Goal: Communication & Community: Answer question/provide support

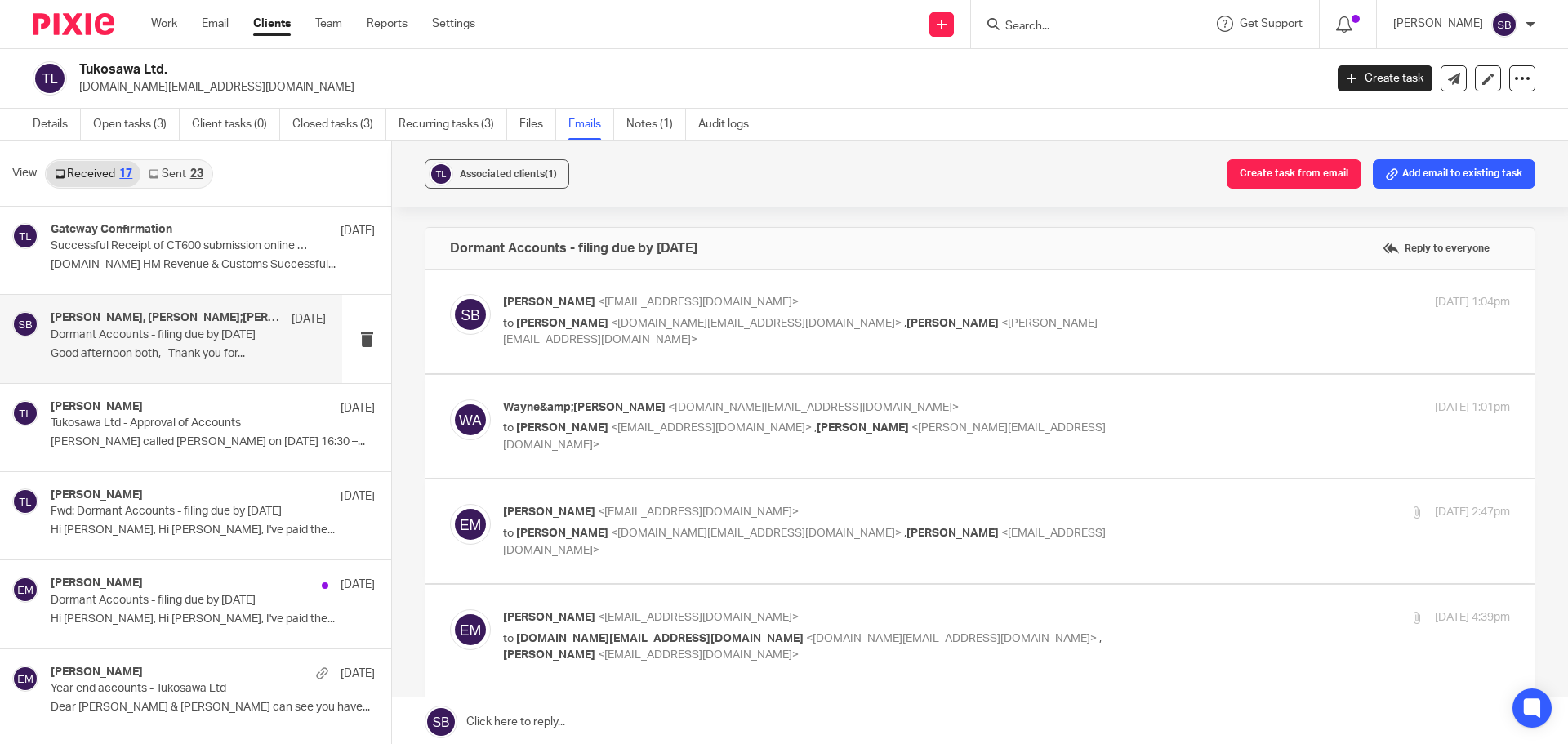
click at [1082, 19] on input "Search" at bounding box center [1077, 26] width 147 height 14
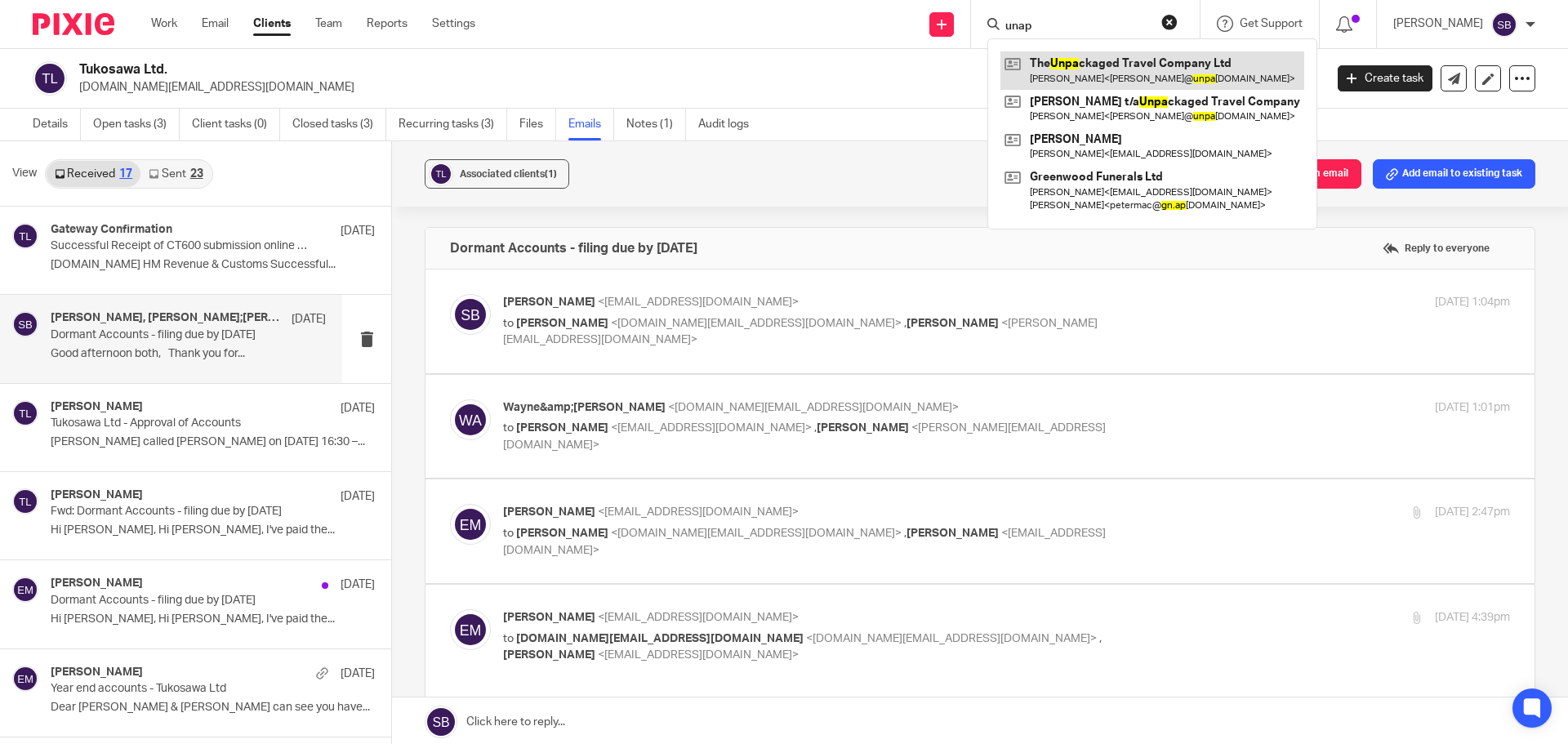
type input "unap"
click at [1100, 70] on link at bounding box center [1152, 69] width 304 height 38
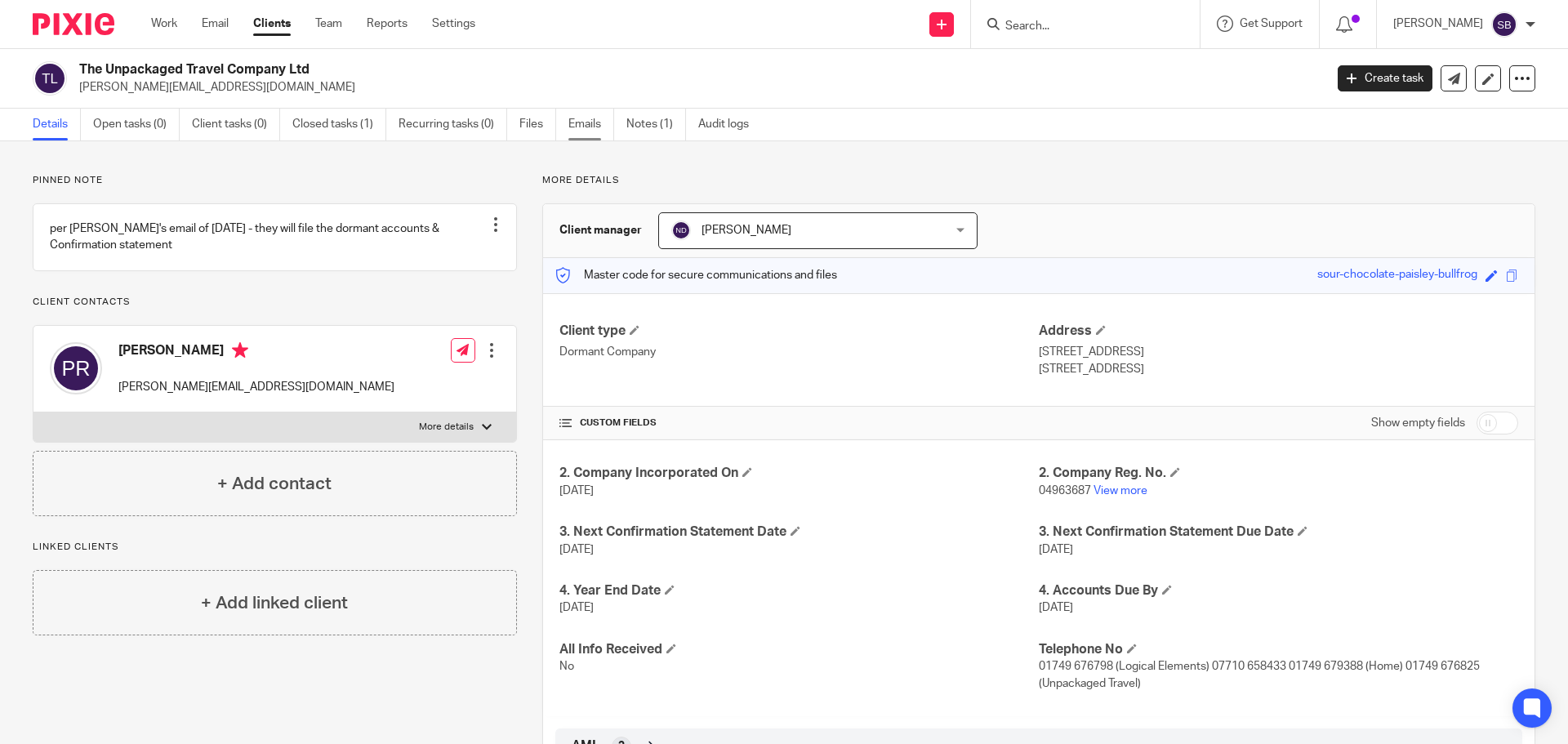
click at [591, 122] on link "Emails" at bounding box center [591, 124] width 45 height 32
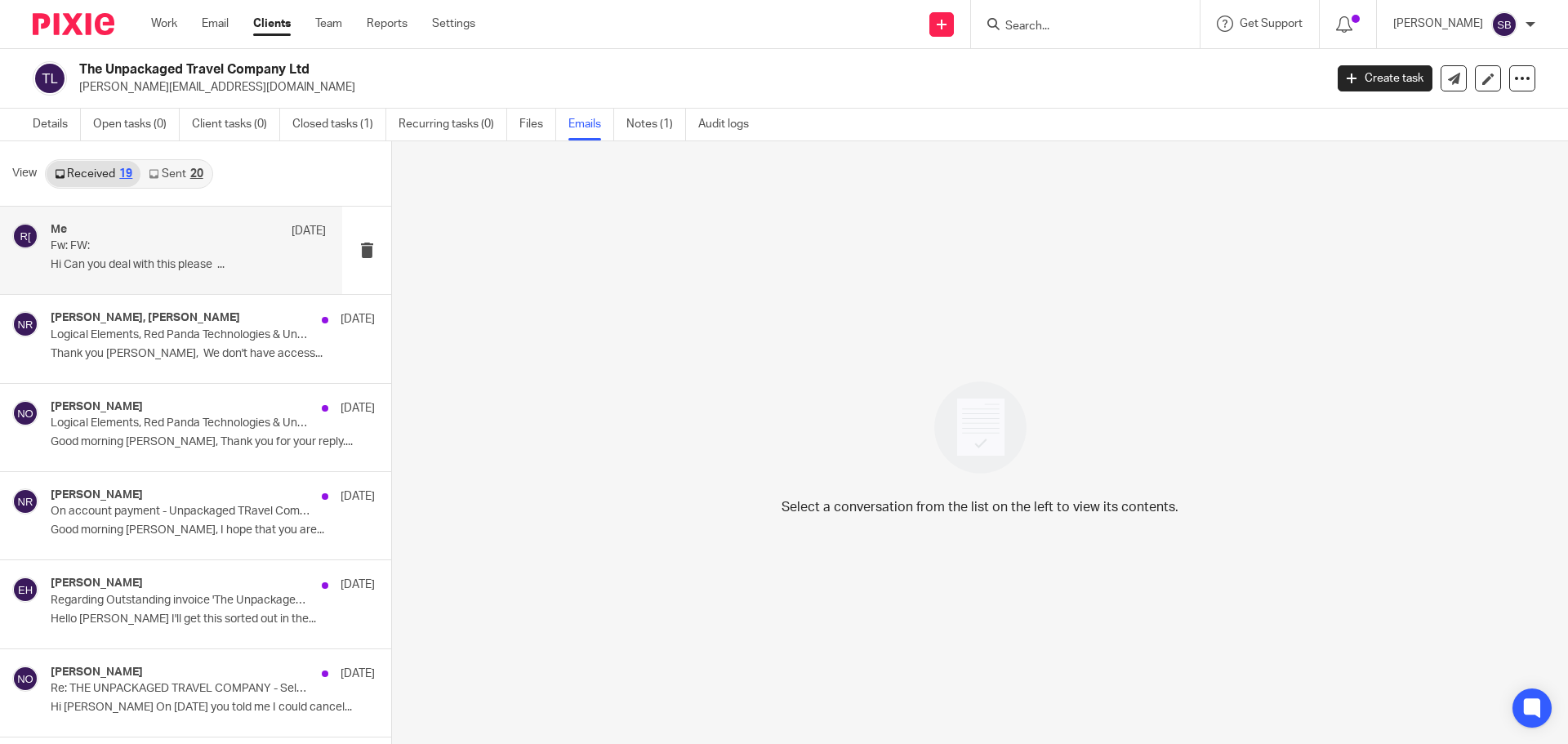
click at [122, 261] on p "Hi Can you deal with this please ..." at bounding box center [188, 265] width 275 height 13
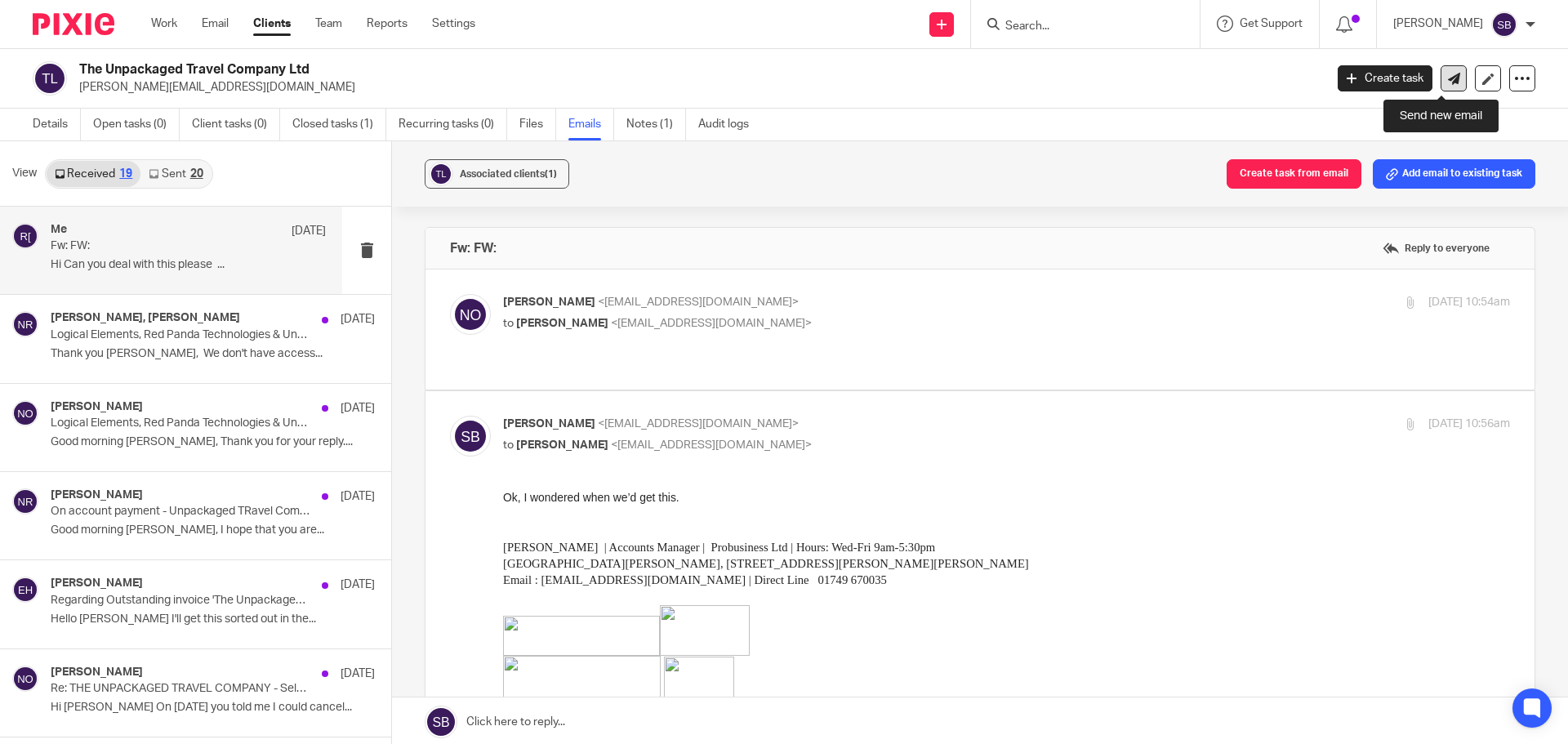
click at [1448, 81] on icon at bounding box center [1454, 78] width 13 height 13
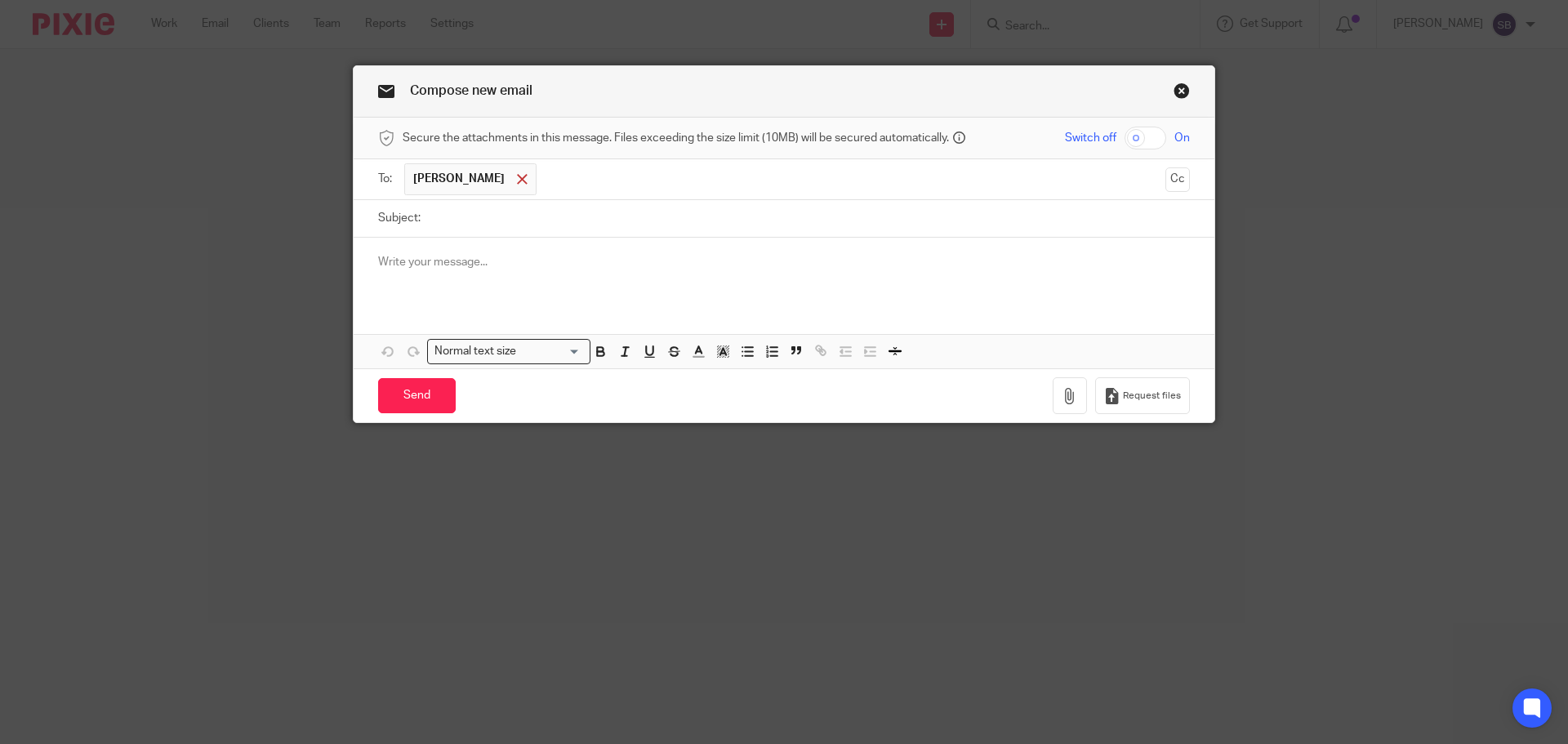
click at [517, 182] on span at bounding box center [522, 178] width 11 height 11
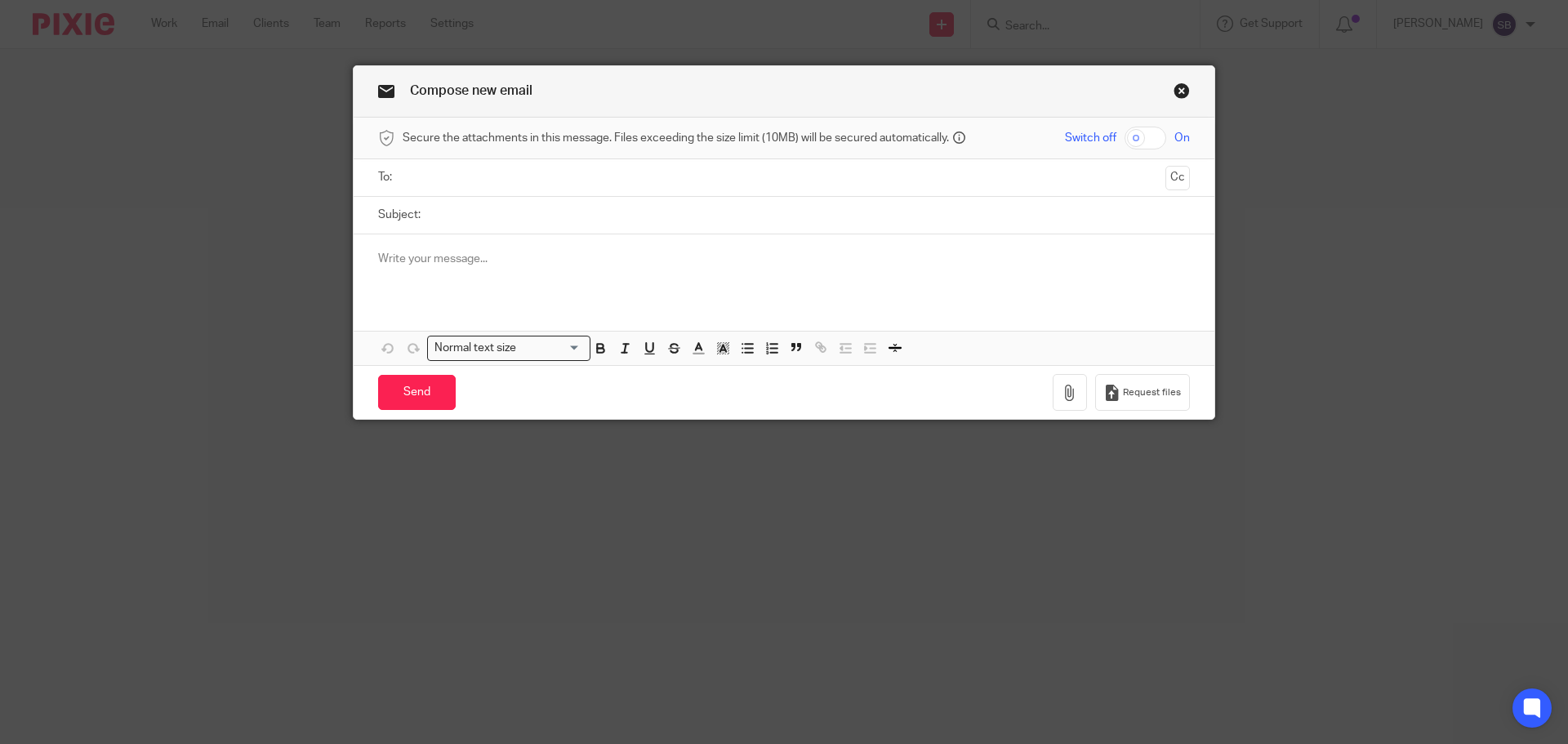
click at [485, 182] on input "text" at bounding box center [784, 176] width 750 height 18
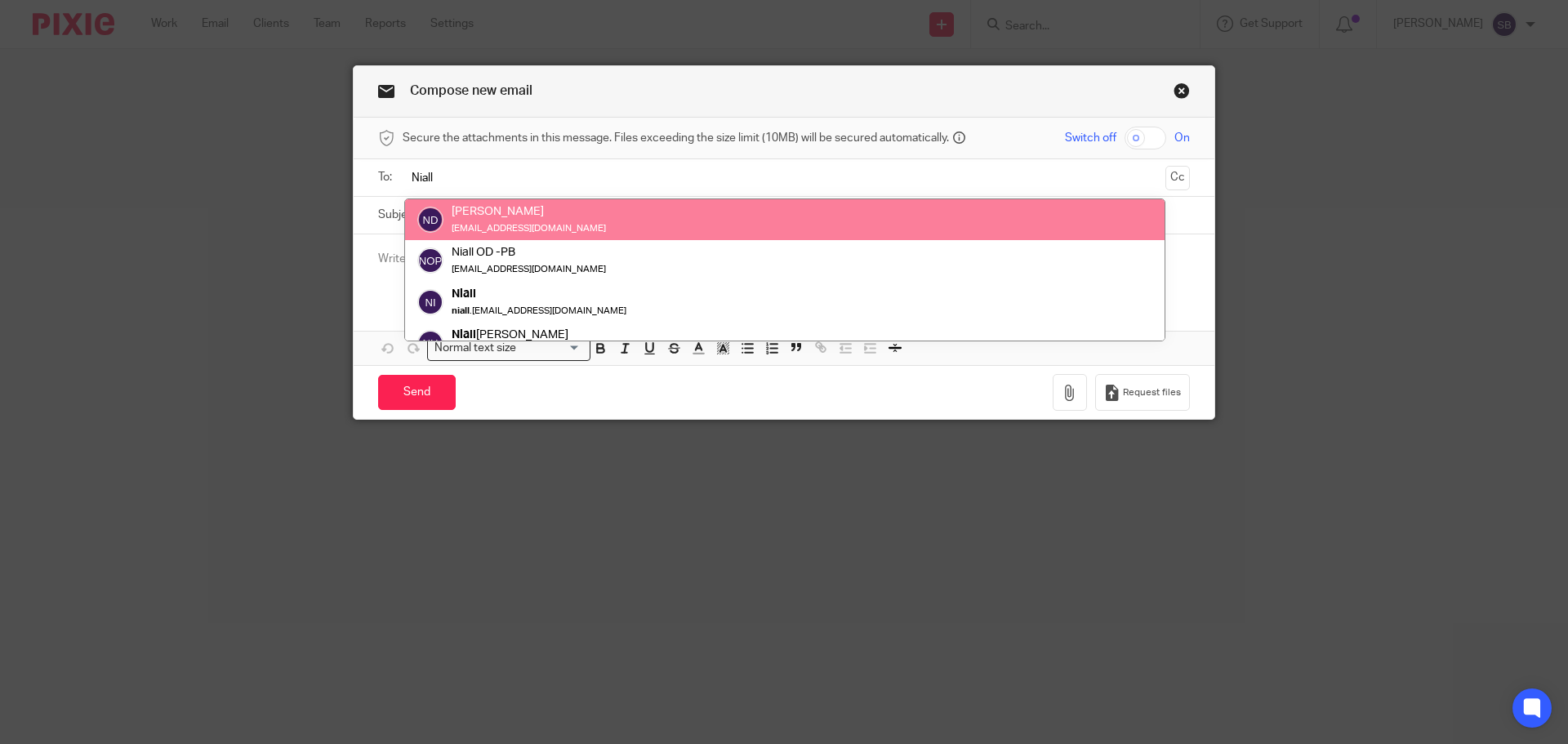
type input "Niall"
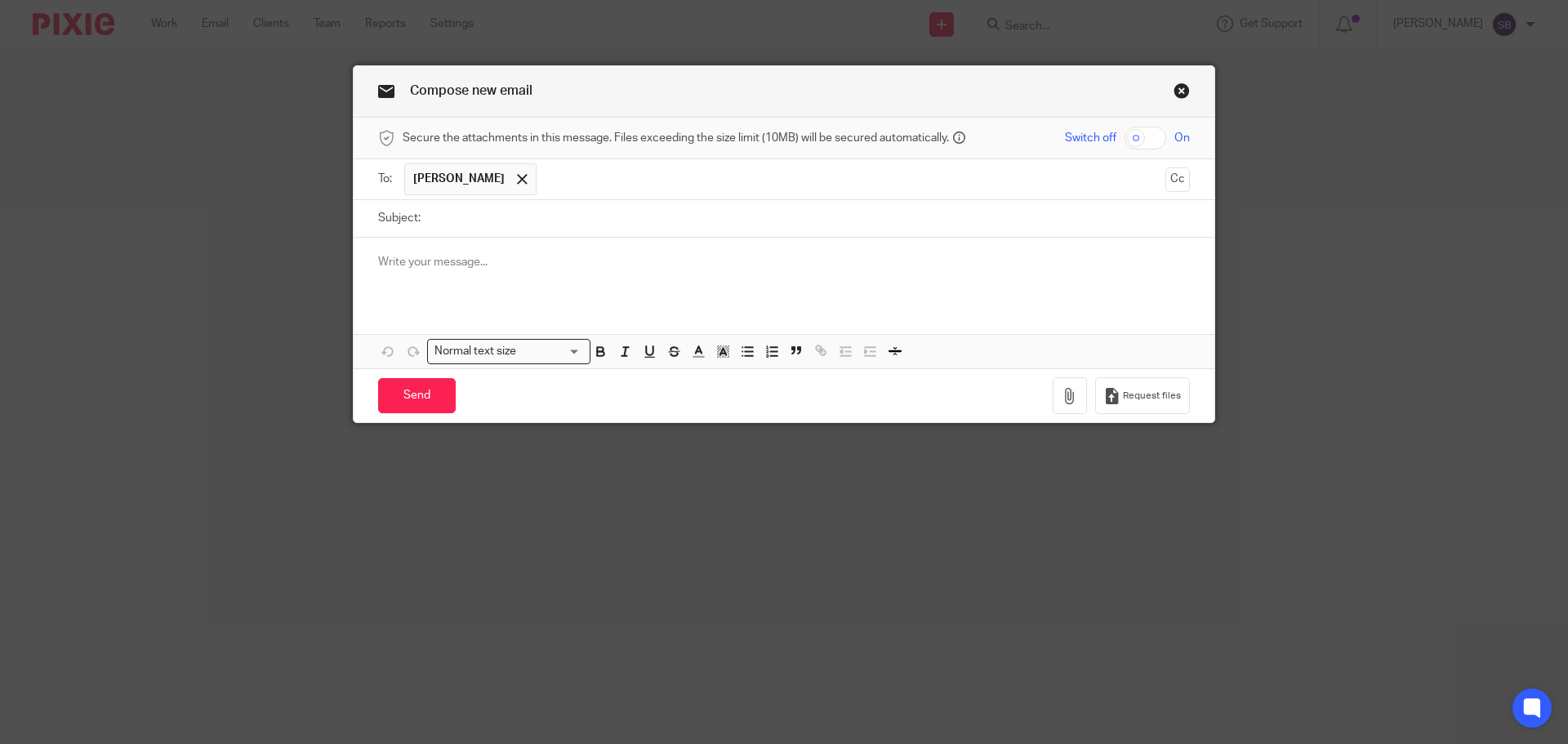
click at [497, 222] on input "Subject:" at bounding box center [809, 219] width 761 height 37
type input "Ropers & handover"
click at [487, 261] on p at bounding box center [784, 261] width 812 height 16
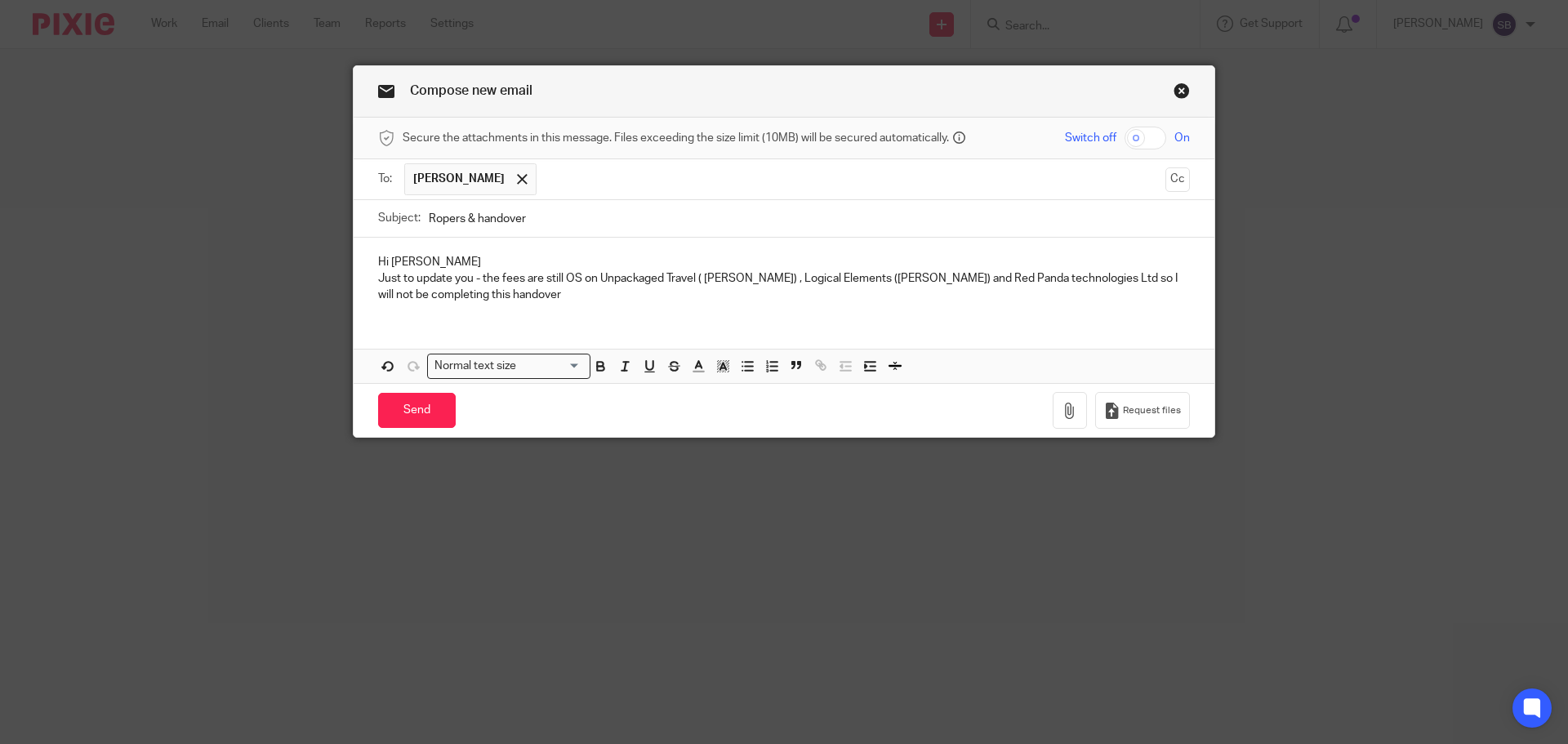
click at [455, 302] on p "Just to update you - the fees are still OS on Unpackaged Travel ( Pam Roper) , …" at bounding box center [784, 286] width 812 height 34
click at [553, 219] on input "Ropers & handover" at bounding box center [809, 219] width 761 height 37
type input "Ropers & handover - weekly check"
click at [433, 291] on p "Just to update you - the fees are still OS on Unpackaged Travel ( Pam Roper) , …" at bounding box center [784, 286] width 812 height 34
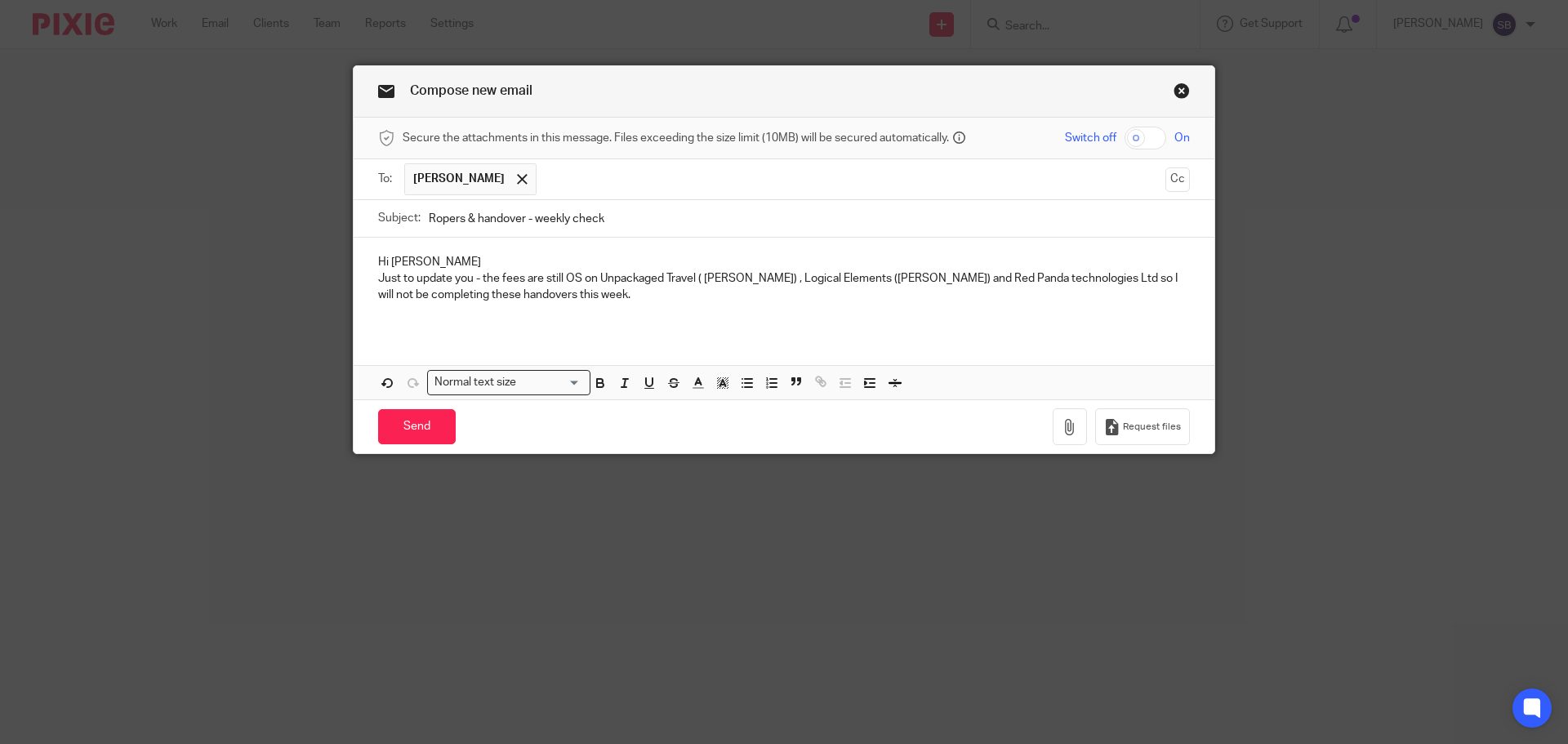
click at [609, 302] on p "Just to update you - the fees are still OS on Unpackaged Travel ( Pam Roper) , …" at bounding box center [784, 286] width 812 height 34
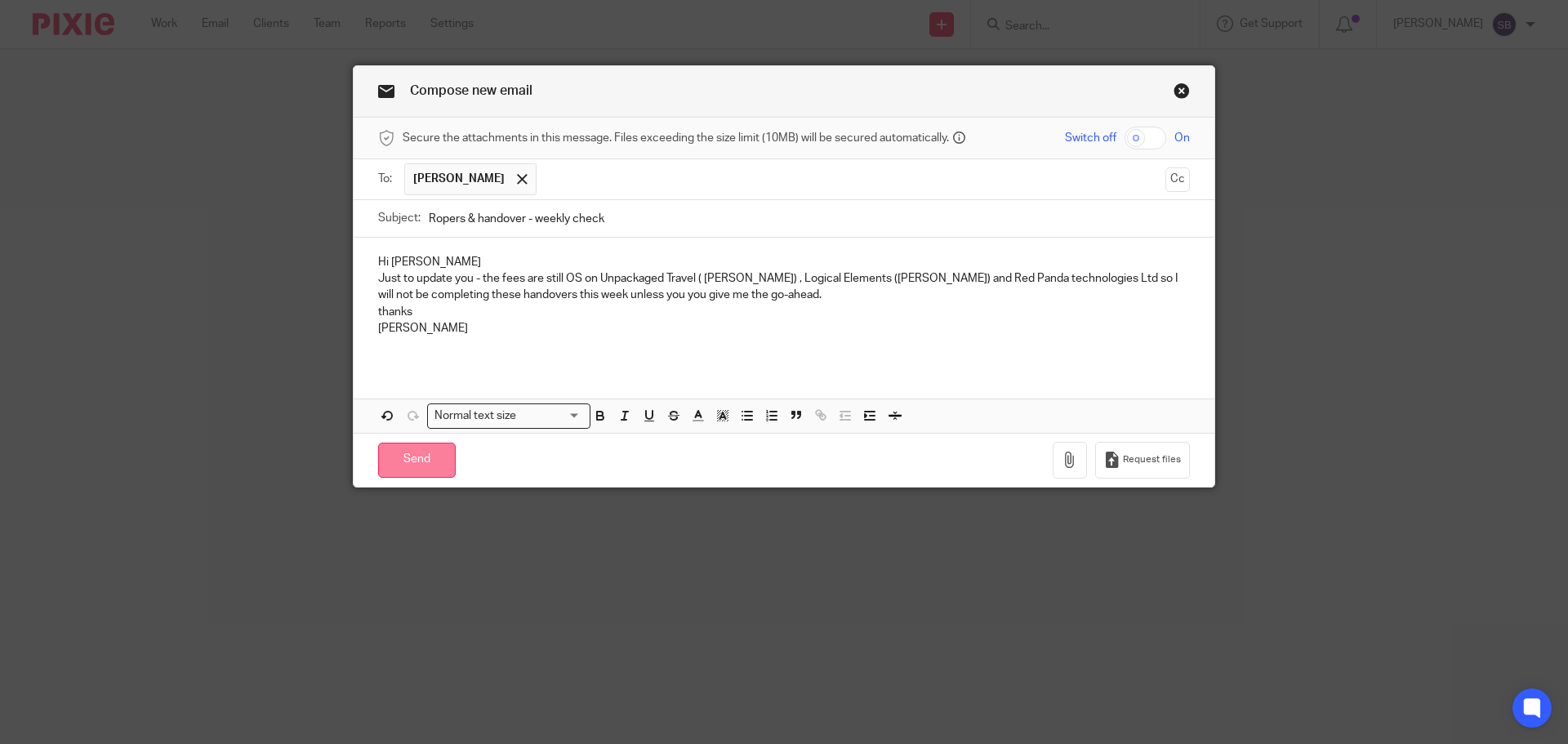
click at [414, 461] on input "Send" at bounding box center [417, 460] width 77 height 35
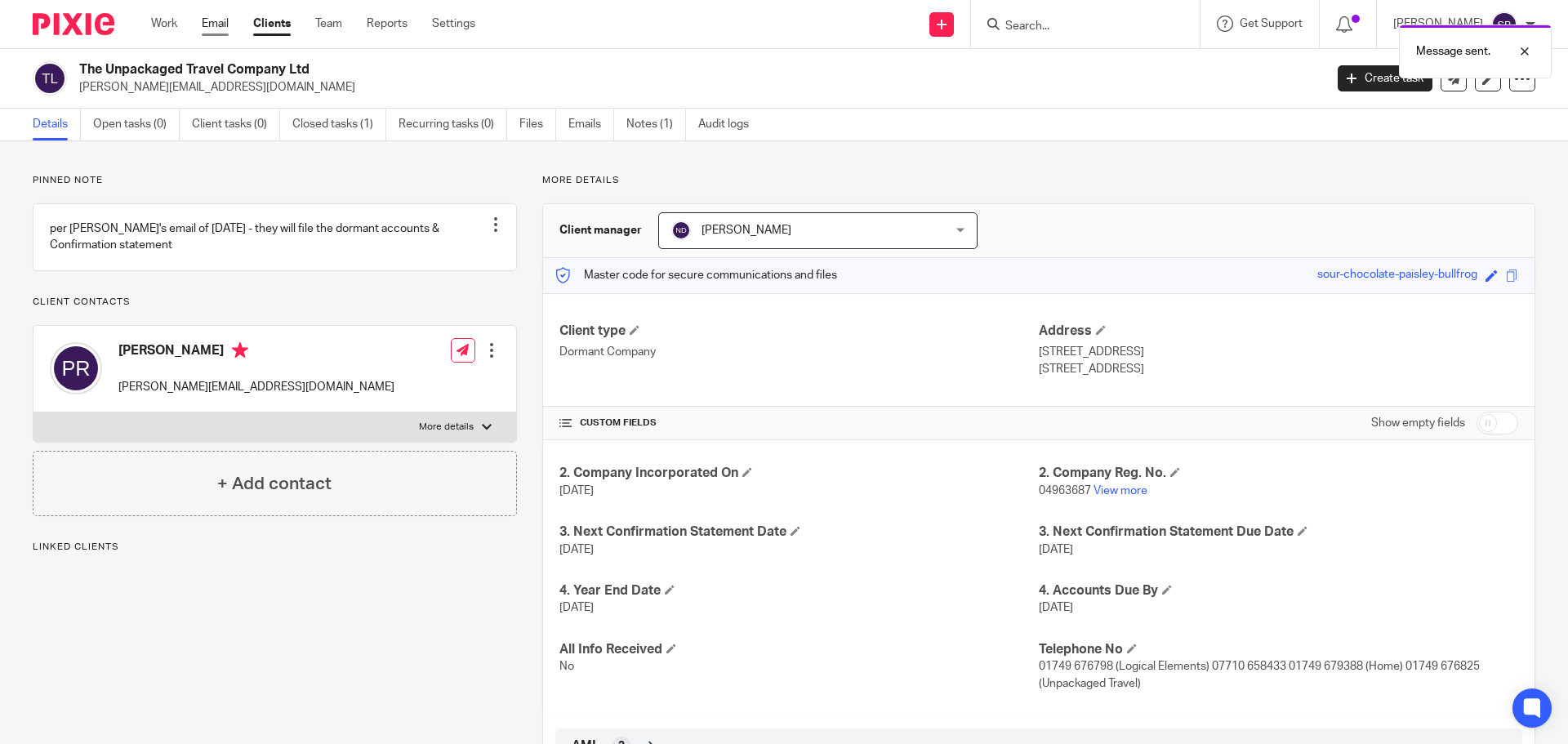
click at [227, 19] on link "Email" at bounding box center [215, 23] width 27 height 16
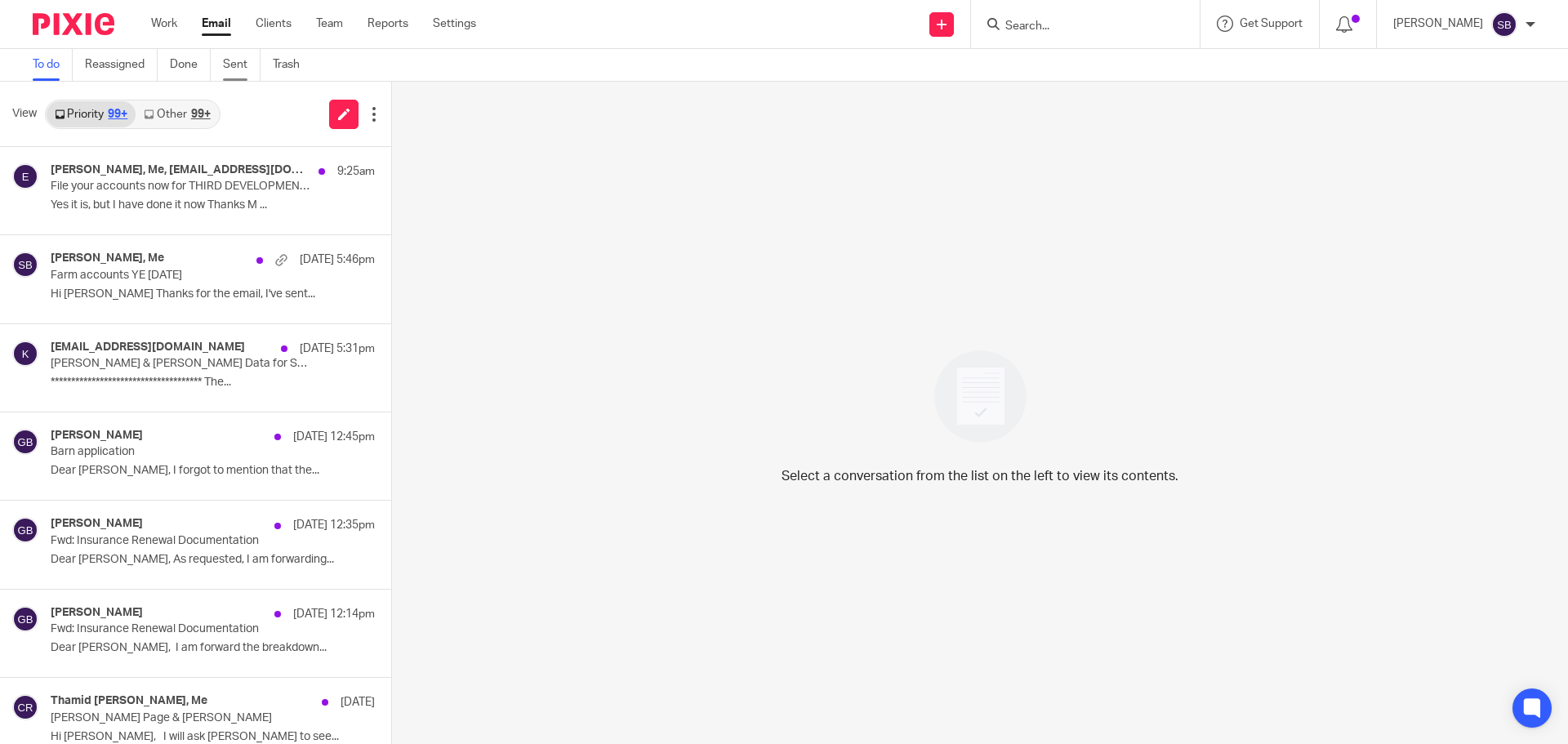
click at [233, 66] on link "Sent" at bounding box center [241, 65] width 38 height 32
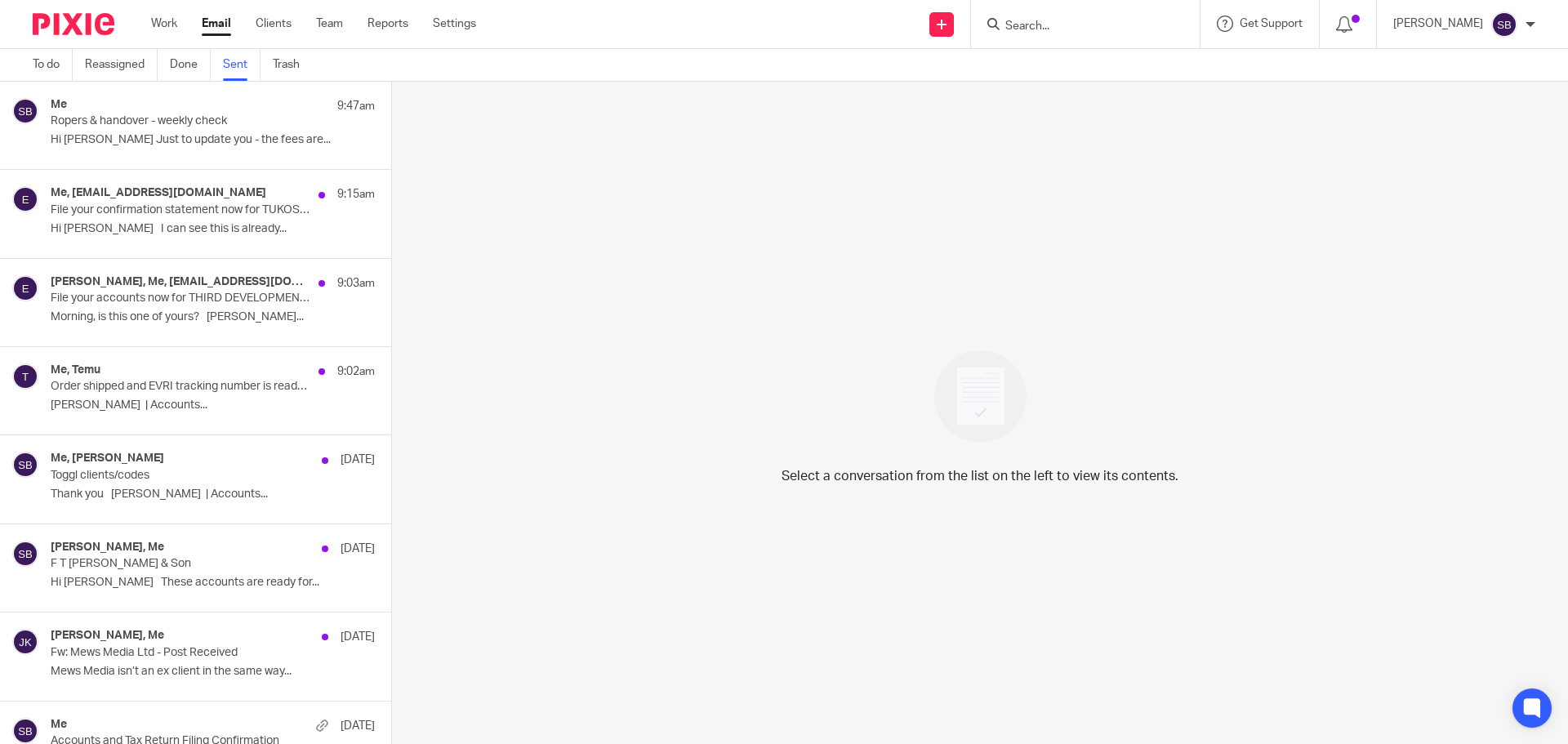
click at [191, 109] on div "Me 9:47am" at bounding box center [213, 106] width 324 height 16
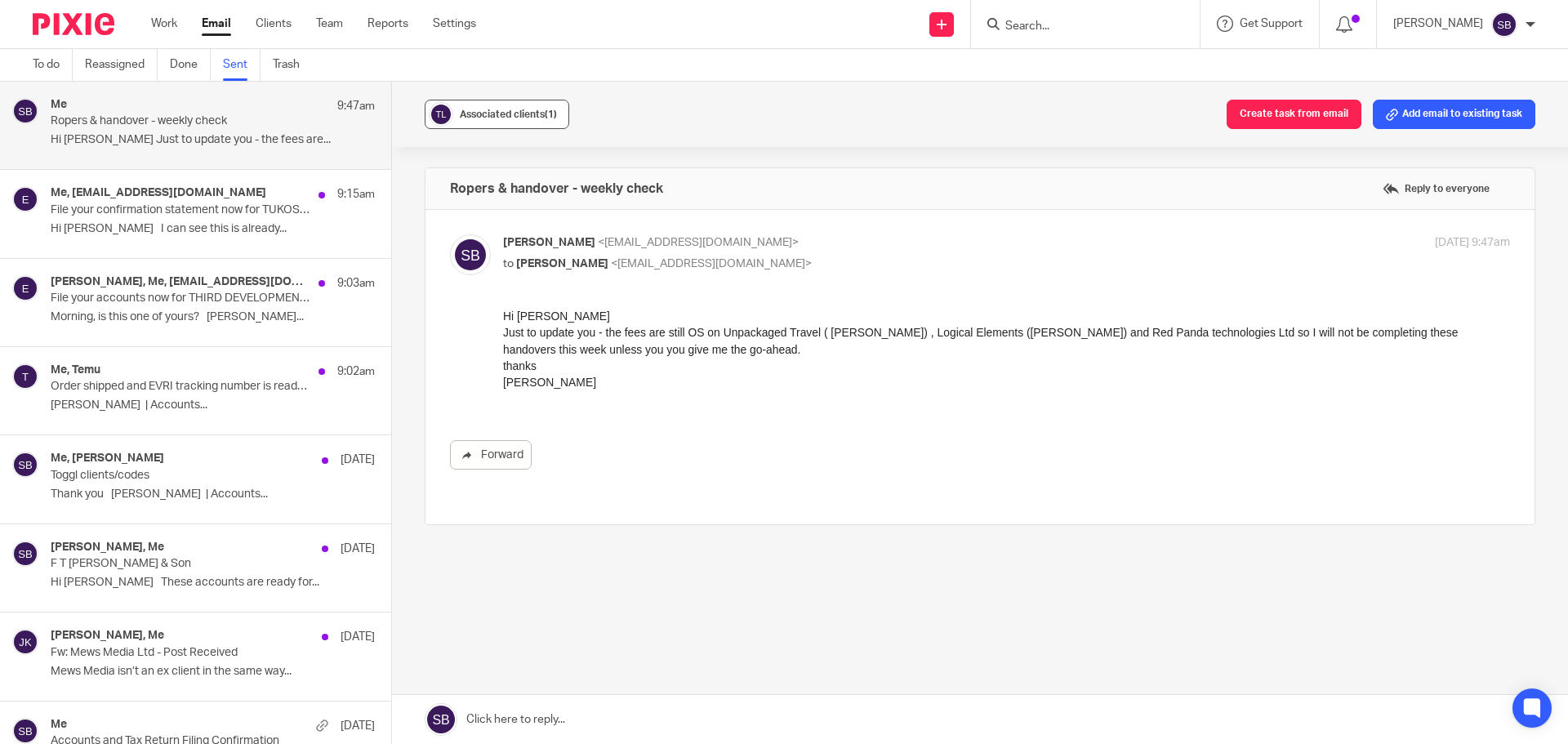
click at [494, 119] on span "Associated clients (1)" at bounding box center [508, 115] width 97 height 10
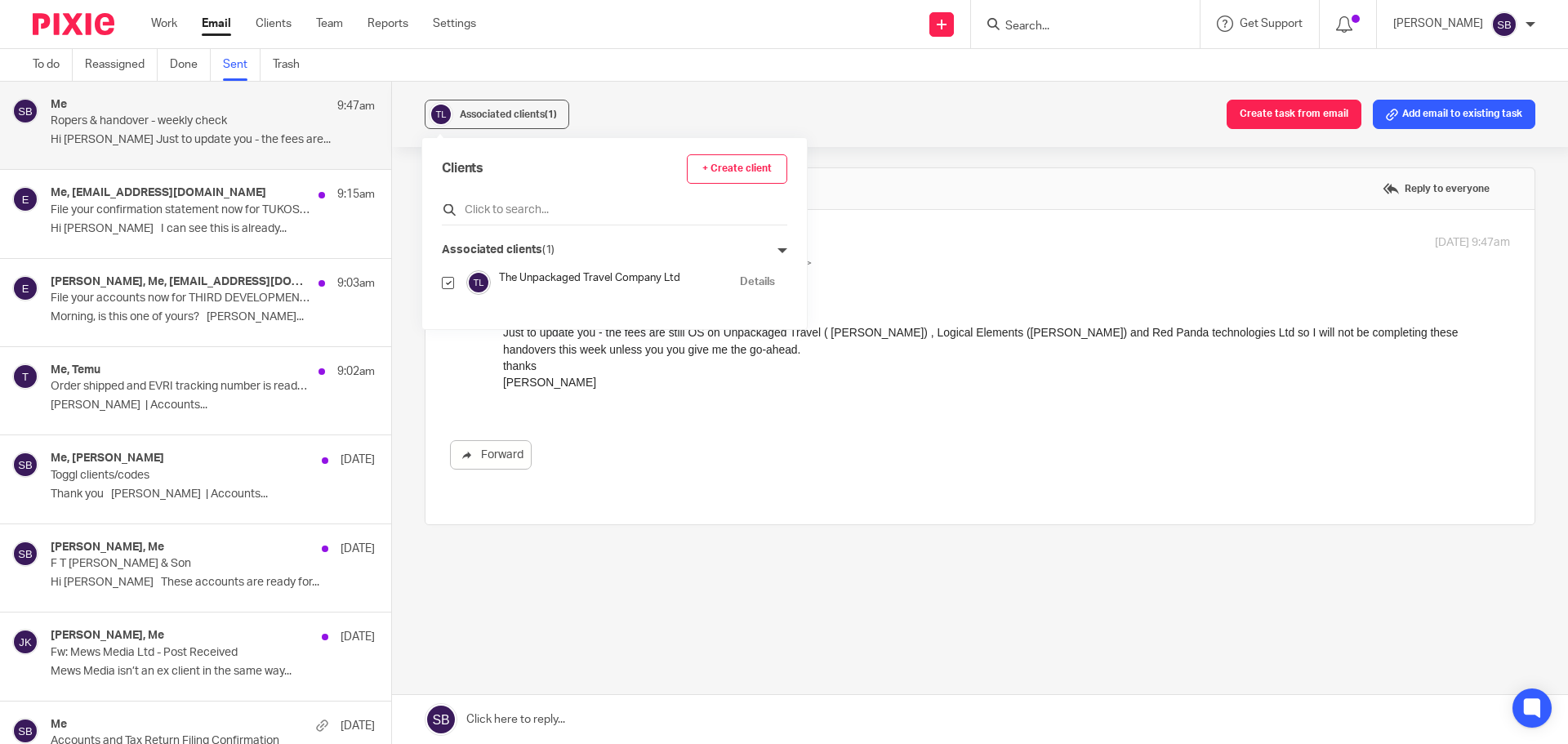
click at [489, 208] on input "text" at bounding box center [614, 209] width 345 height 16
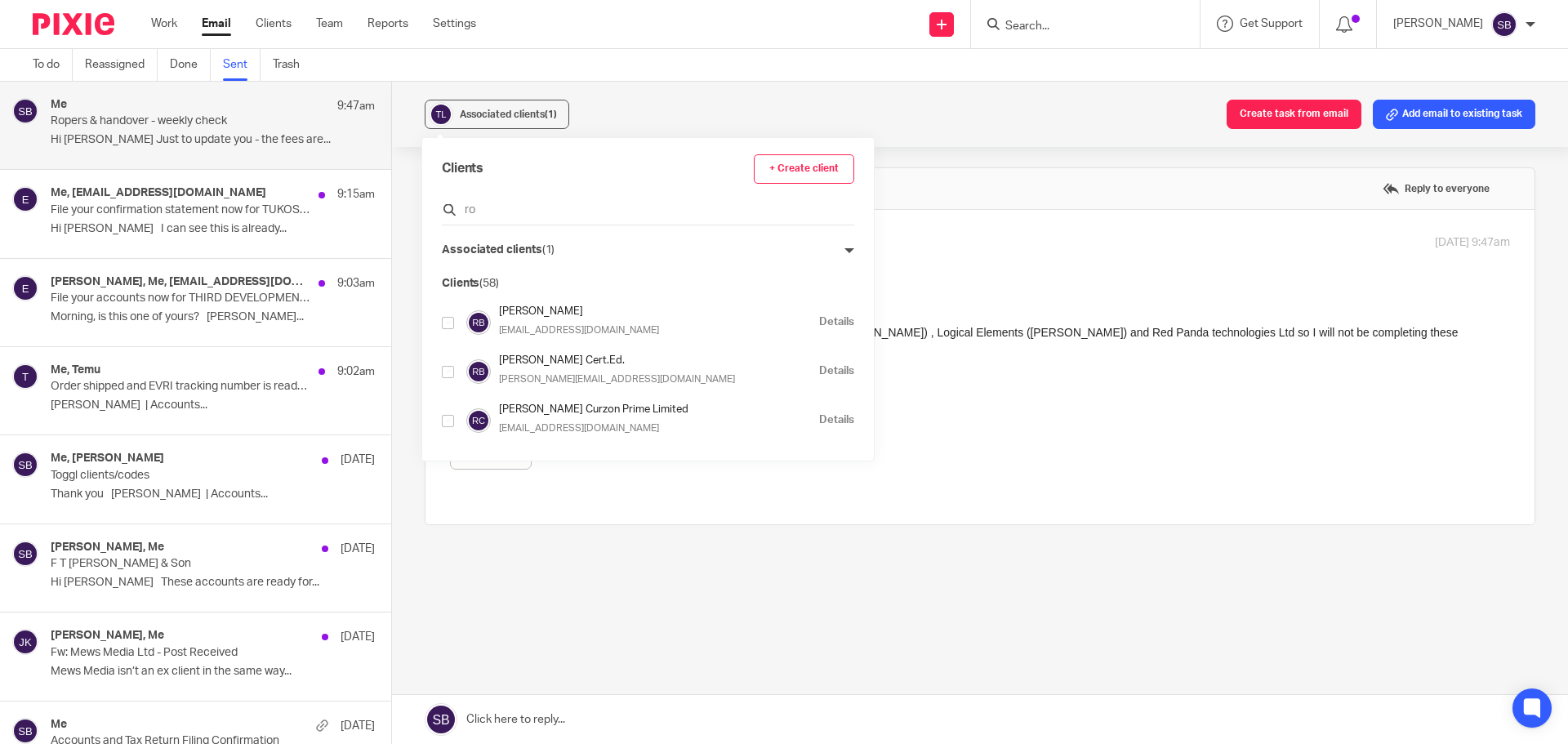
type input "r"
type input "red"
click at [448, 418] on input "checkbox" at bounding box center [447, 420] width 13 height 13
checkbox input "true"
click at [504, 210] on input "red" at bounding box center [648, 209] width 413 height 16
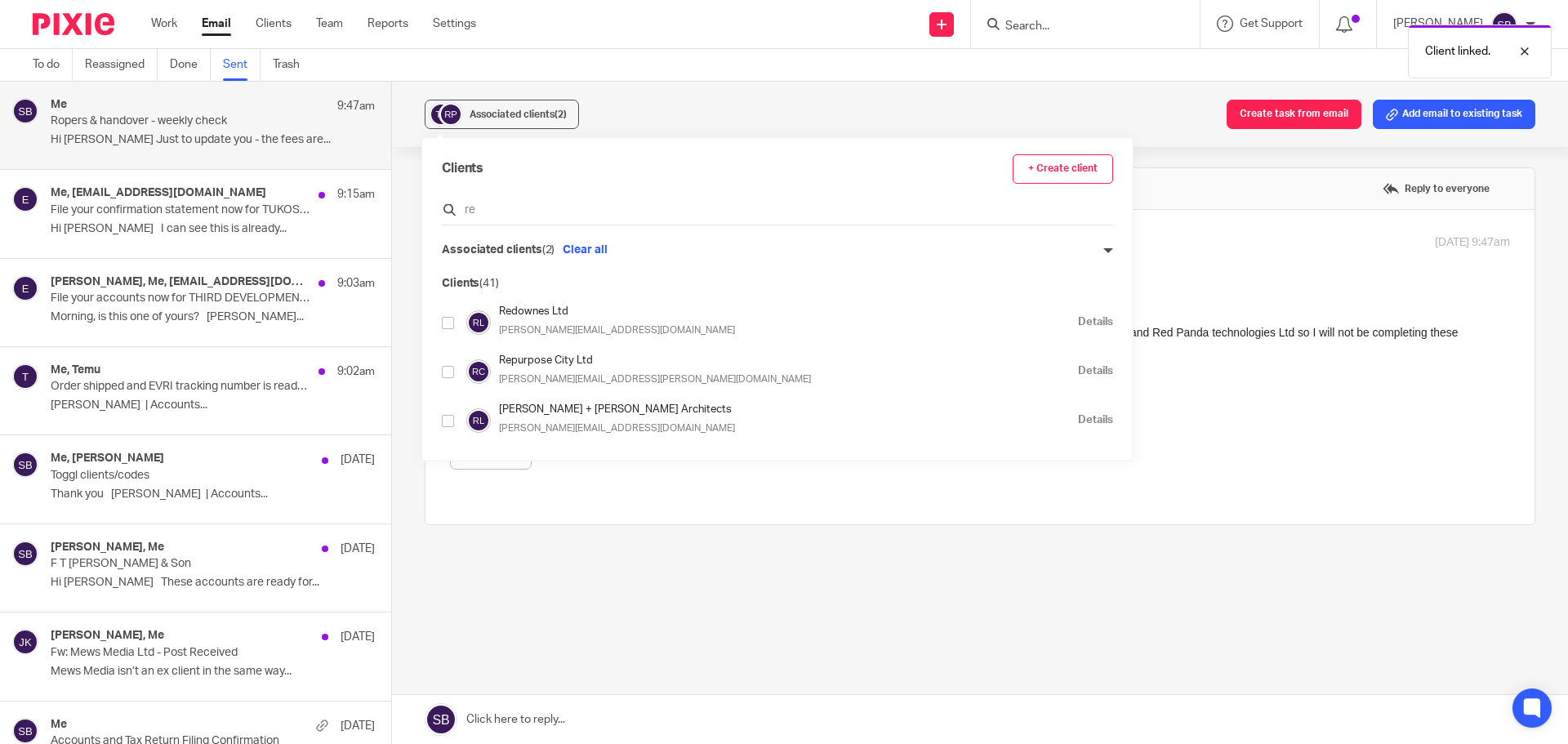
type input "r"
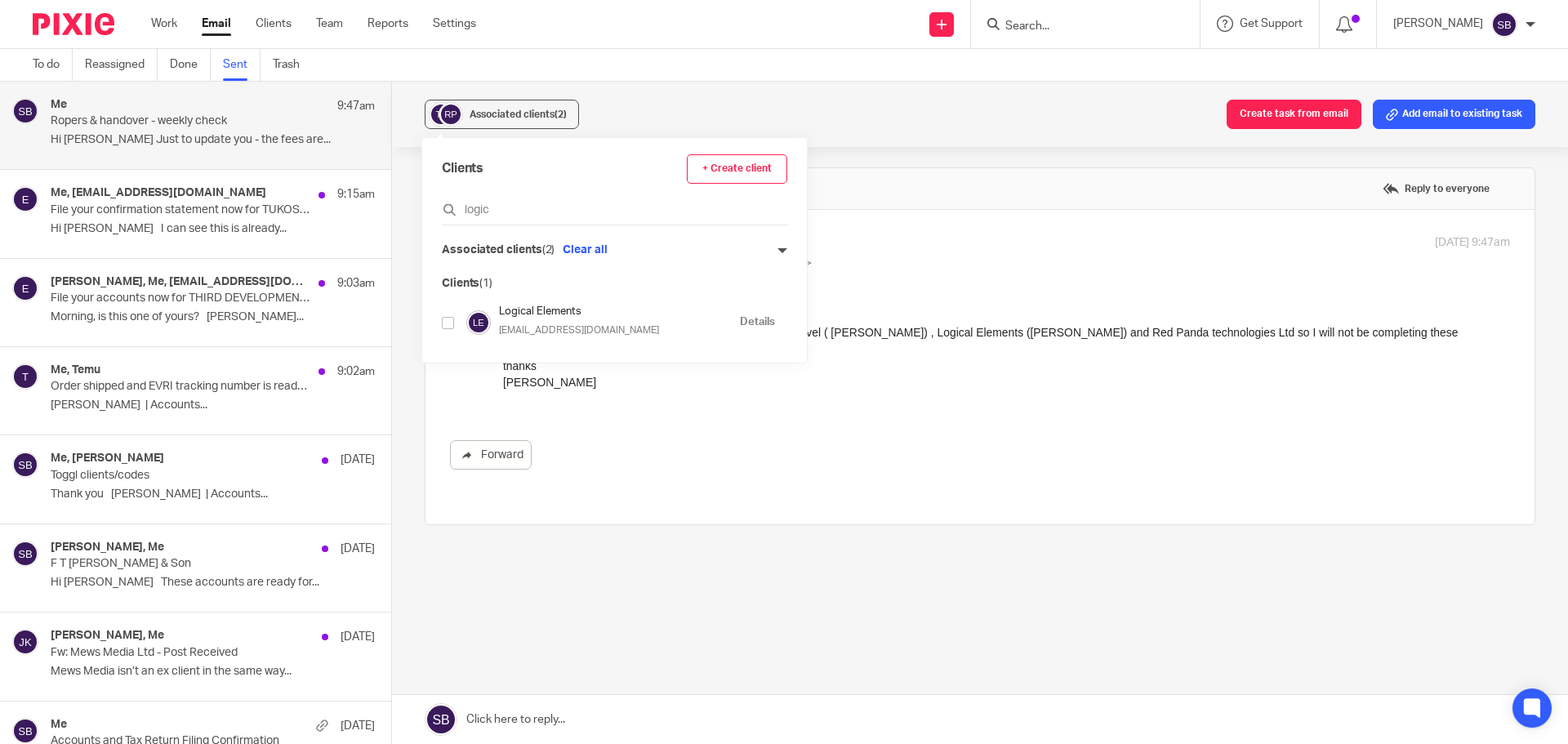
type input "logic"
click at [451, 323] on input "checkbox" at bounding box center [447, 323] width 13 height 13
checkbox input "true"
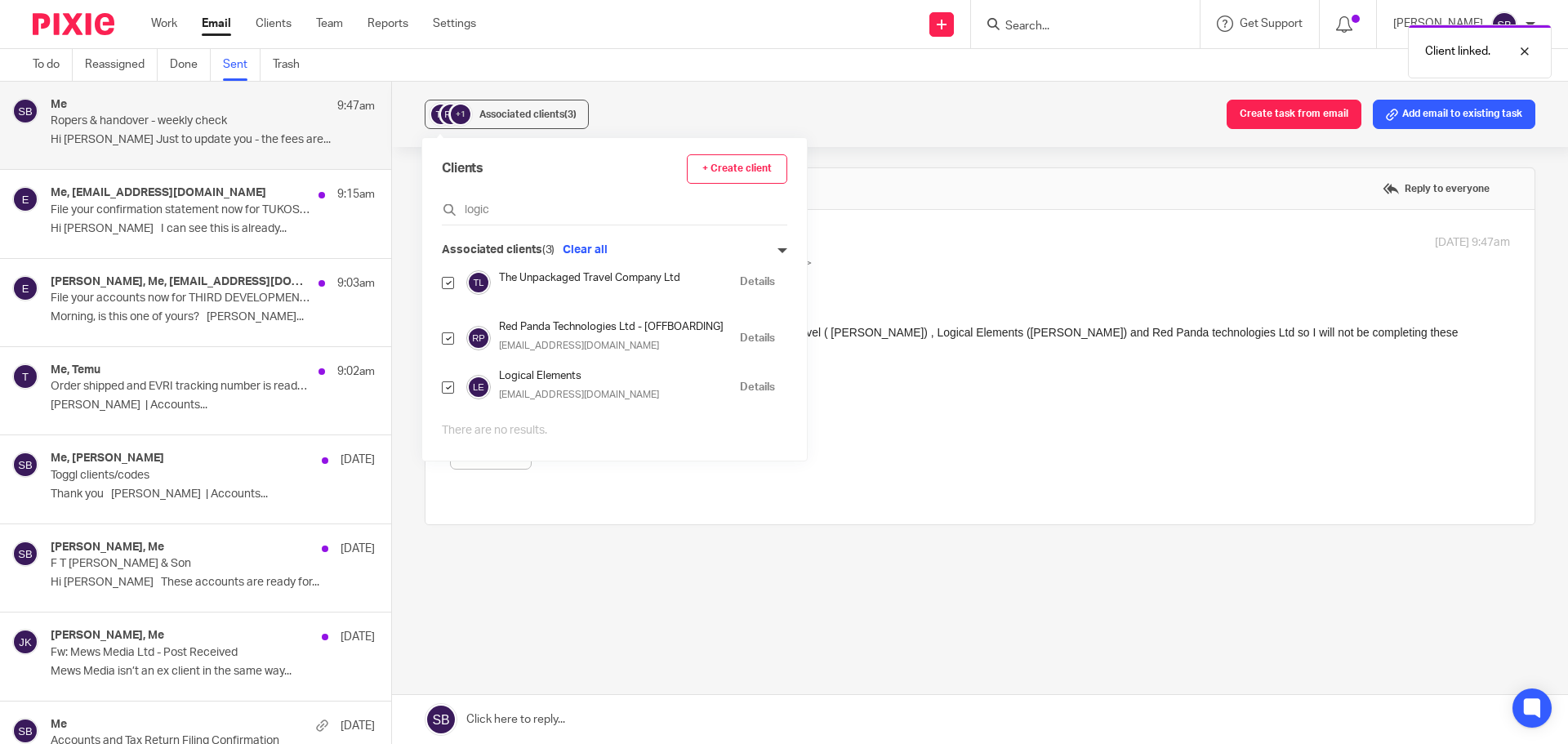
click at [933, 134] on div "+1 Associated clients (3) Create task from email Add email to existing task" at bounding box center [981, 115] width 1176 height 66
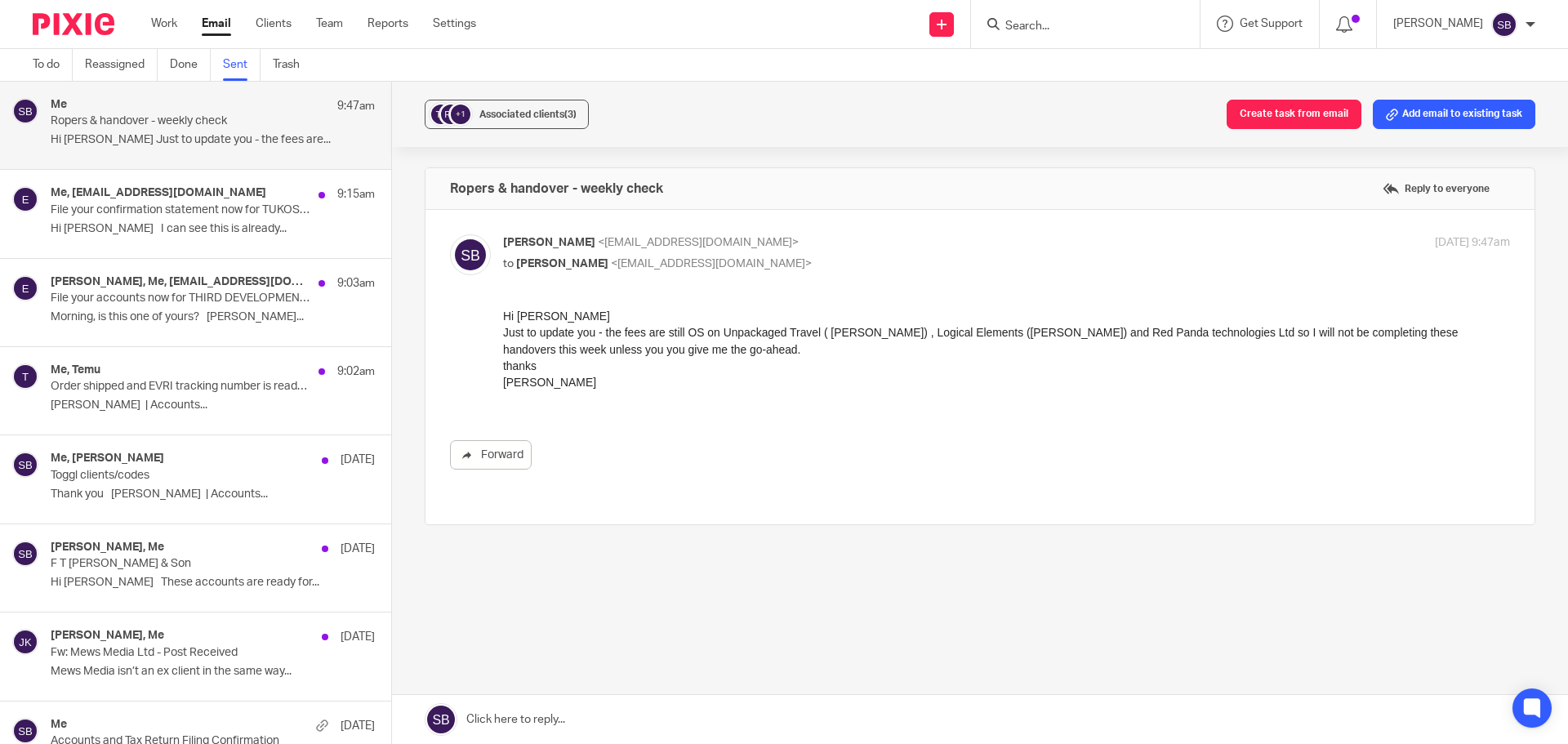
click at [1065, 29] on input "Search" at bounding box center [1077, 26] width 147 height 14
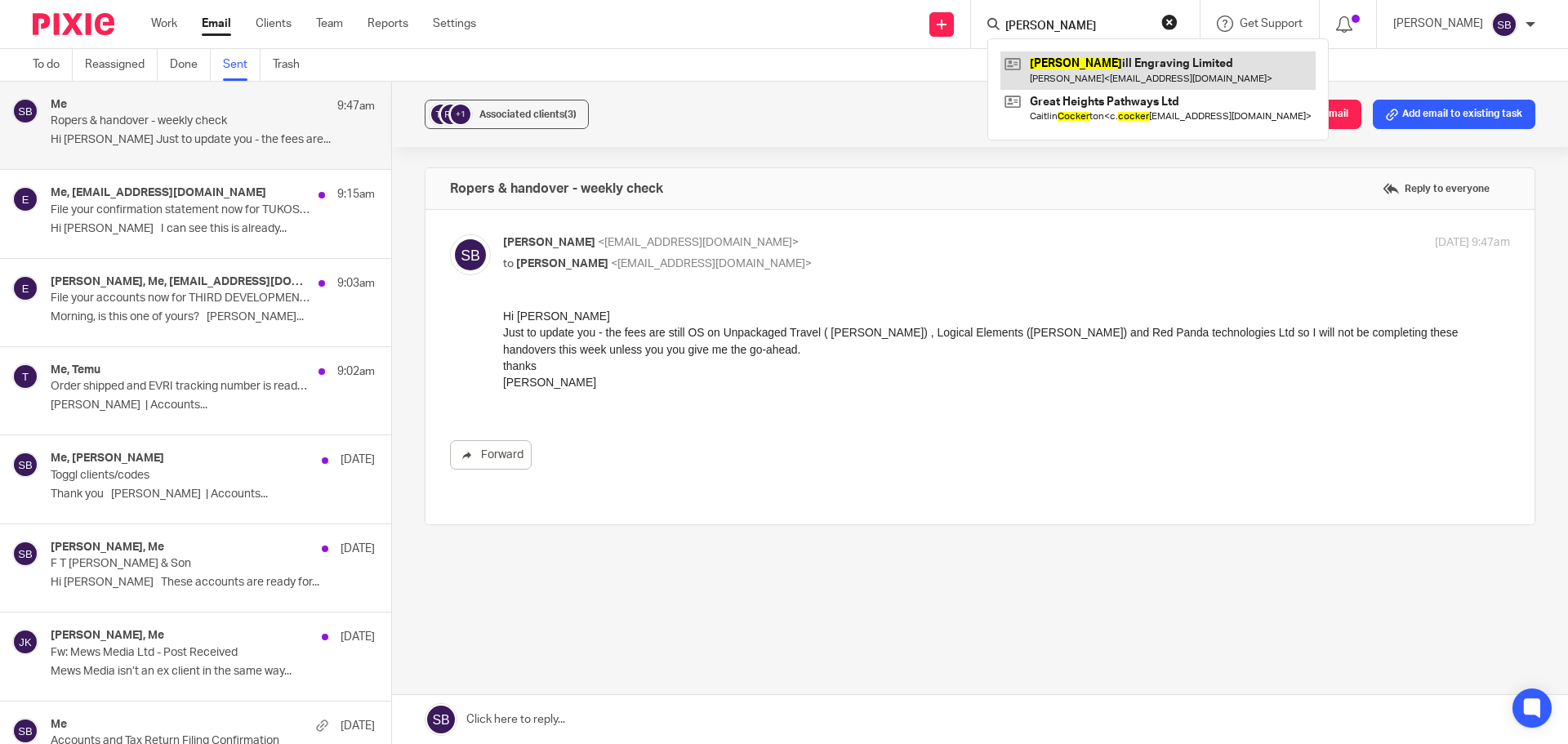
type input "hocker"
click at [1147, 60] on link at bounding box center [1158, 69] width 315 height 38
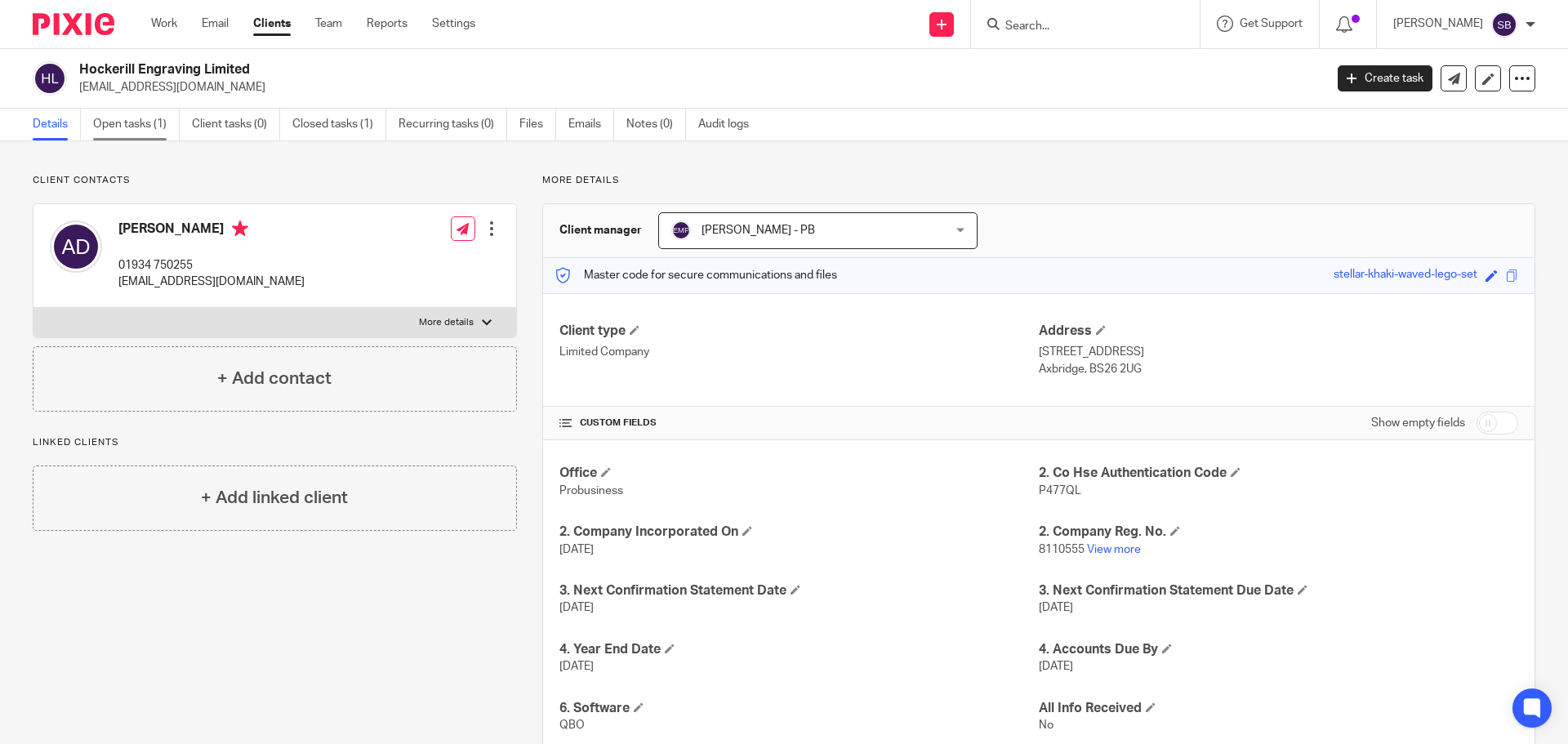
click at [112, 129] on link "Open tasks (1)" at bounding box center [137, 124] width 87 height 32
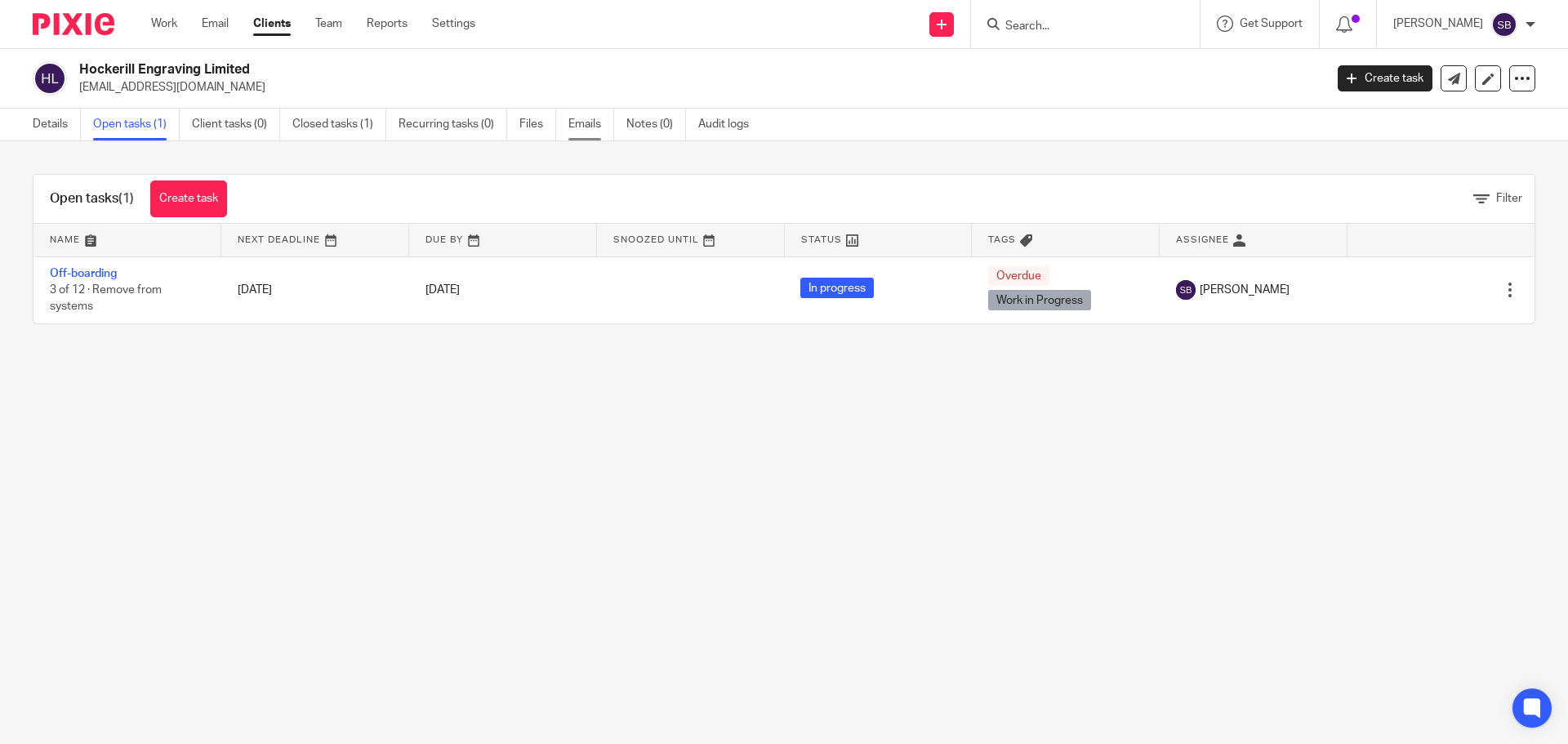
click at [590, 127] on link "Emails" at bounding box center [591, 124] width 45 height 32
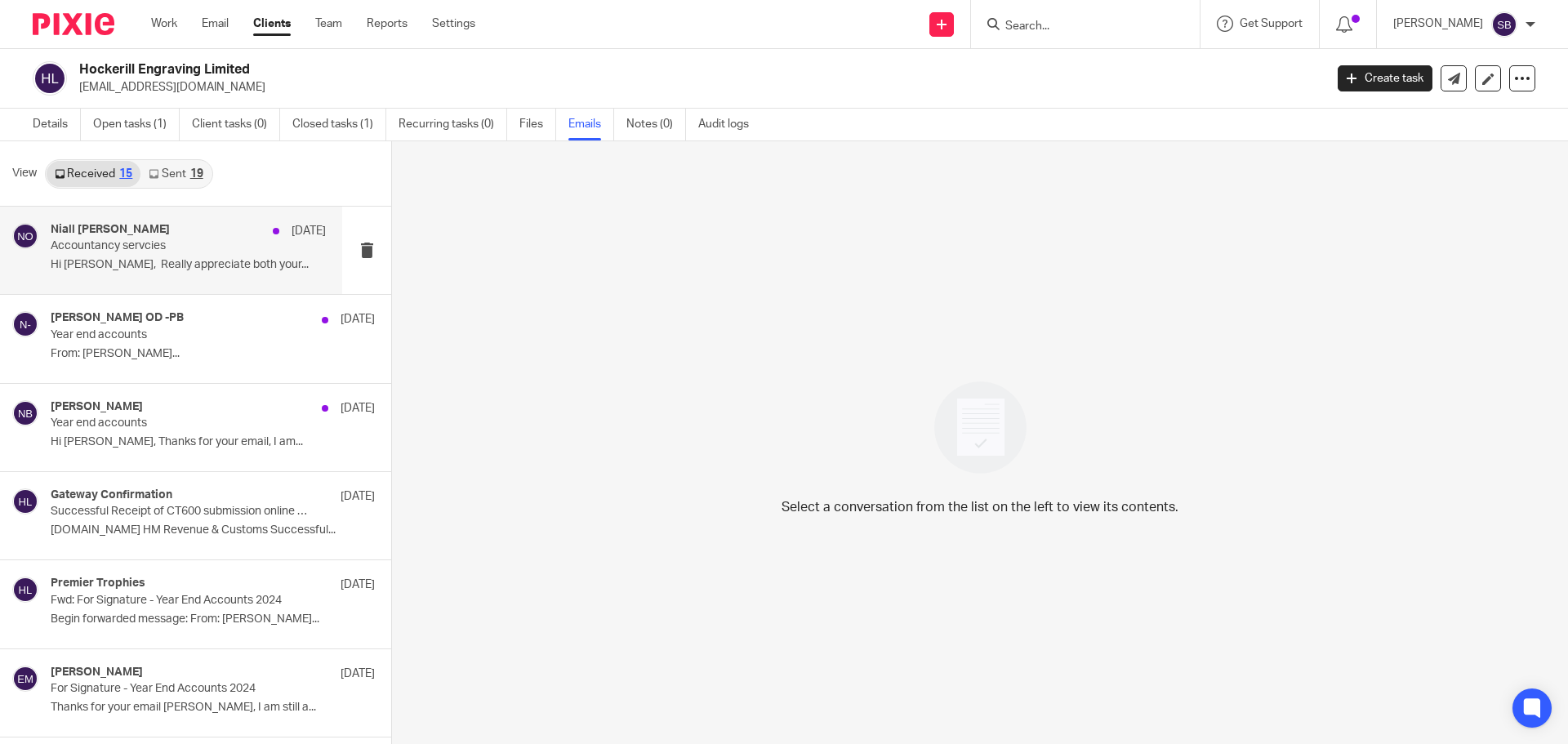
click at [170, 229] on h4 "Niall [PERSON_NAME]" at bounding box center [111, 229] width 120 height 13
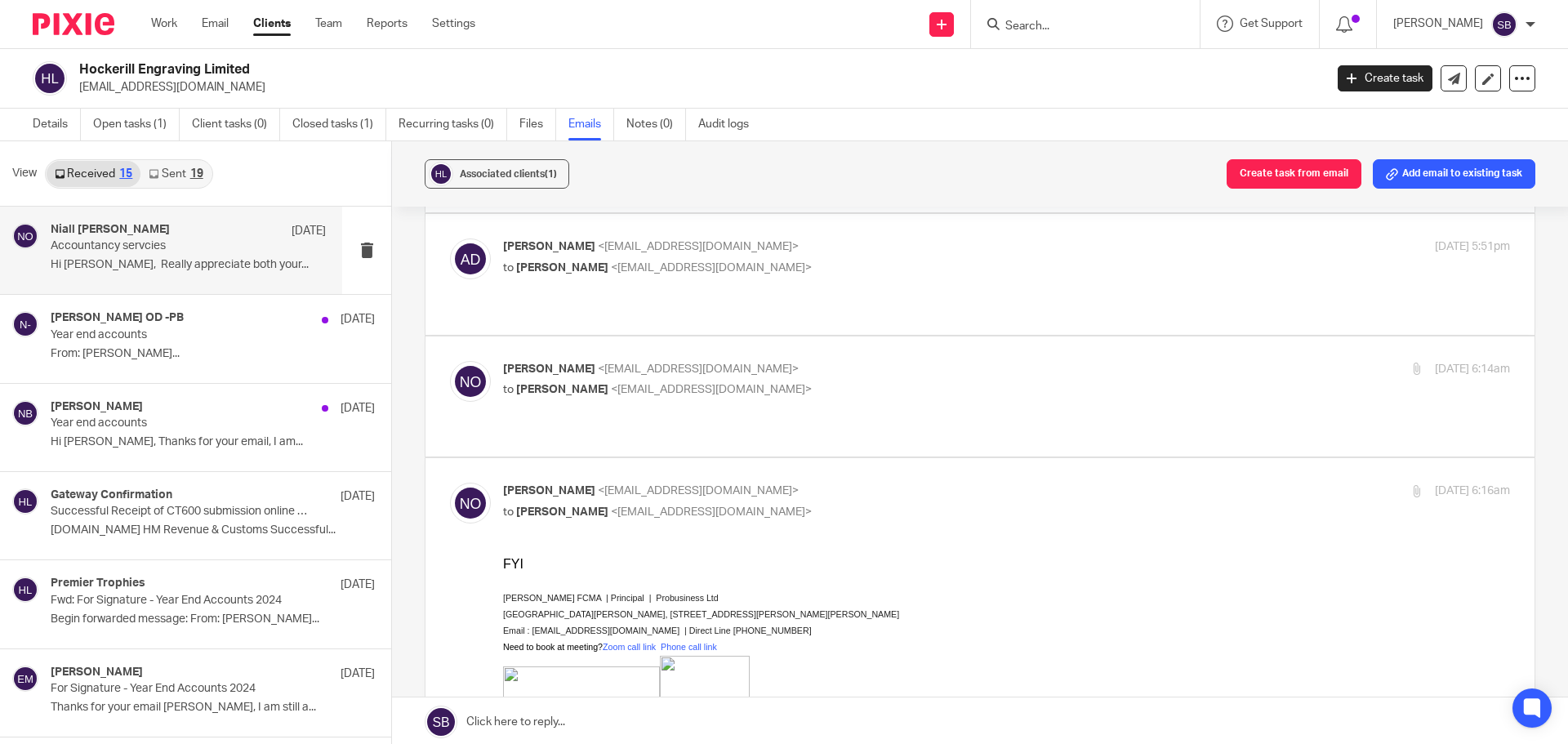
scroll to position [76, 0]
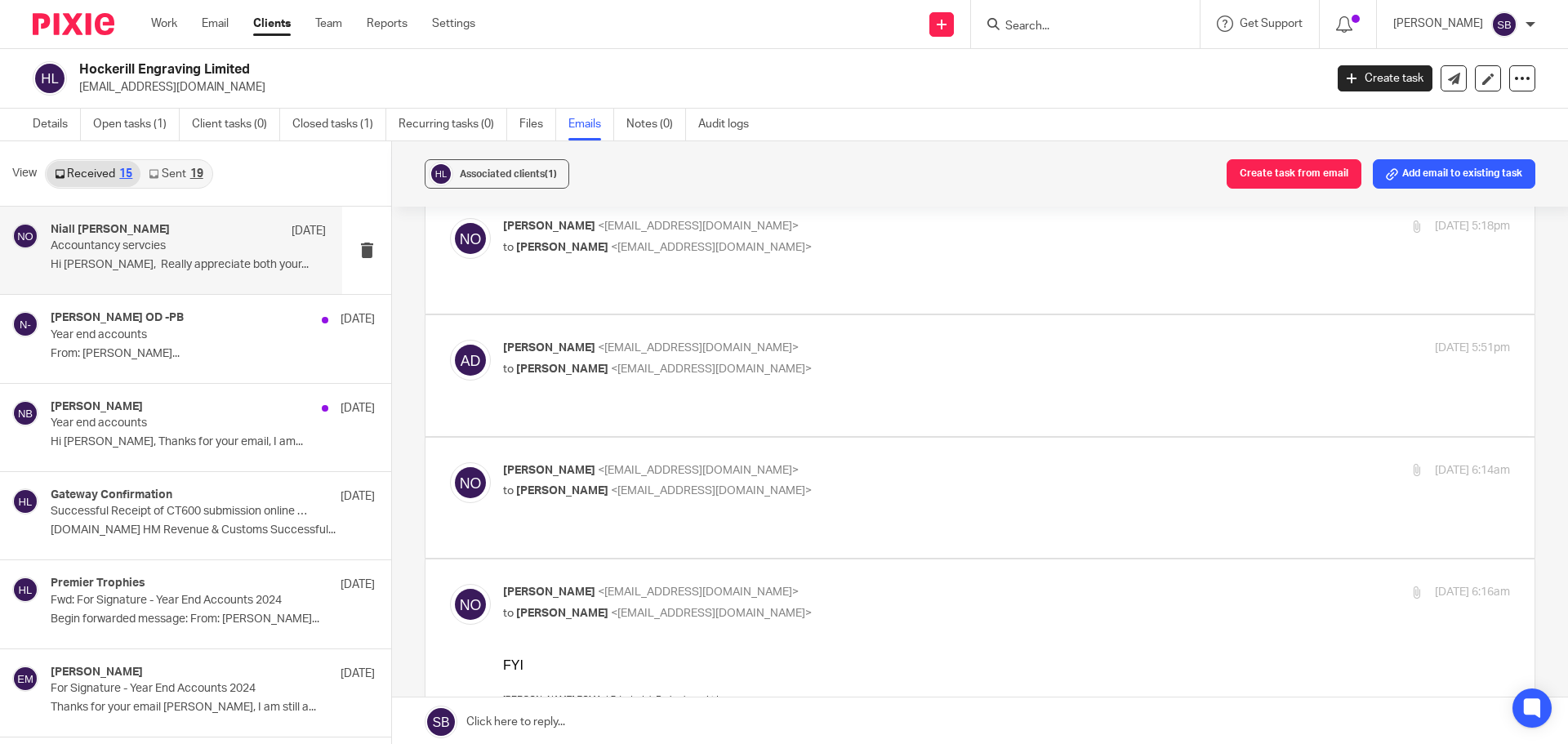
click at [690, 462] on div "Niall O'Driscoll <niallodriscoll@probusinessuk.com> to Andy Daintree <andydaint…" at bounding box center [839, 480] width 671 height 38
checkbox input "true"
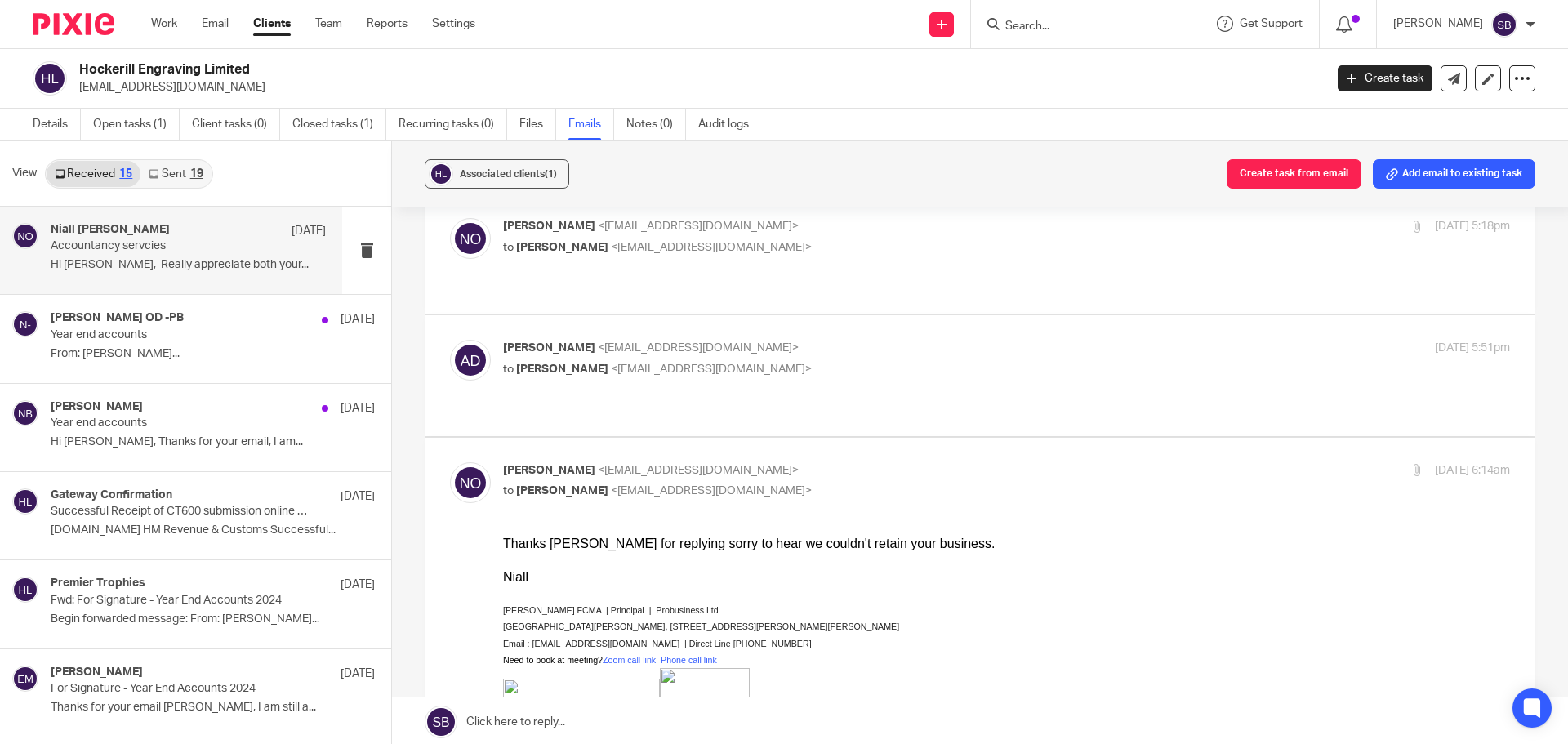
scroll to position [0, 0]
click at [734, 363] on span "<niallodriscoll@probusinessuk.com>" at bounding box center [712, 369] width 201 height 12
checkbox input "true"
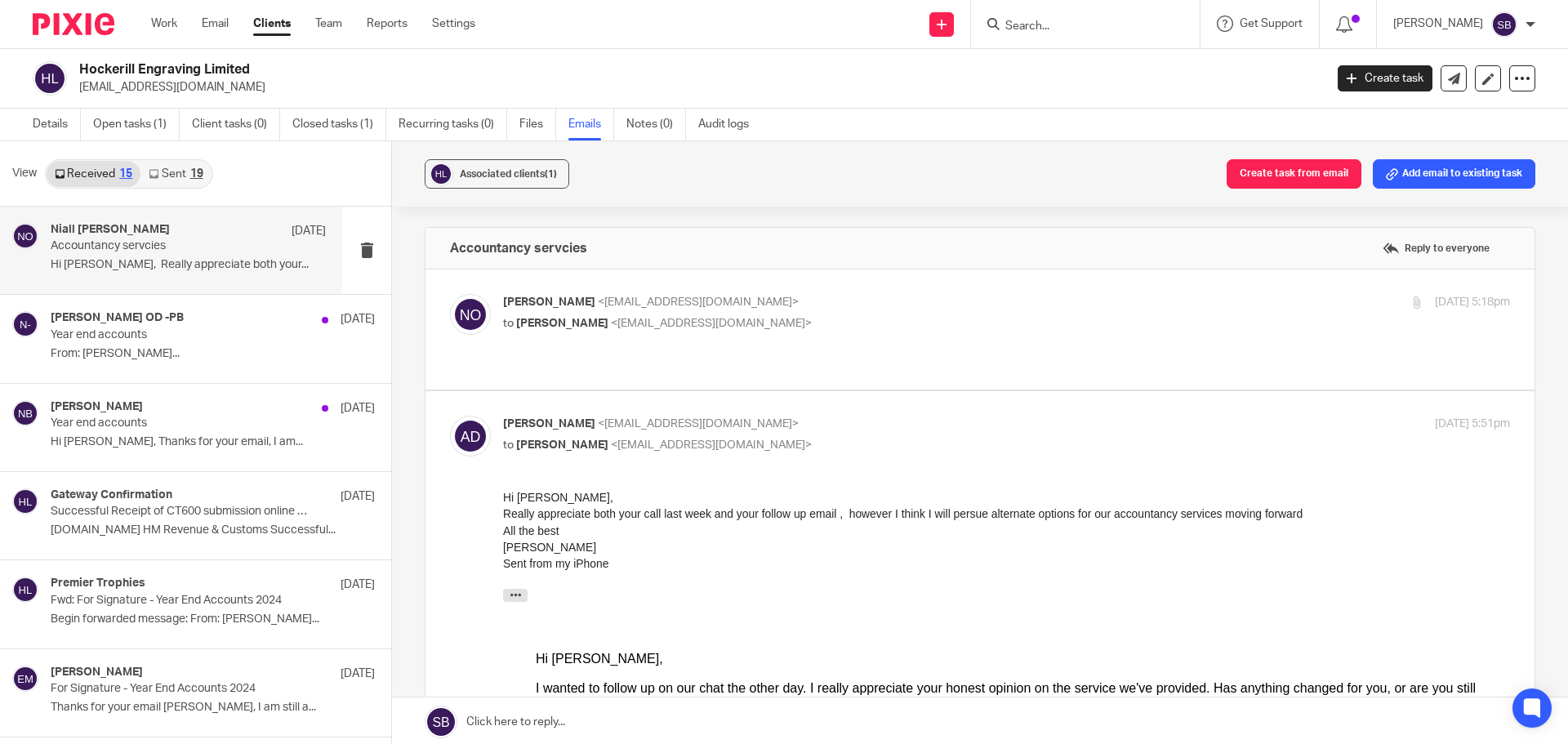
click at [758, 327] on p "to Andy Daintree <andydaintree@gmail.com>" at bounding box center [839, 324] width 671 height 17
checkbox input "true"
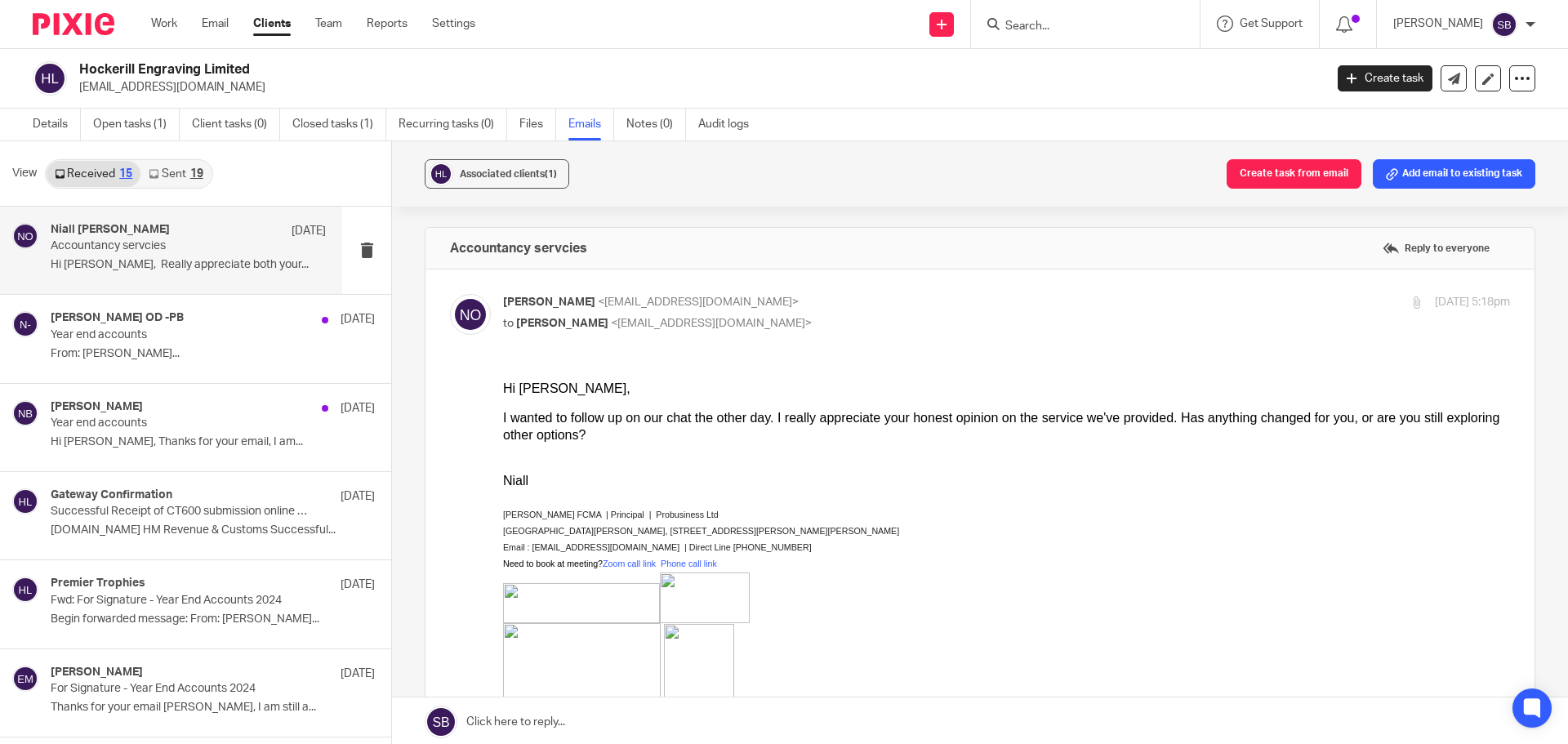
click at [1075, 31] on input "Search" at bounding box center [1077, 26] width 147 height 14
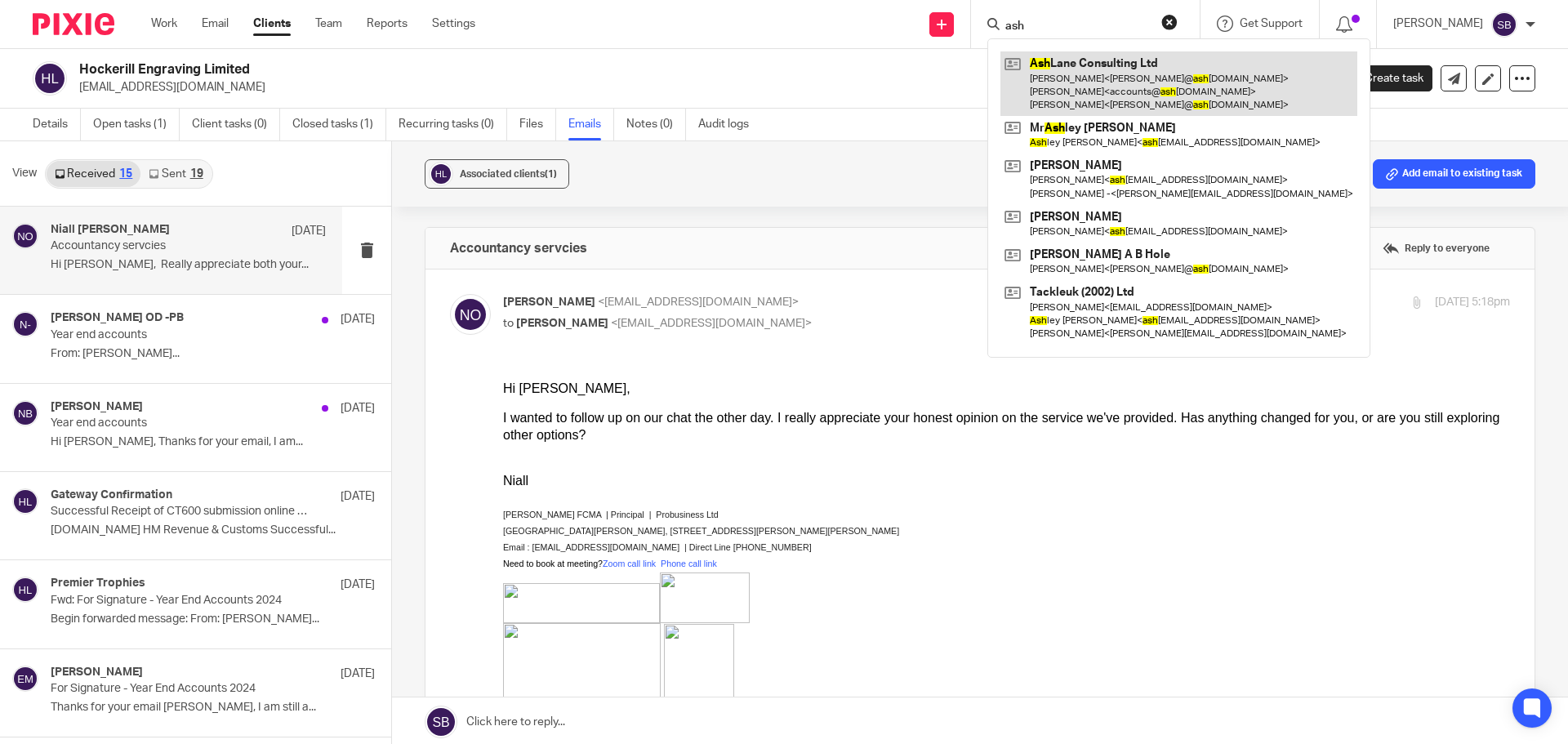
type input "ash"
click at [1114, 68] on link at bounding box center [1179, 83] width 357 height 65
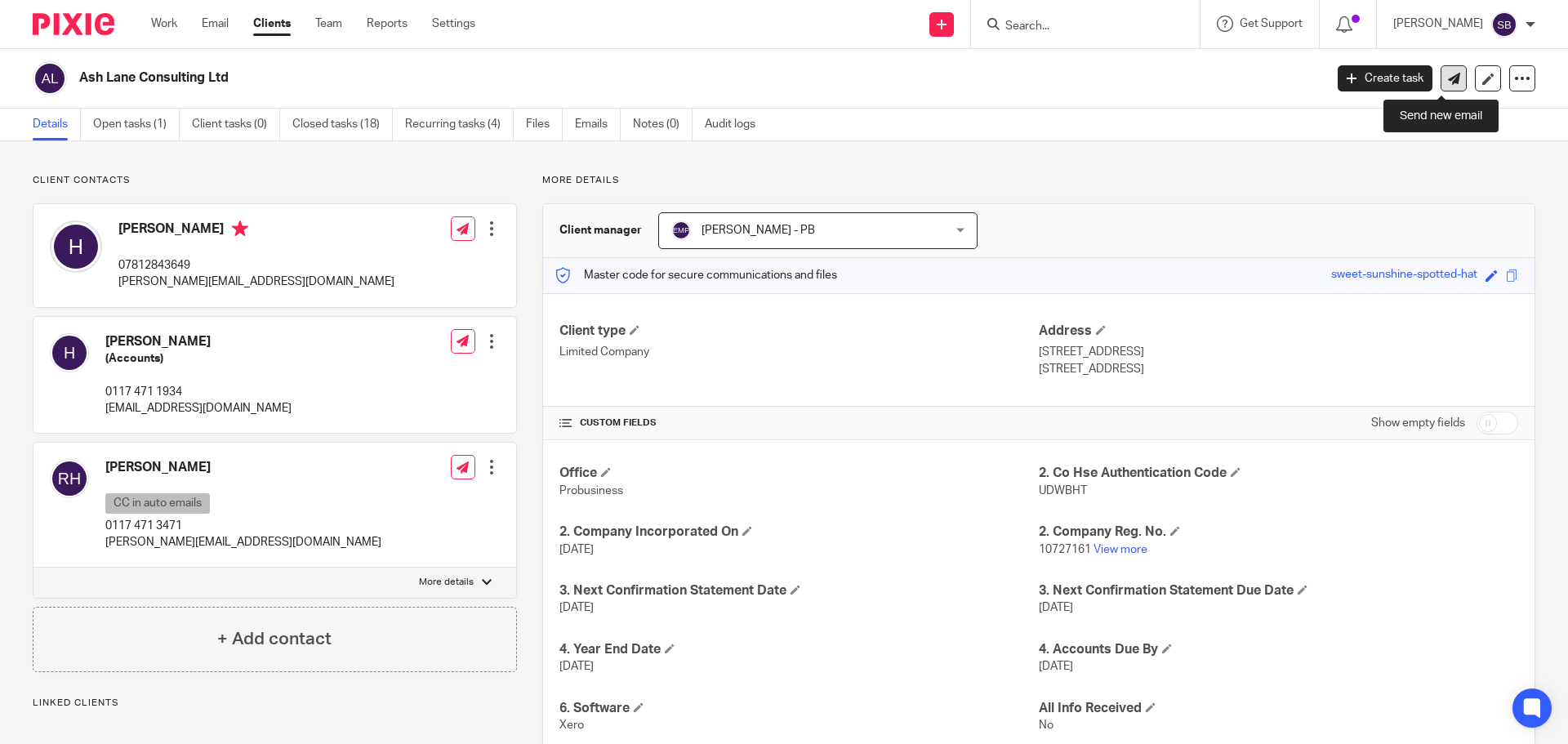
click at [1449, 75] on link at bounding box center [1453, 78] width 26 height 26
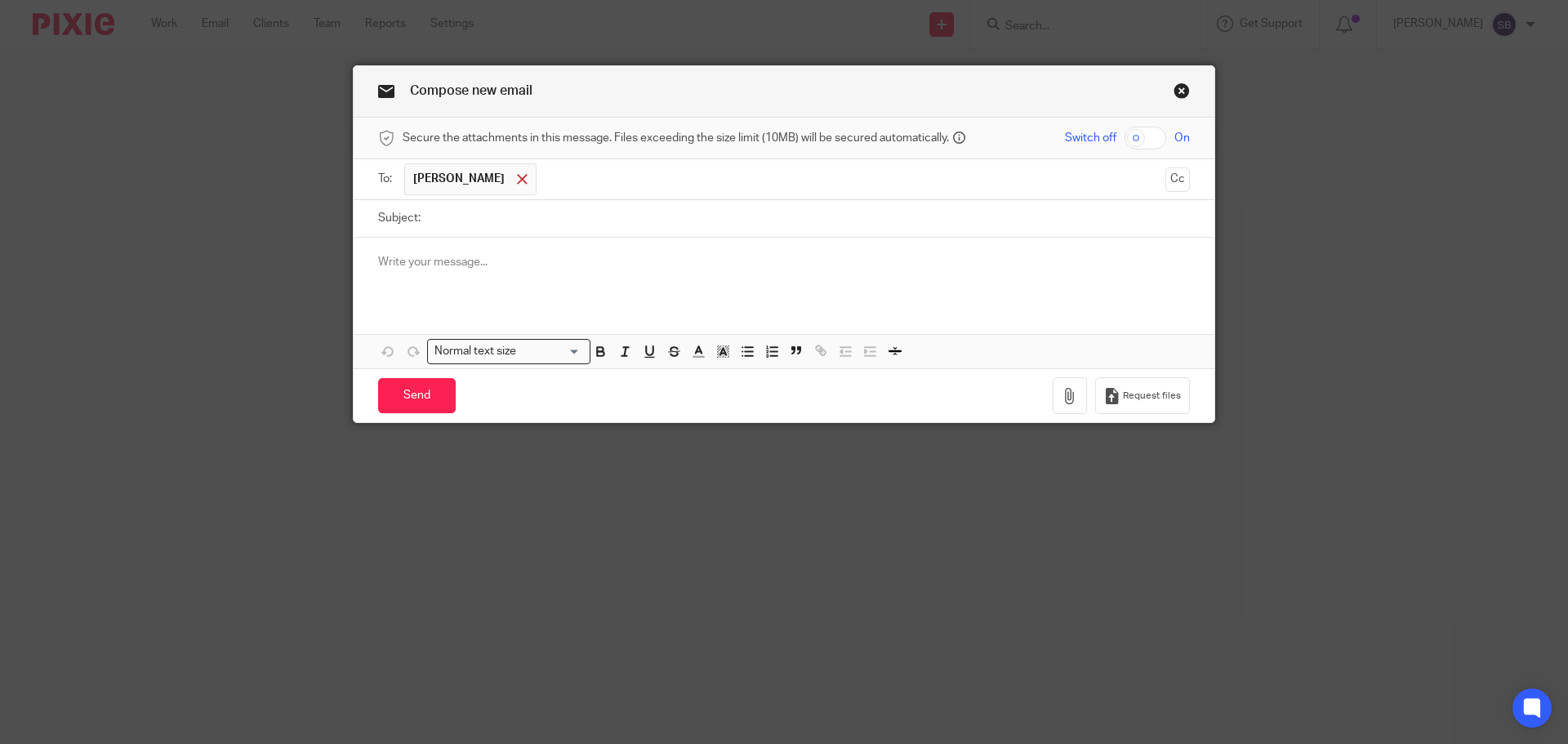
click at [517, 180] on span at bounding box center [522, 178] width 11 height 11
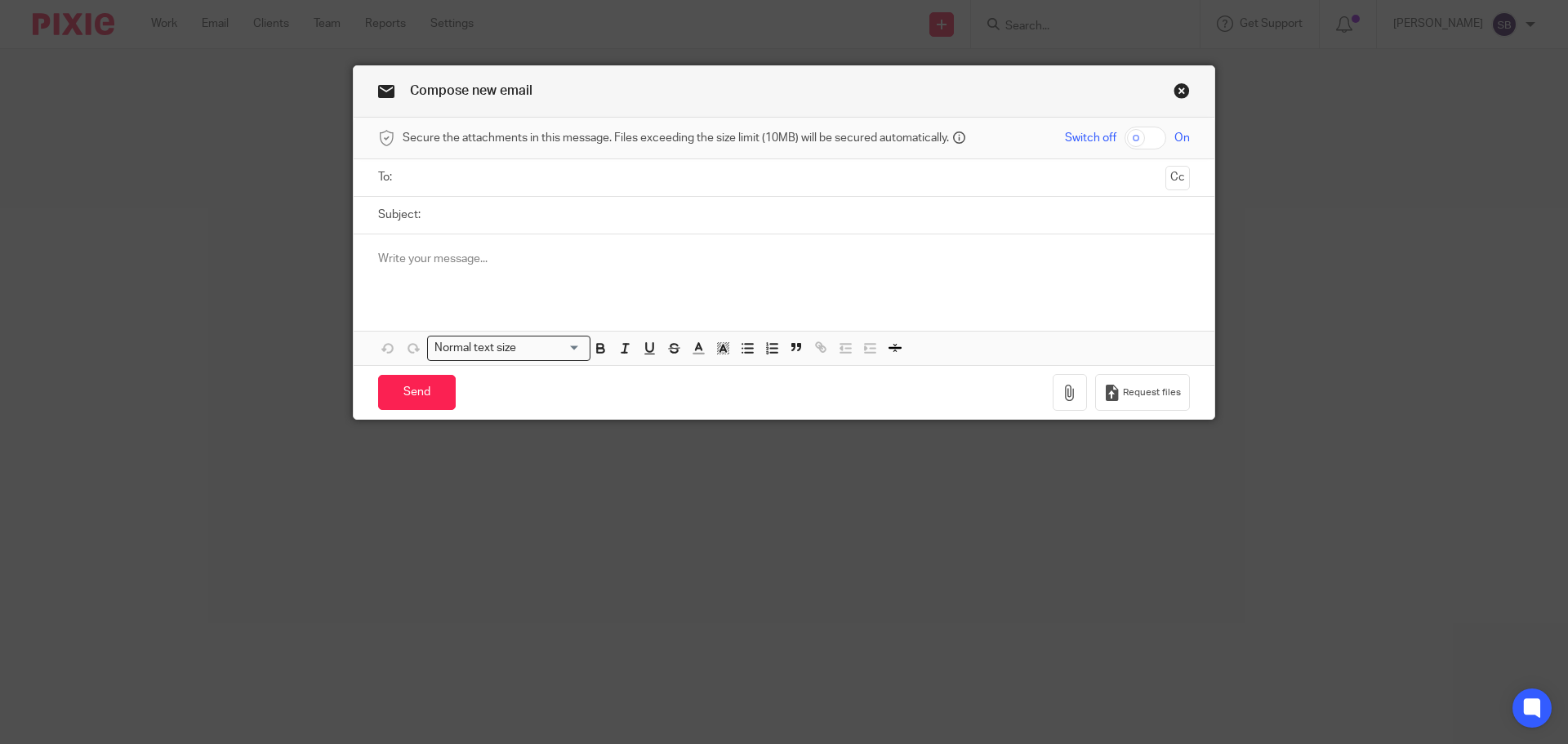
click at [462, 180] on input "text" at bounding box center [784, 176] width 750 height 18
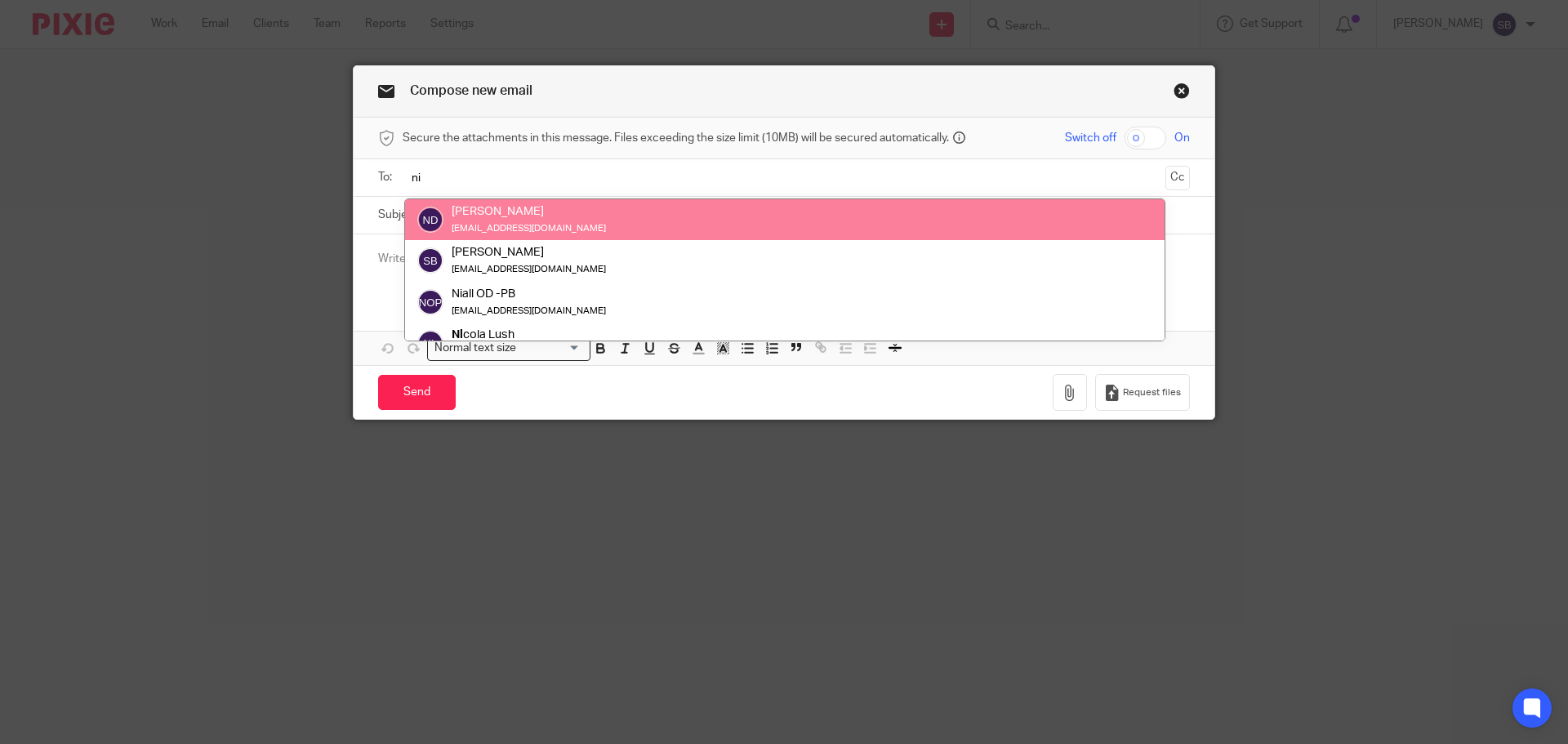
type input "ni"
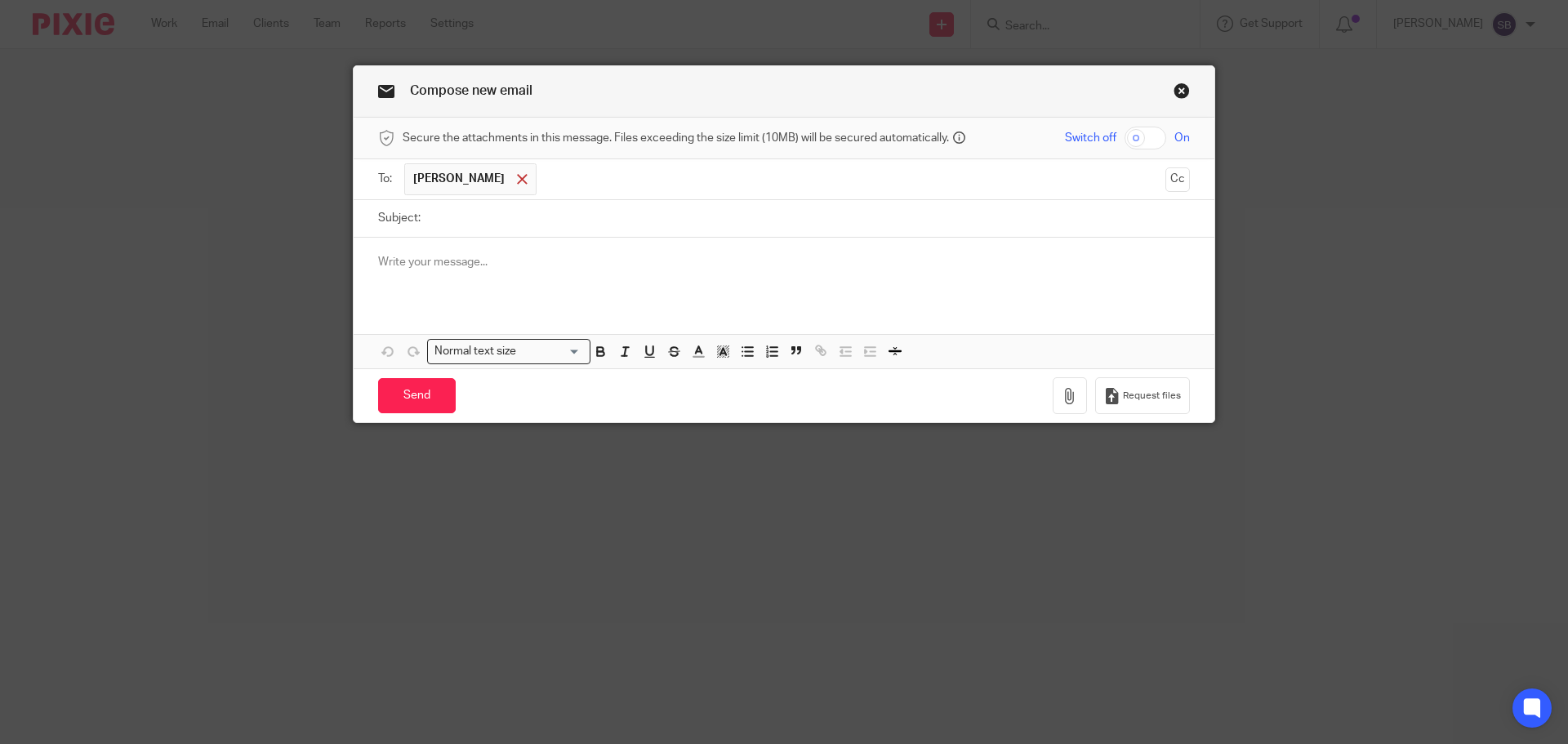
click at [517, 178] on span at bounding box center [522, 178] width 11 height 11
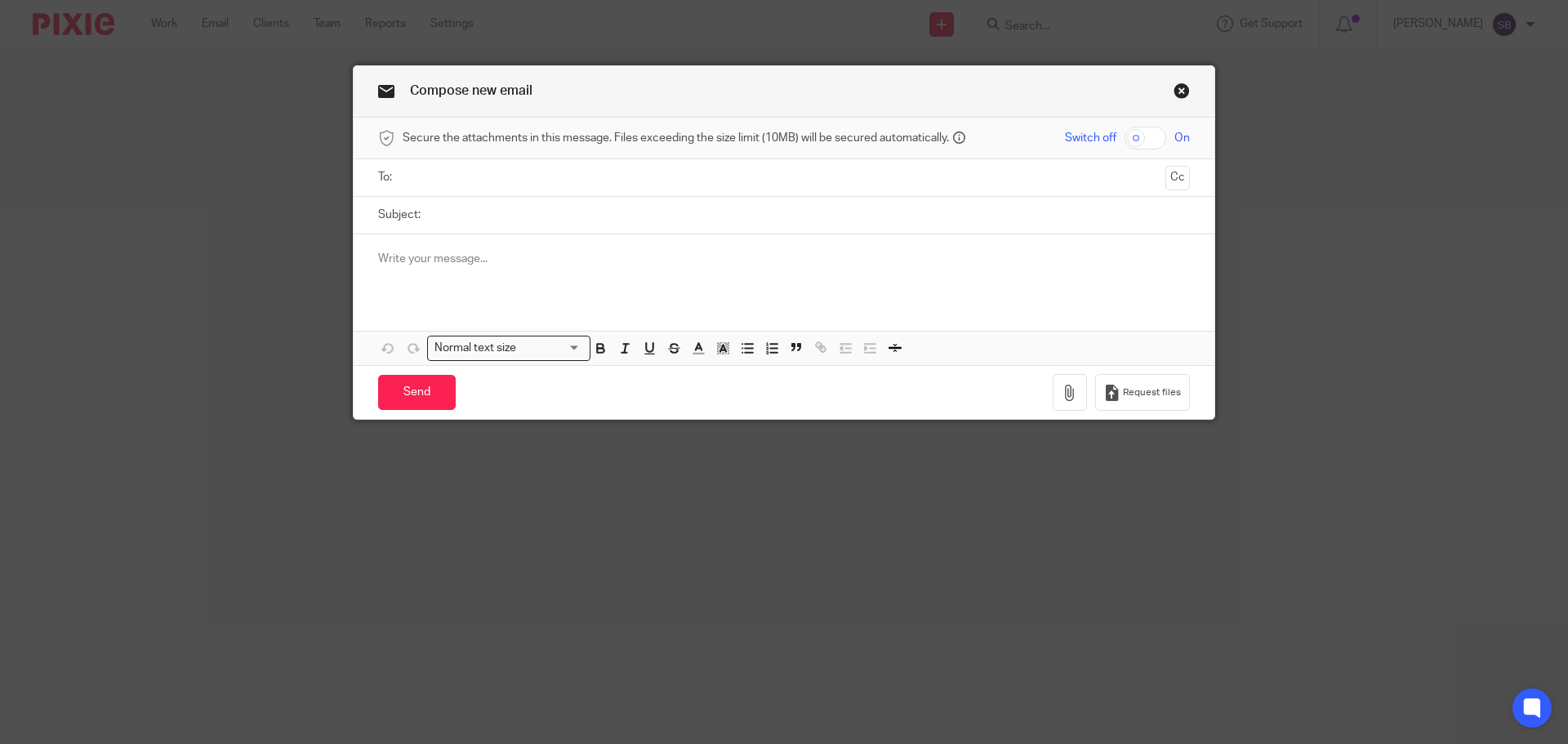
click at [499, 178] on input "text" at bounding box center [784, 176] width 750 height 18
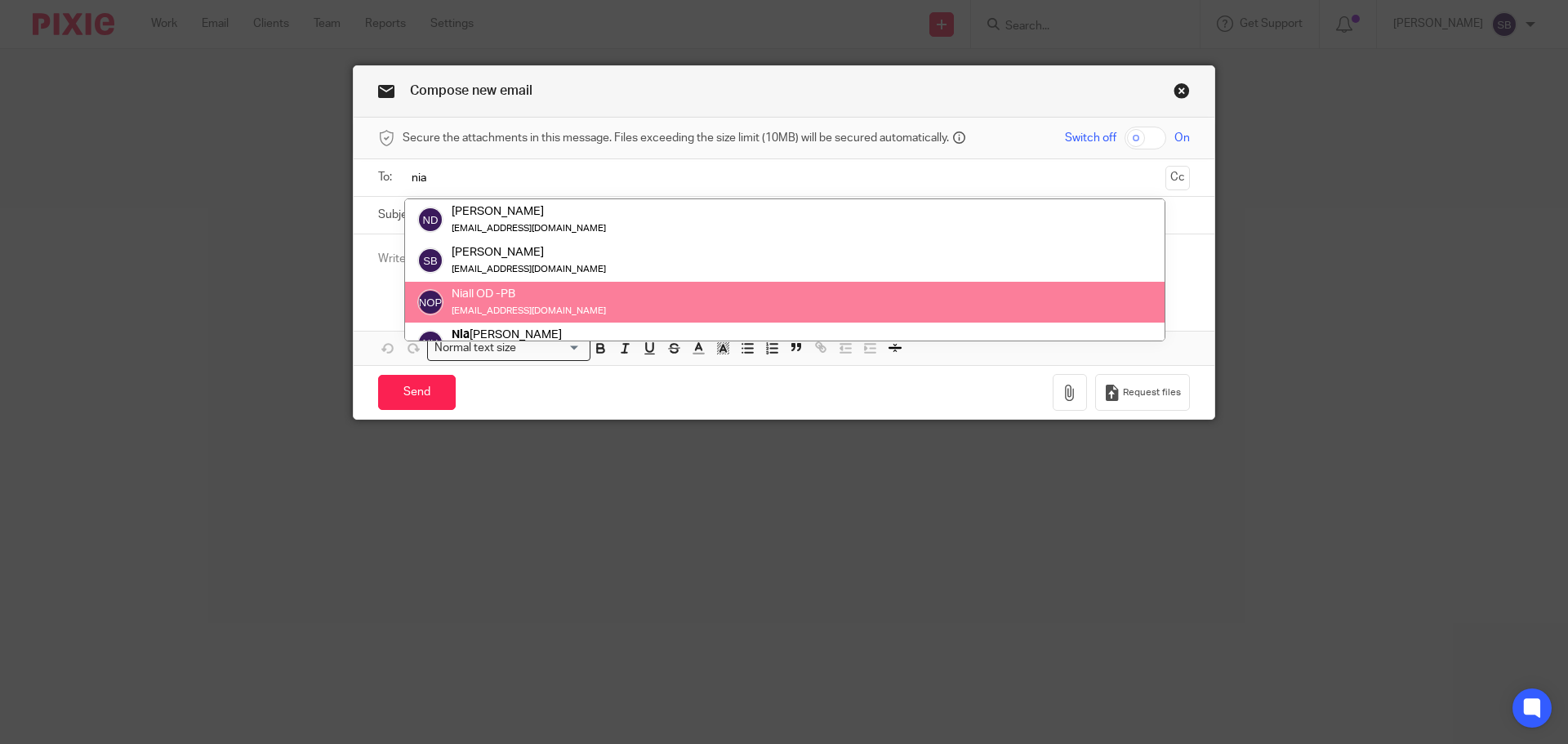
type input "nia"
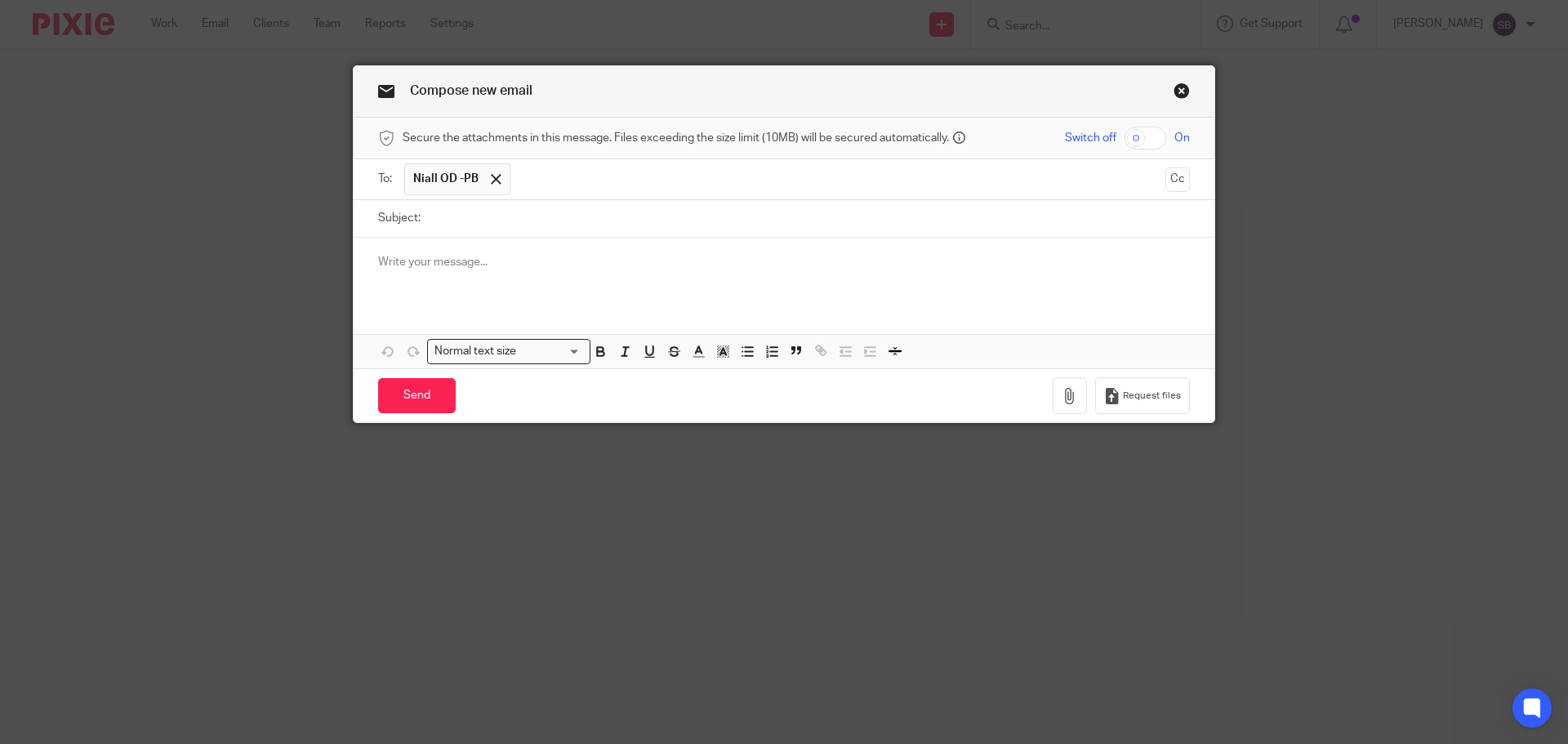
click at [483, 226] on input "Subject:" at bounding box center [809, 219] width 761 height 37
drag, startPoint x: 436, startPoint y: 222, endPoint x: 447, endPoint y: 246, distance: 26.4
click at [436, 226] on input "ASh Lane Consulting Ltd" at bounding box center [809, 219] width 761 height 37
type input "Ash Lane Consulting Ltd"
click at [492, 262] on p at bounding box center [784, 261] width 812 height 16
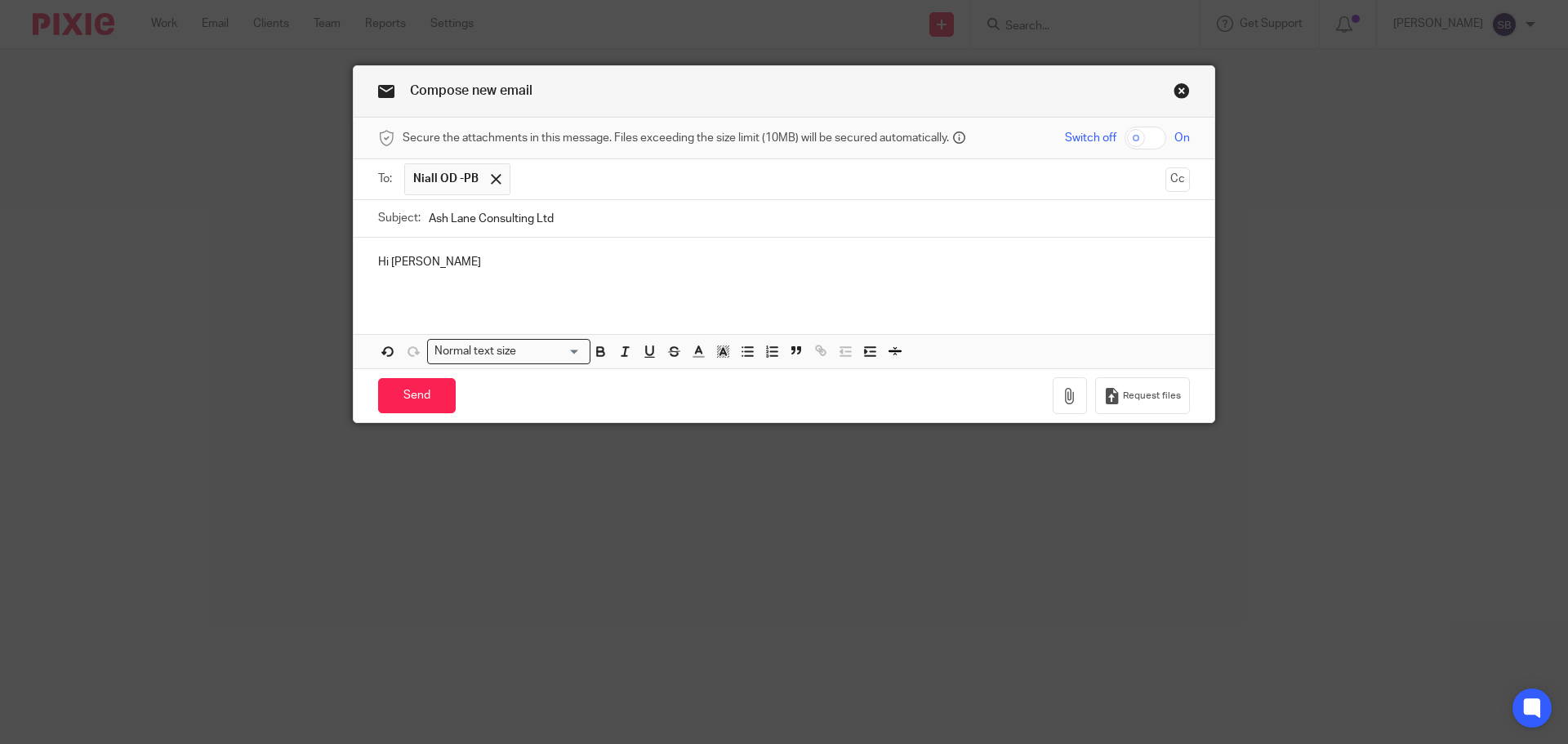
click at [577, 228] on input "Ash Lane Consulting Ltd" at bounding box center [809, 219] width 761 height 37
type input "Ash Lane Consulting Ltd - offboarding update"
click at [423, 266] on p "Hi Niall" at bounding box center [784, 261] width 812 height 16
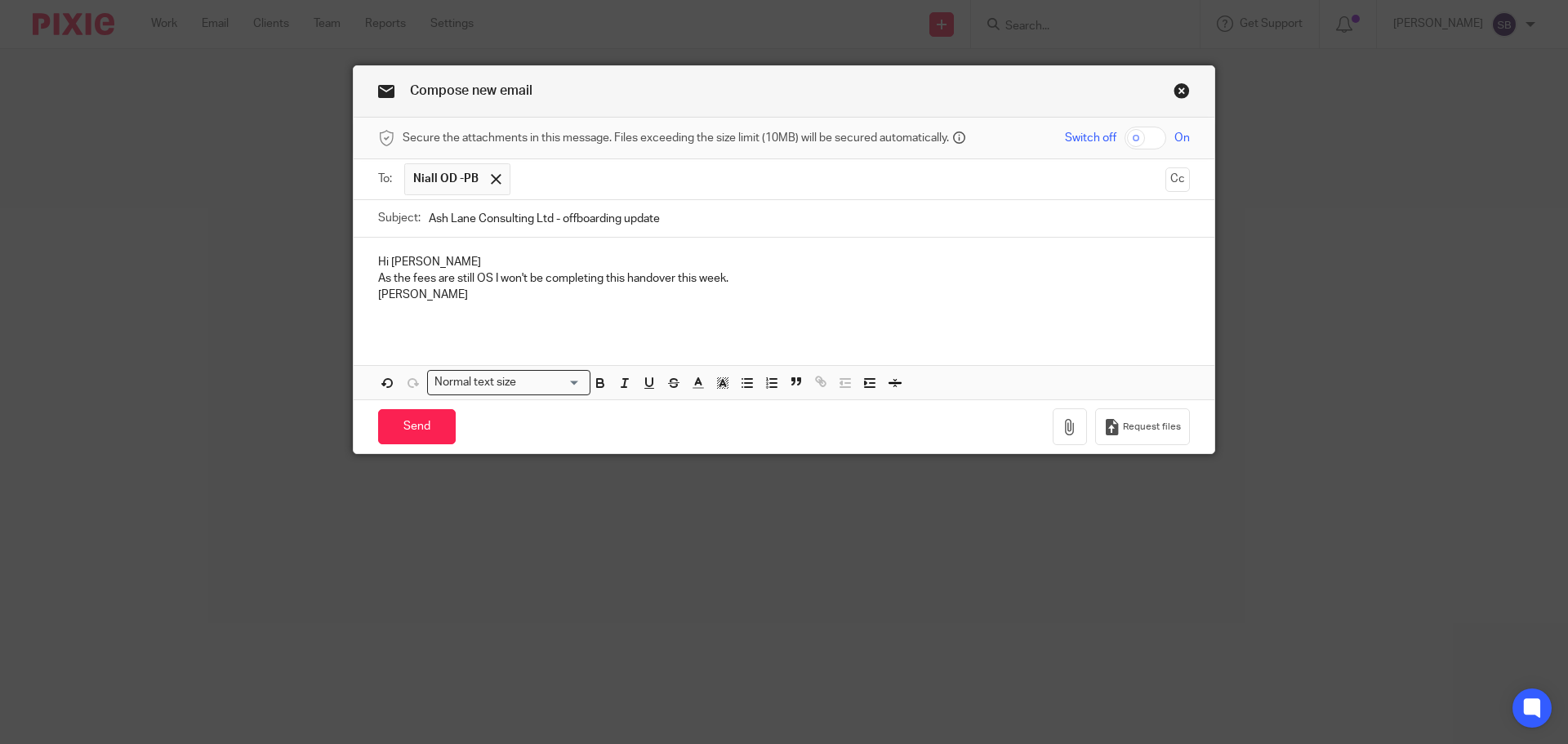
click at [735, 278] on p "As the fees are still OS I won't be completing this handover this week." at bounding box center [784, 278] width 812 height 16
click at [420, 424] on input "Send" at bounding box center [417, 426] width 77 height 35
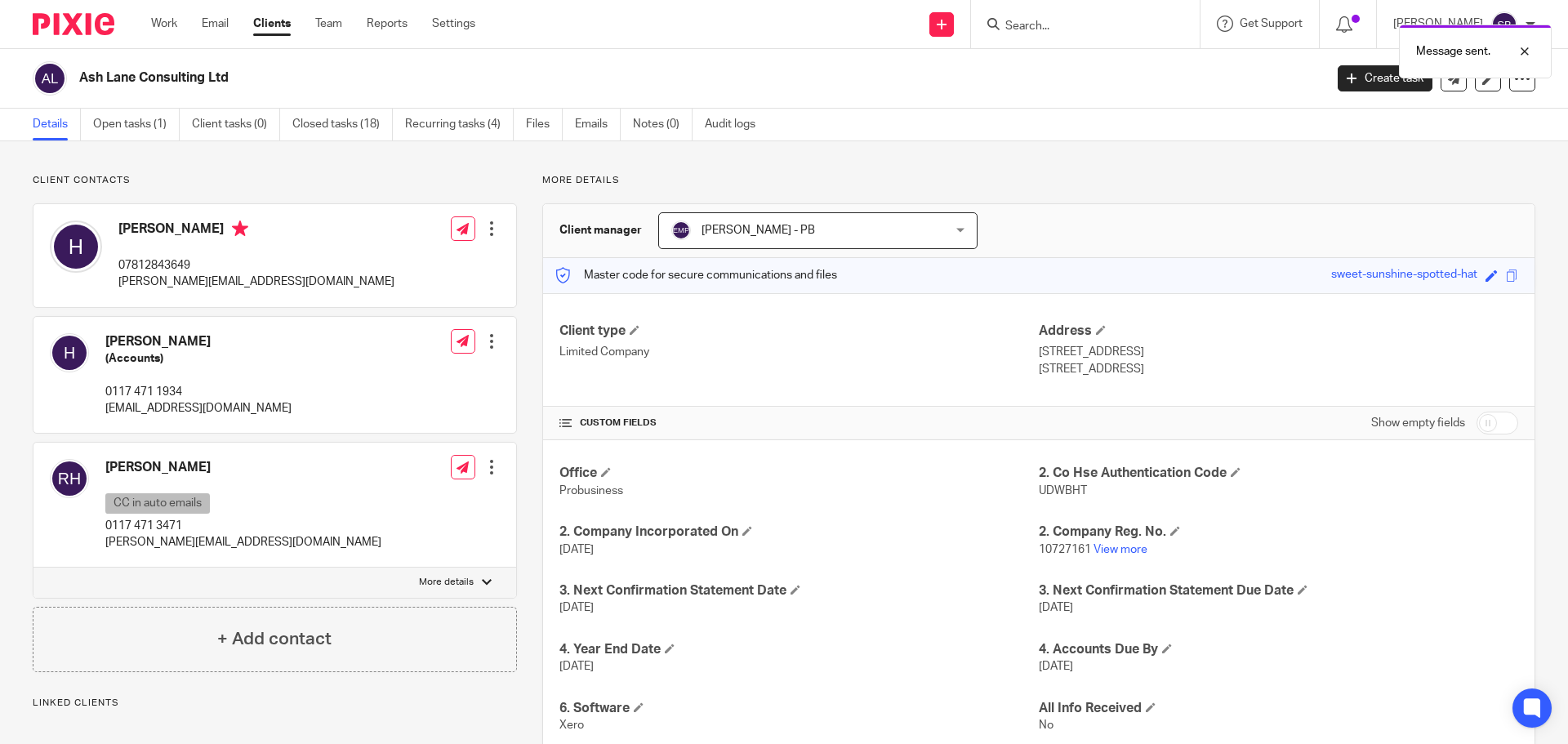
click at [1103, 27] on div "Message sent." at bounding box center [1168, 47] width 768 height 62
click at [1117, 29] on input "Search" at bounding box center [1077, 26] width 147 height 14
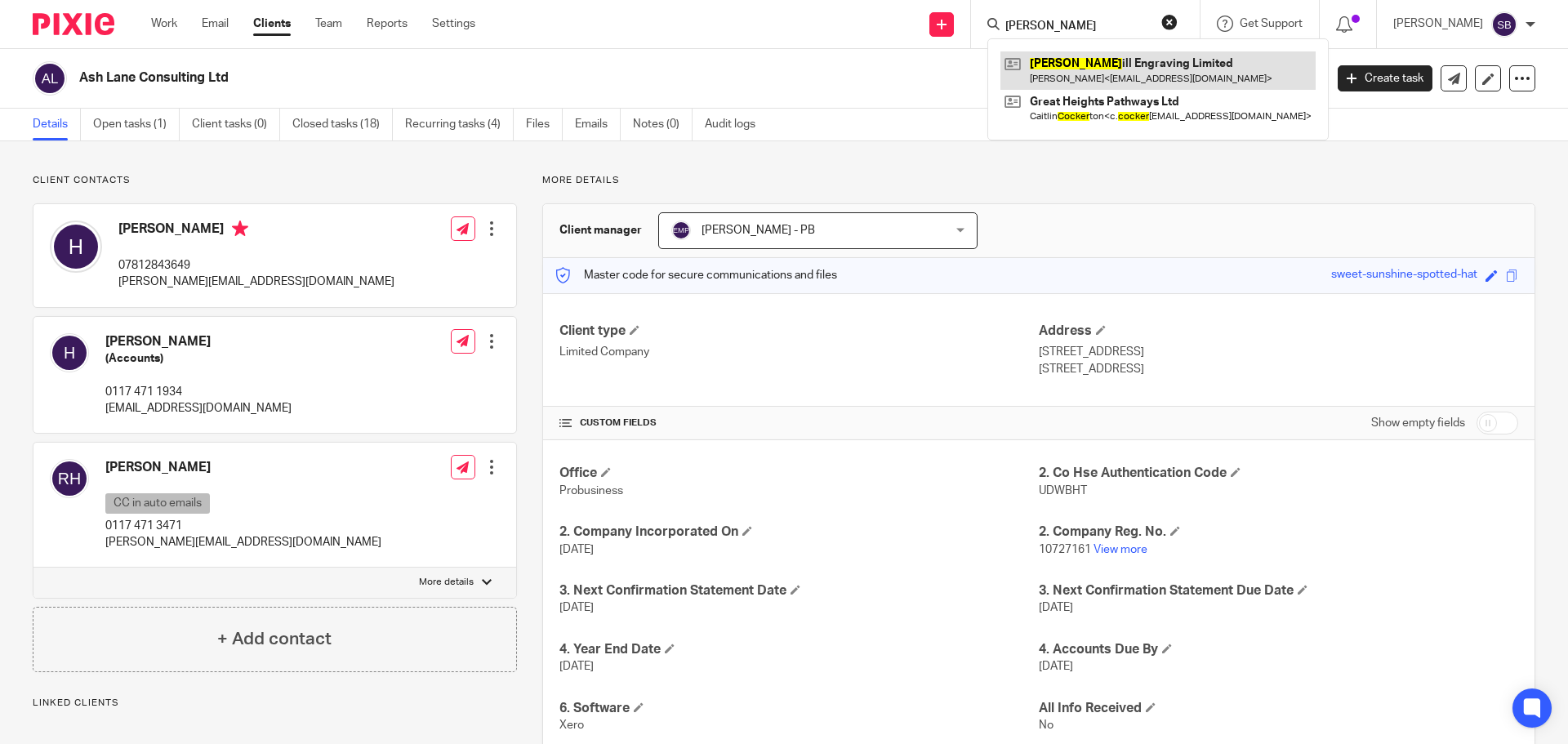
type input "[PERSON_NAME]"
click at [1097, 65] on link at bounding box center [1158, 69] width 315 height 38
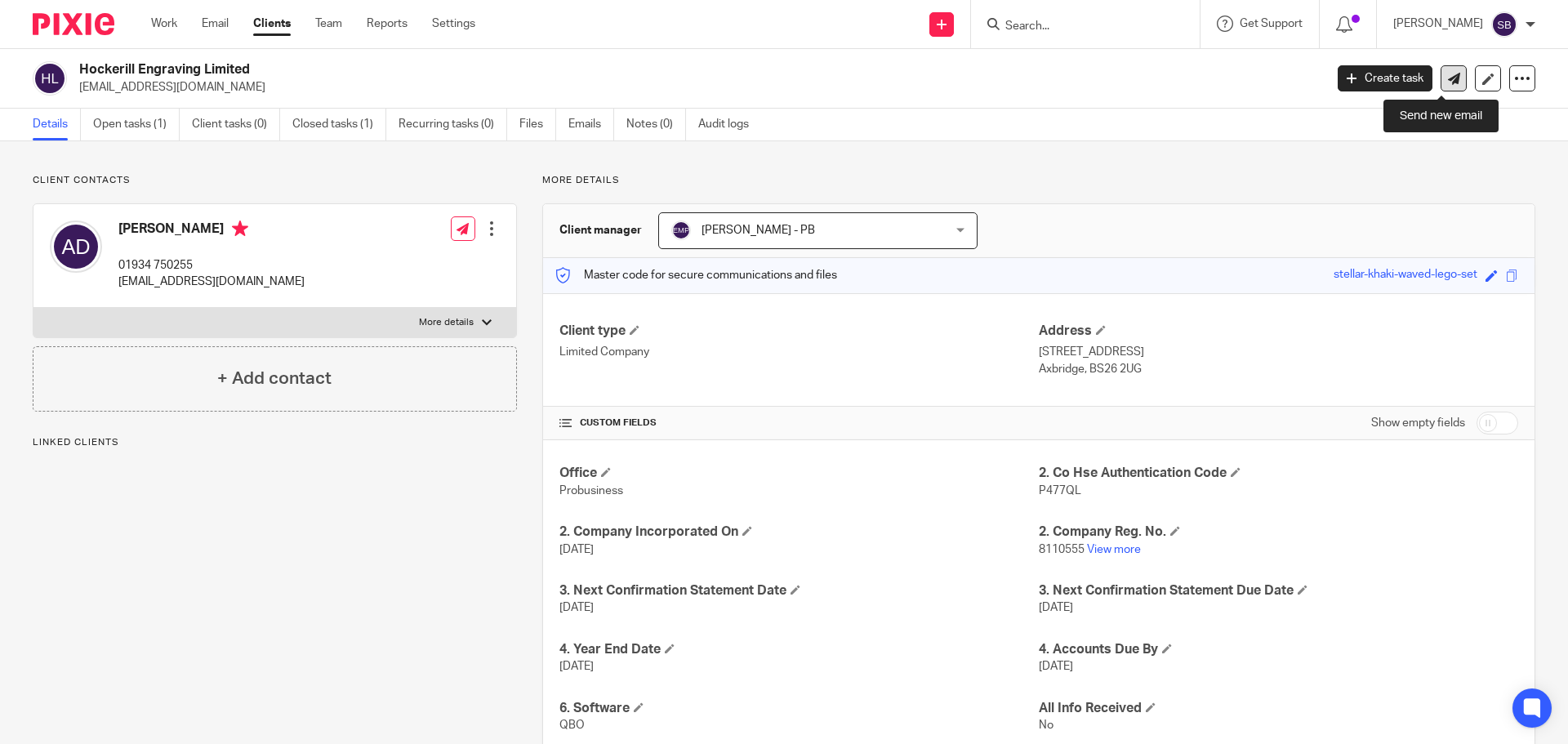
click at [1448, 84] on icon at bounding box center [1454, 78] width 13 height 13
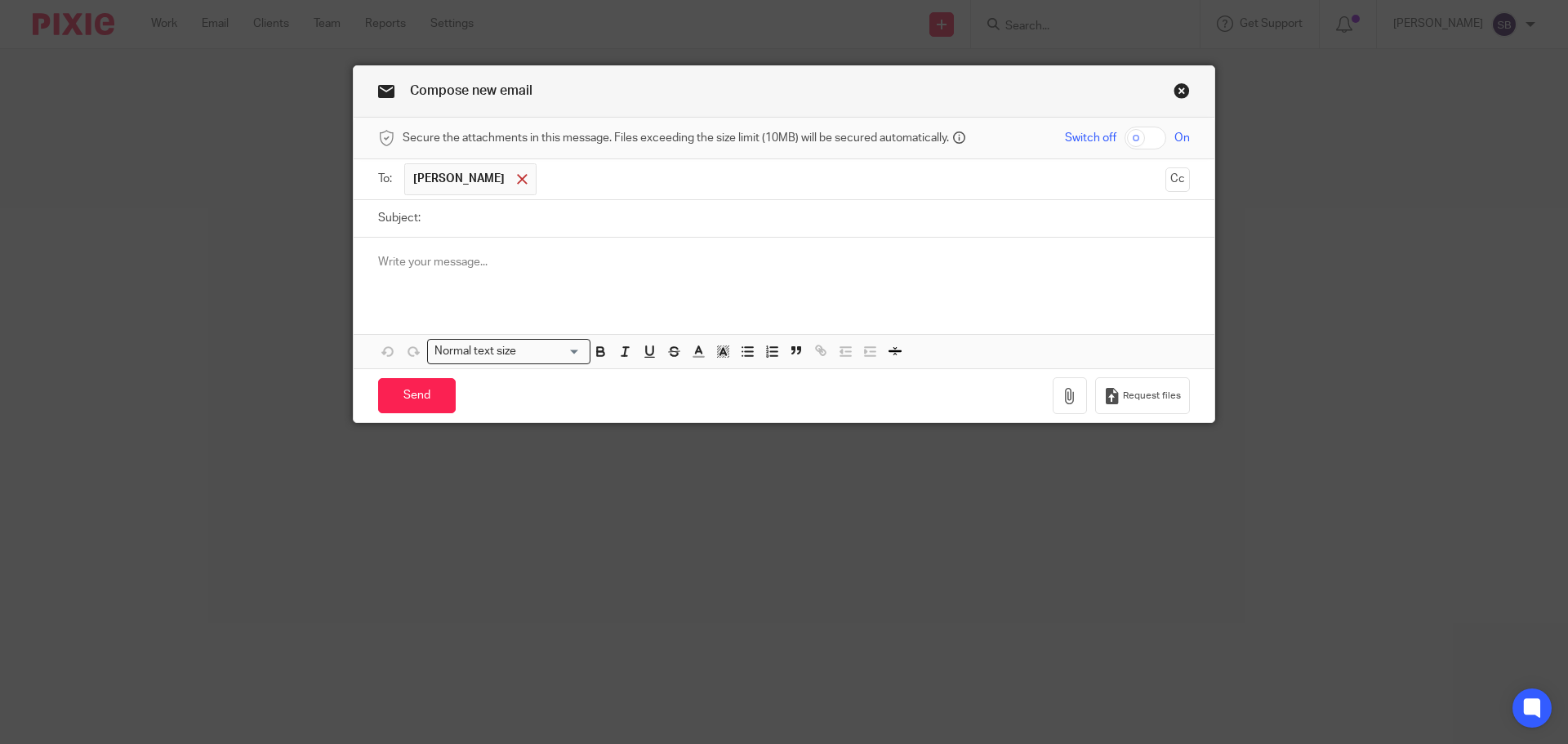
click at [518, 179] on span at bounding box center [522, 178] width 11 height 11
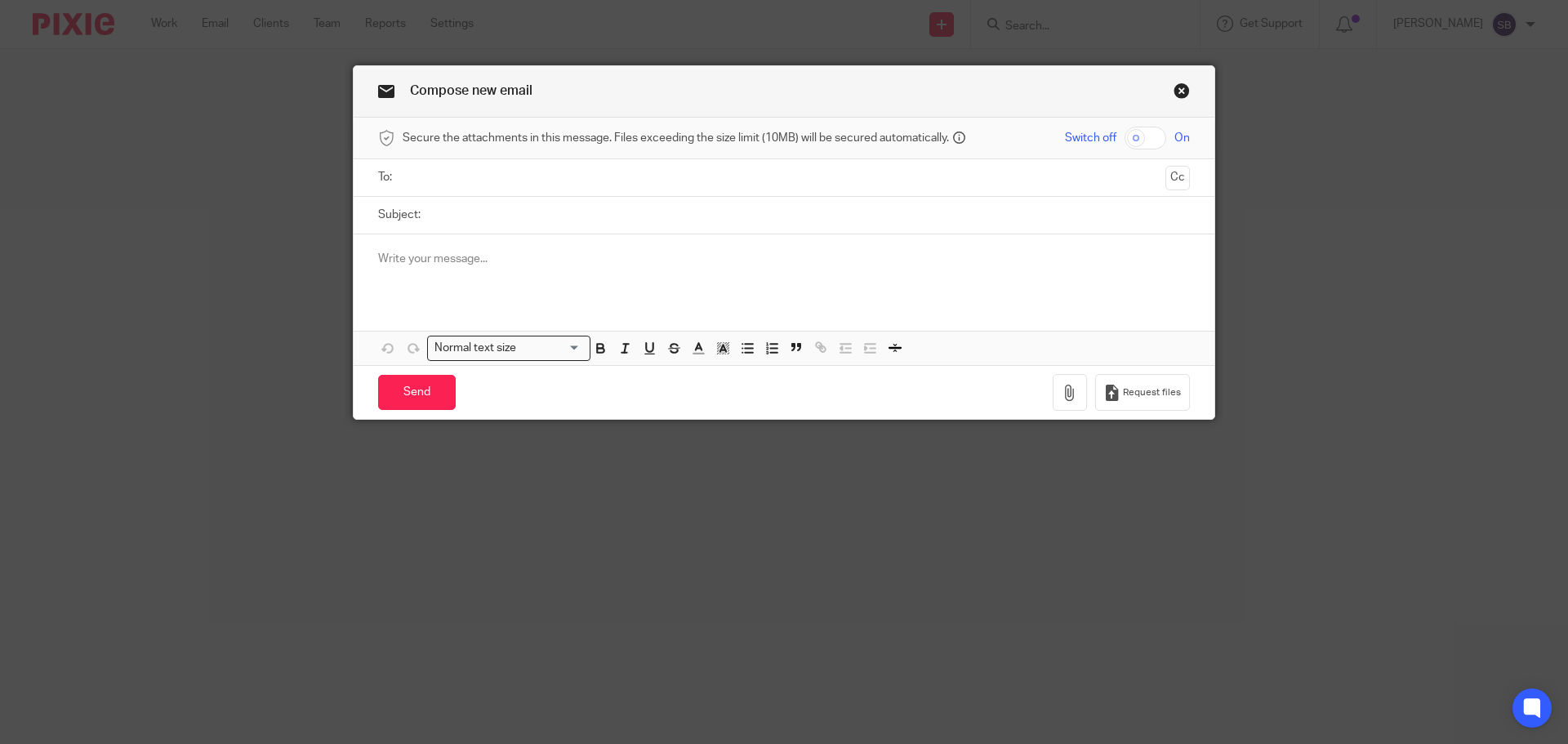
click at [503, 184] on input "text" at bounding box center [784, 176] width 750 height 18
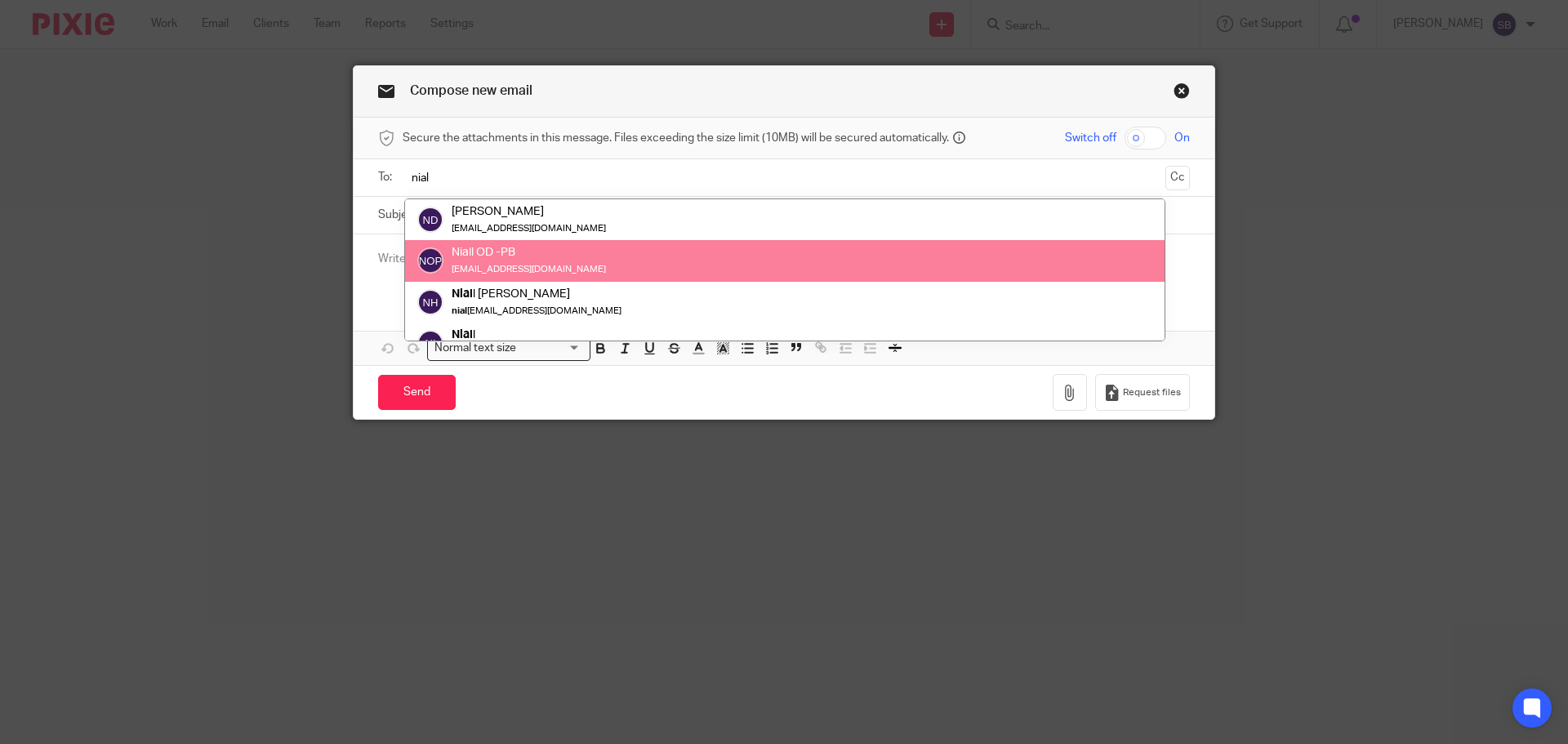
type input "nial"
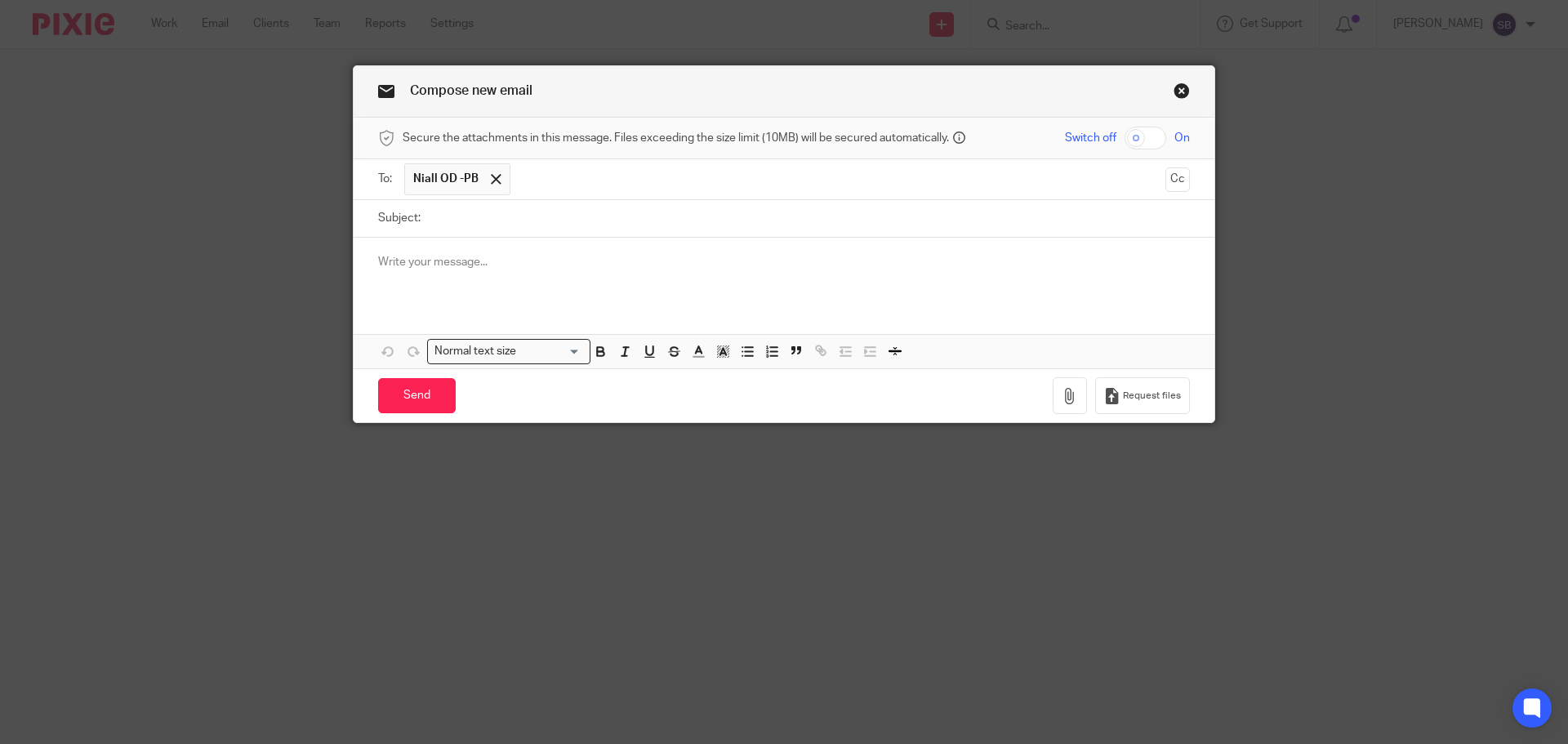
click at [496, 225] on input "Subject:" at bounding box center [809, 219] width 761 height 37
type input "Hockerill Engraving Ltd - offboarding"
click at [440, 271] on div at bounding box center [784, 269] width 861 height 64
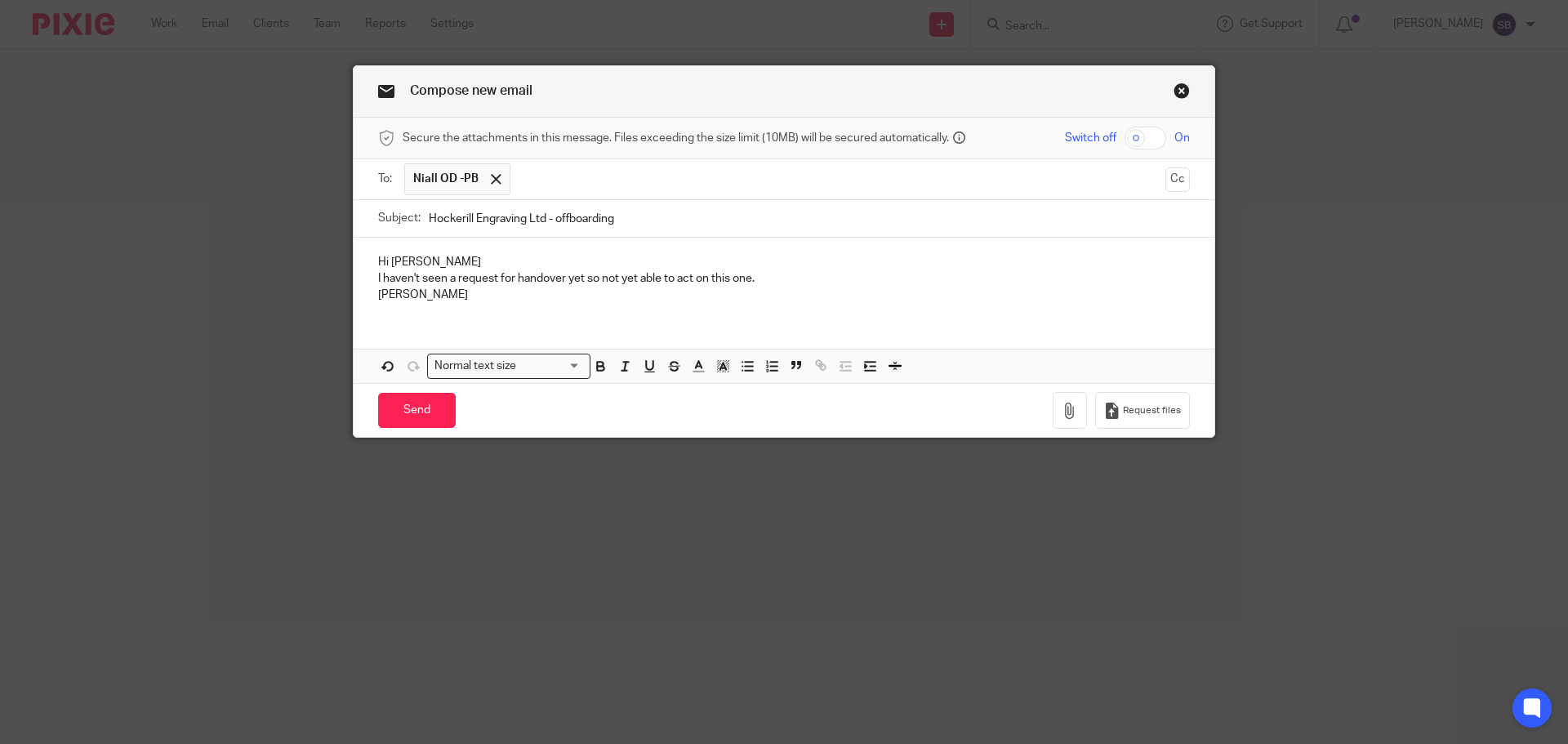
click at [365, 271] on div "Hi [PERSON_NAME] I haven't seen a request for handover yet so not yet able to a…" at bounding box center [784, 276] width 861 height 78
click at [403, 413] on input "Send" at bounding box center [417, 410] width 77 height 35
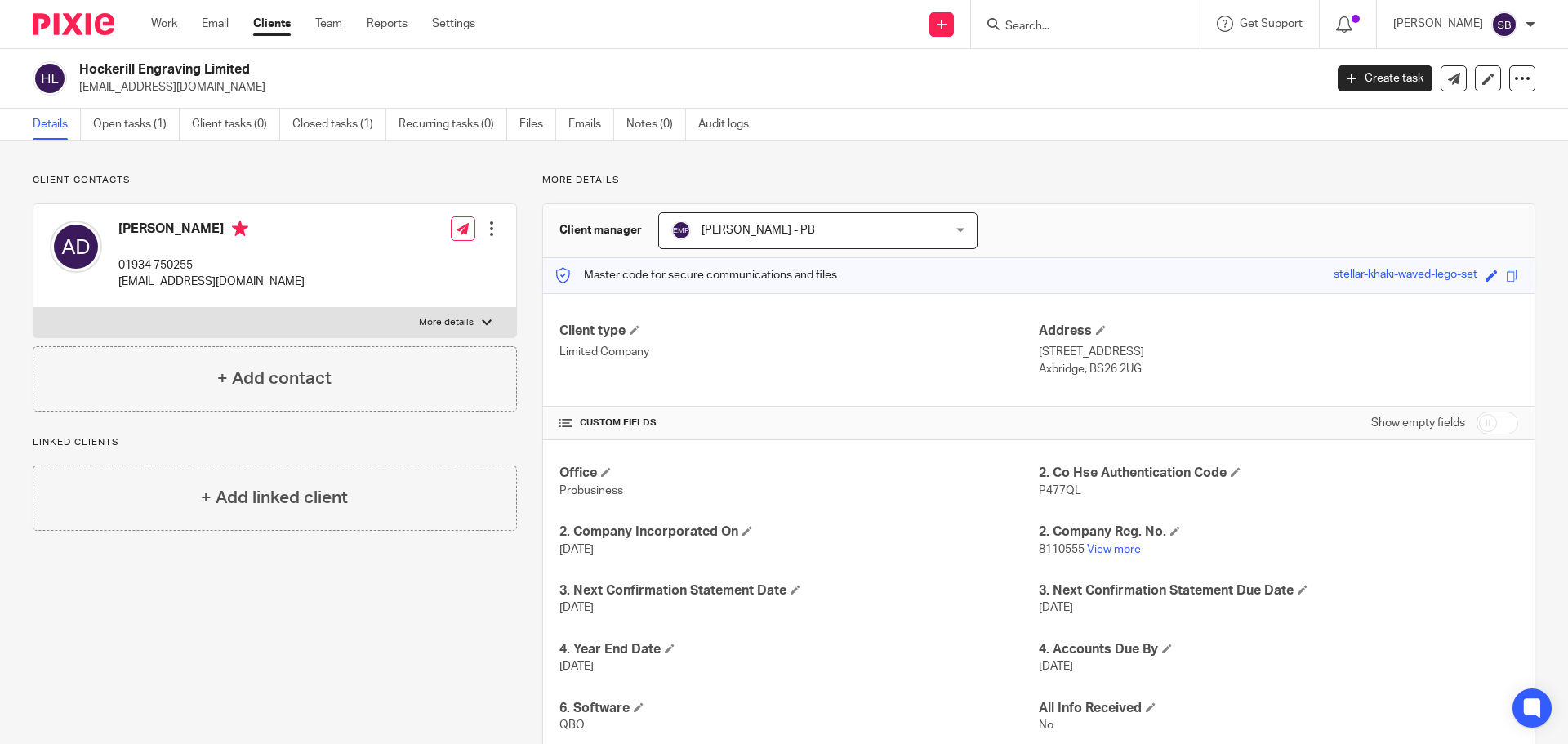
click at [1078, 22] on input "Search" at bounding box center [1077, 26] width 147 height 14
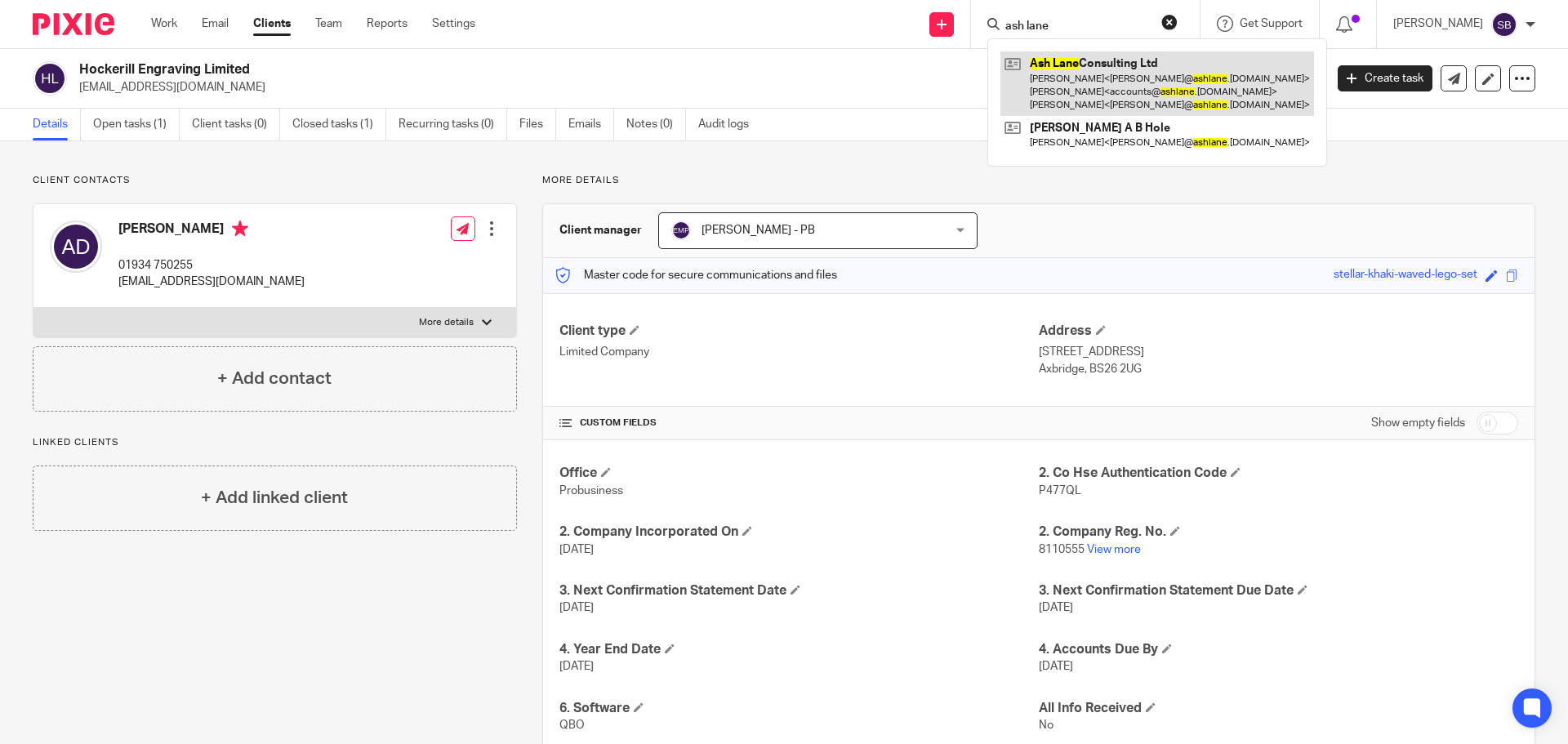
type input "ash lane"
click at [1092, 74] on link at bounding box center [1157, 83] width 313 height 65
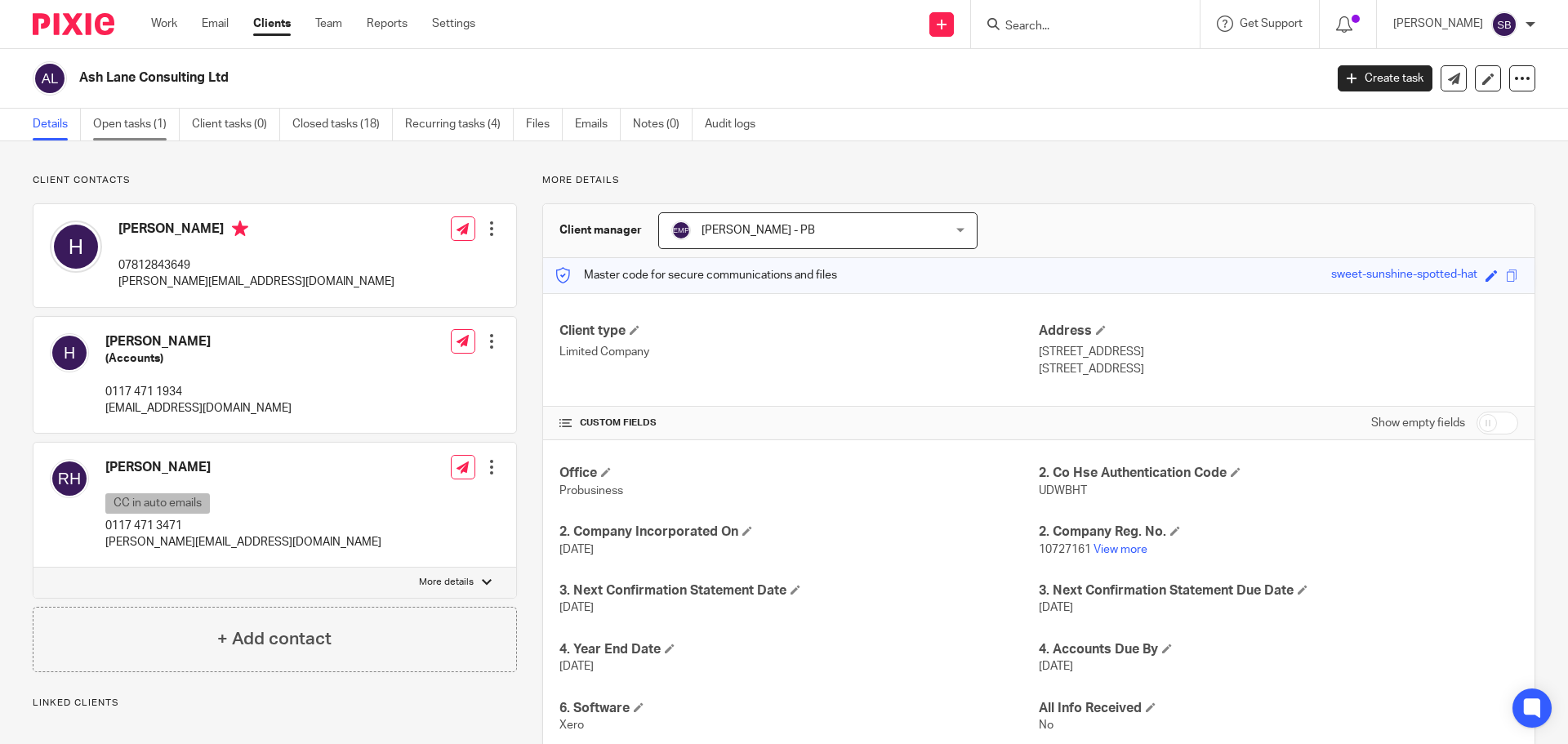
click at [124, 129] on link "Open tasks (1)" at bounding box center [137, 124] width 87 height 32
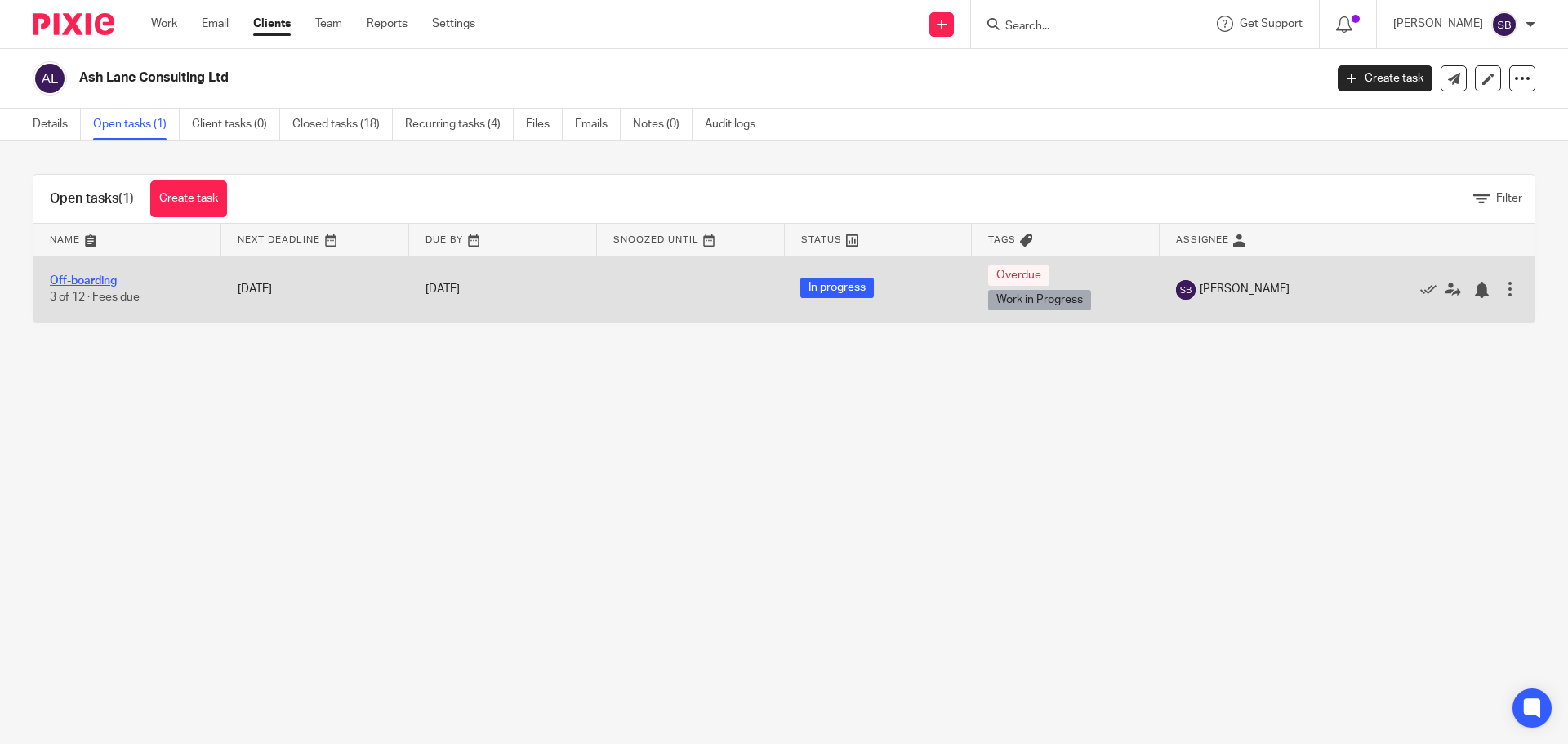
click at [93, 279] on link "Off-boarding" at bounding box center [83, 280] width 67 height 12
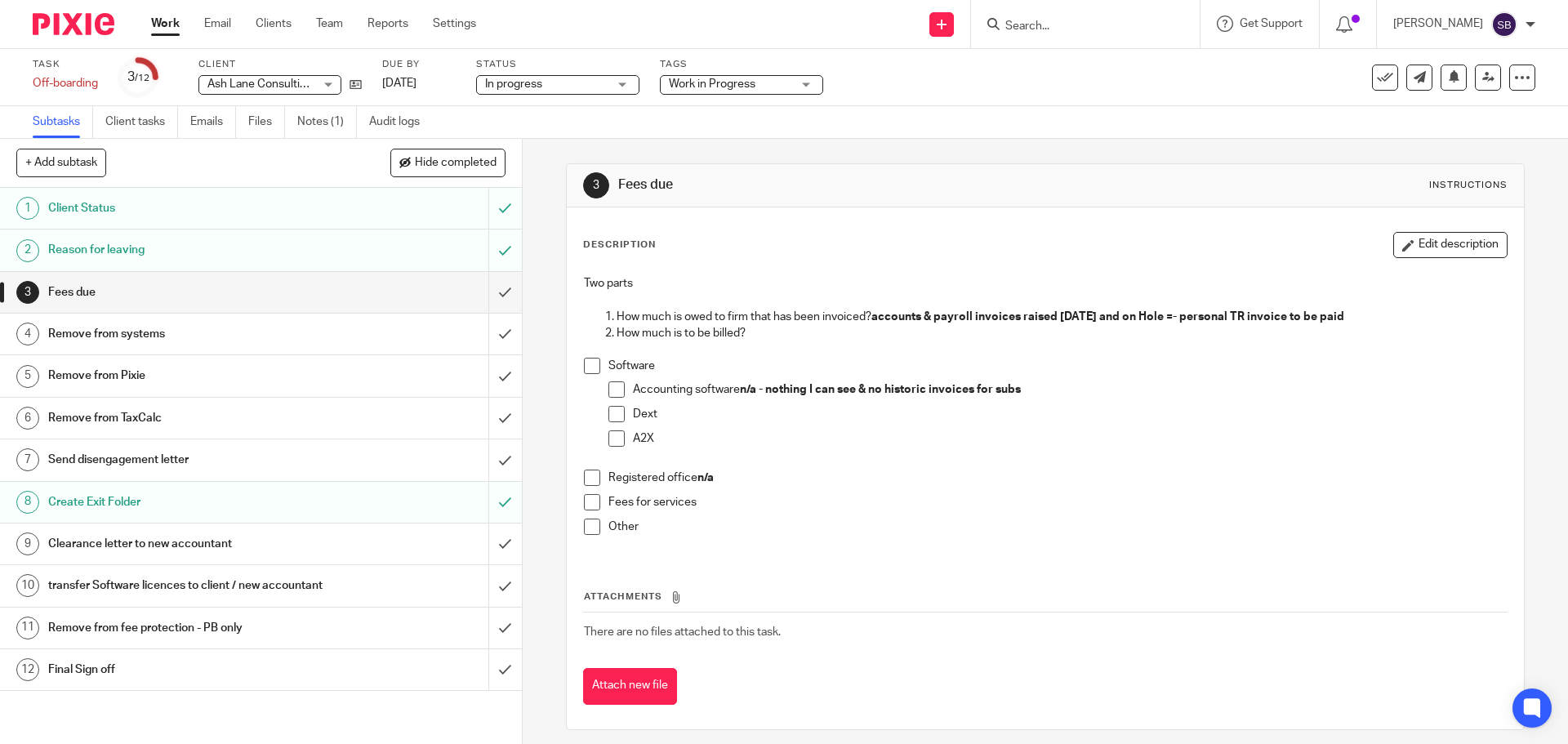
click at [133, 542] on h1 "Clearance letter to new accountant" at bounding box center [189, 543] width 283 height 24
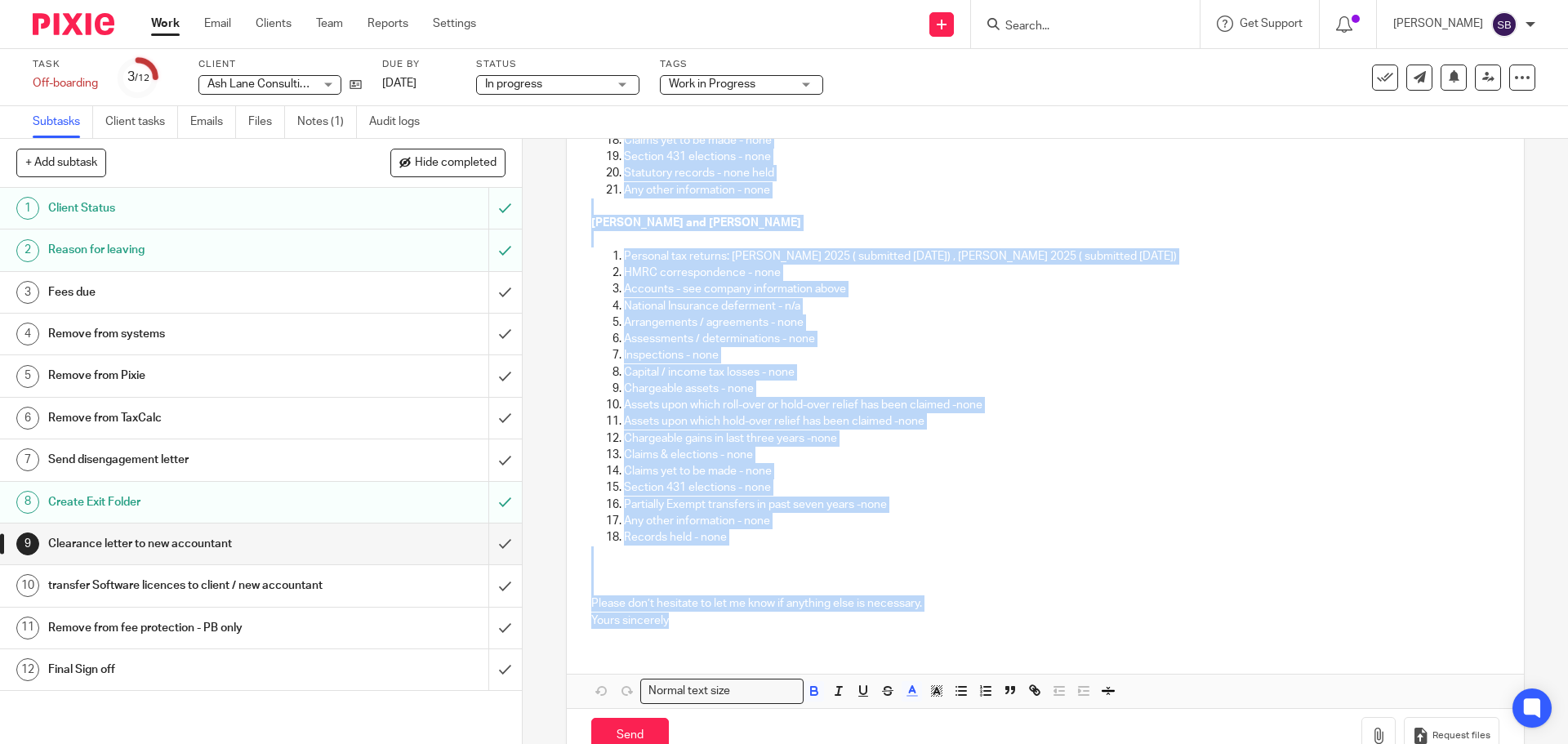
scroll to position [660, 0]
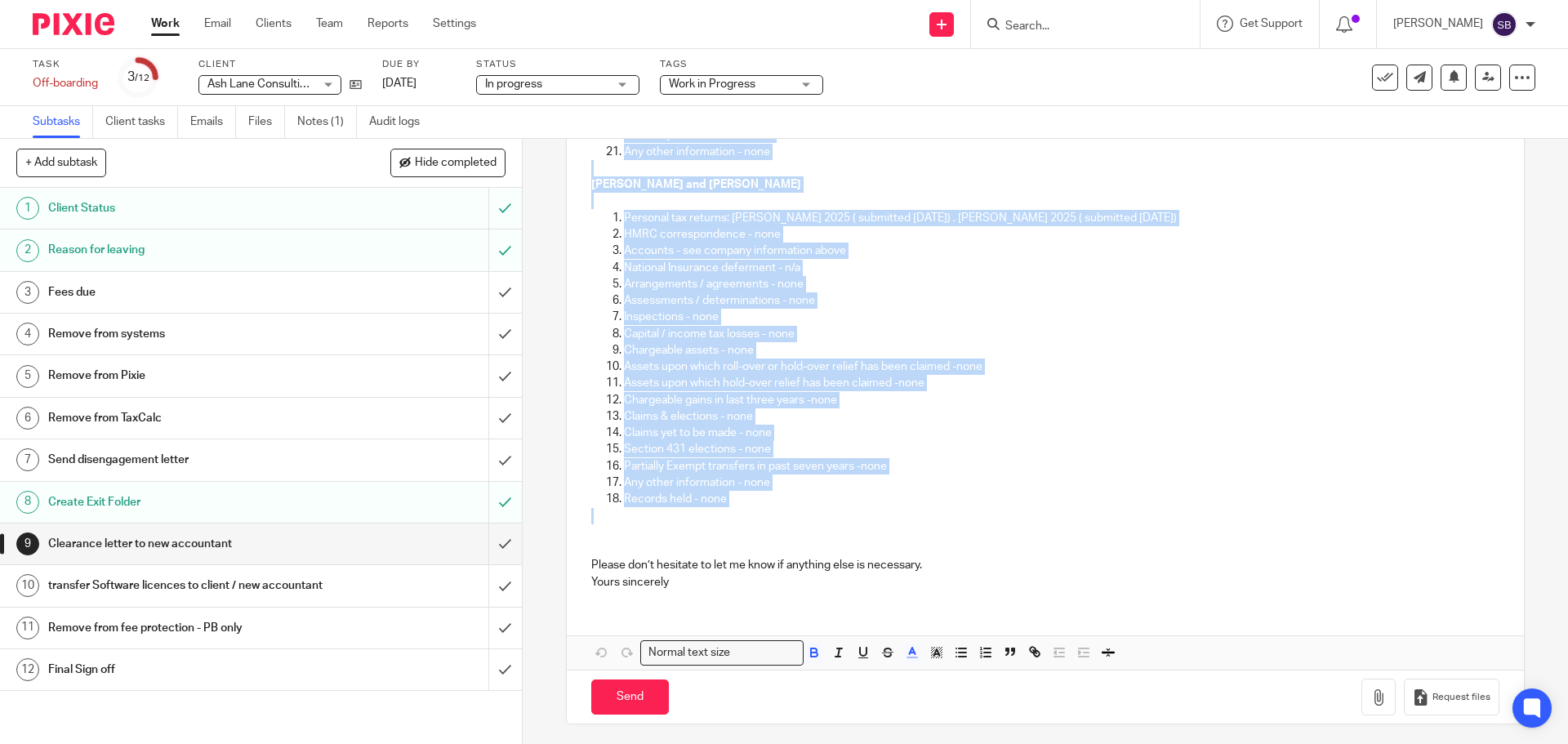
drag, startPoint x: 586, startPoint y: 186, endPoint x: 841, endPoint y: 525, distance: 424.2
click at [841, 525] on div "Dear Mr Buse We confirm that there are no reasons why you should not accept thi…" at bounding box center [1045, 133] width 957 height 939
copy div "Ash Lane Consulting Limited Companies House authentication code: UDWBHT Account…"
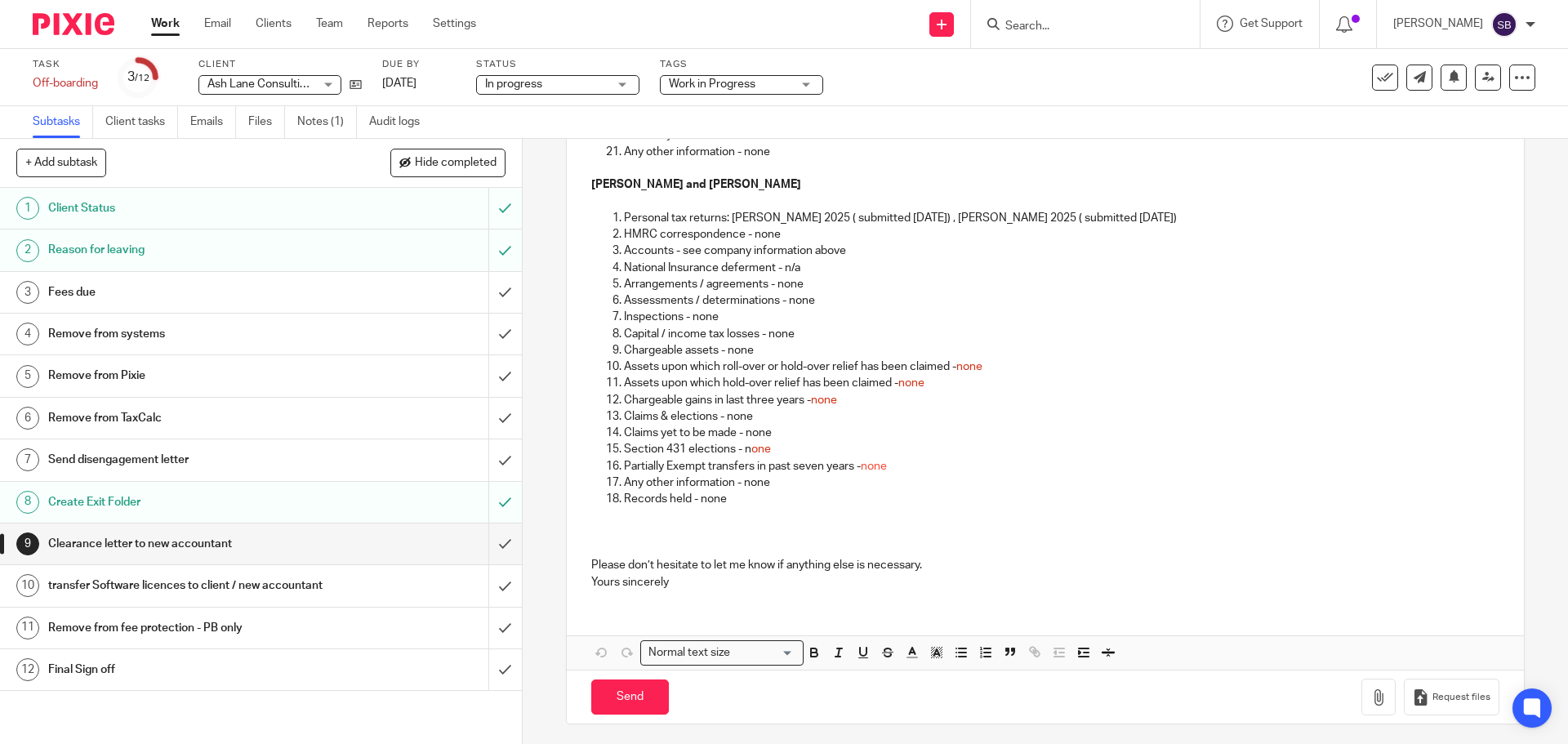
click at [1087, 26] on input "Search" at bounding box center [1077, 26] width 147 height 14
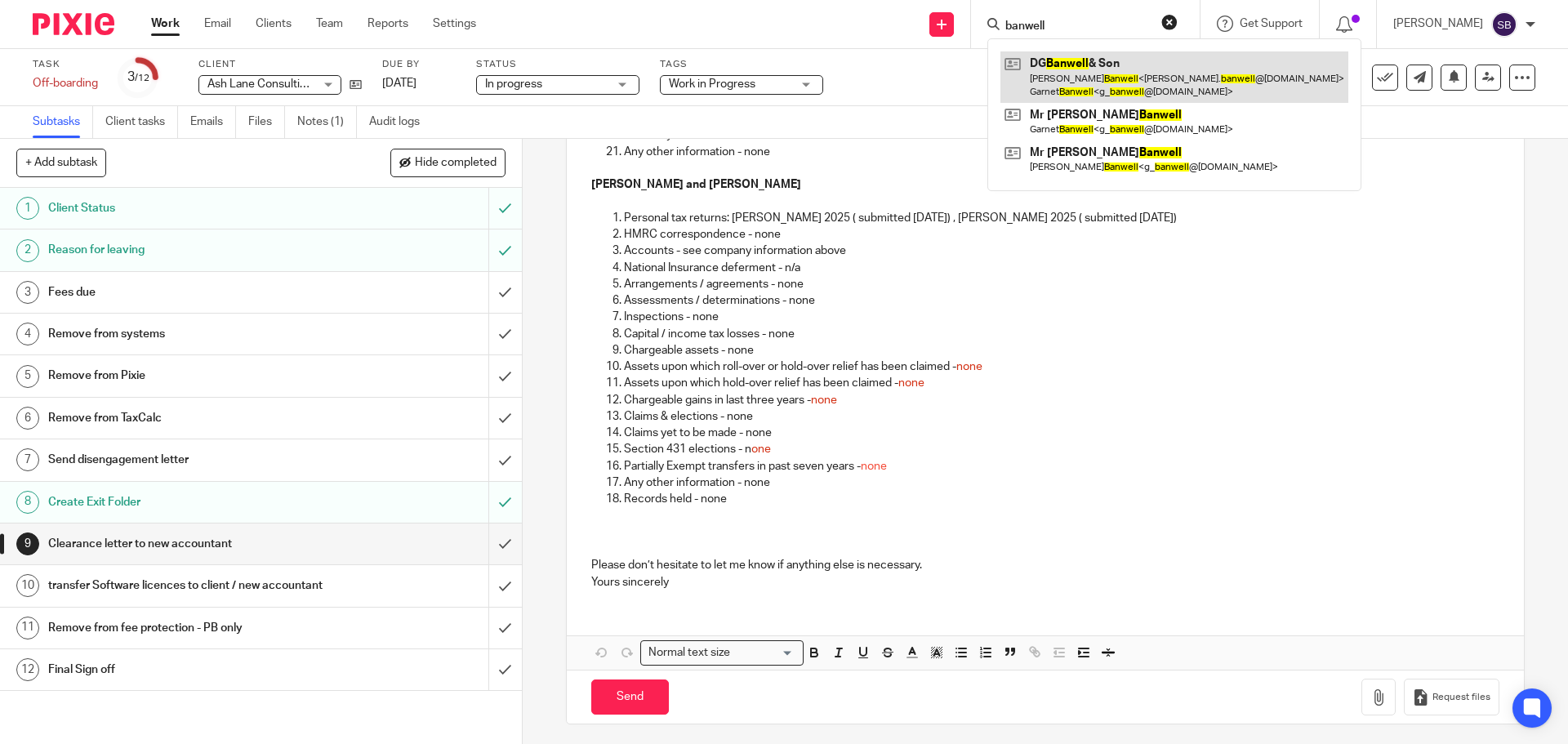
type input "banwell"
click at [1068, 62] on link at bounding box center [1175, 76] width 348 height 51
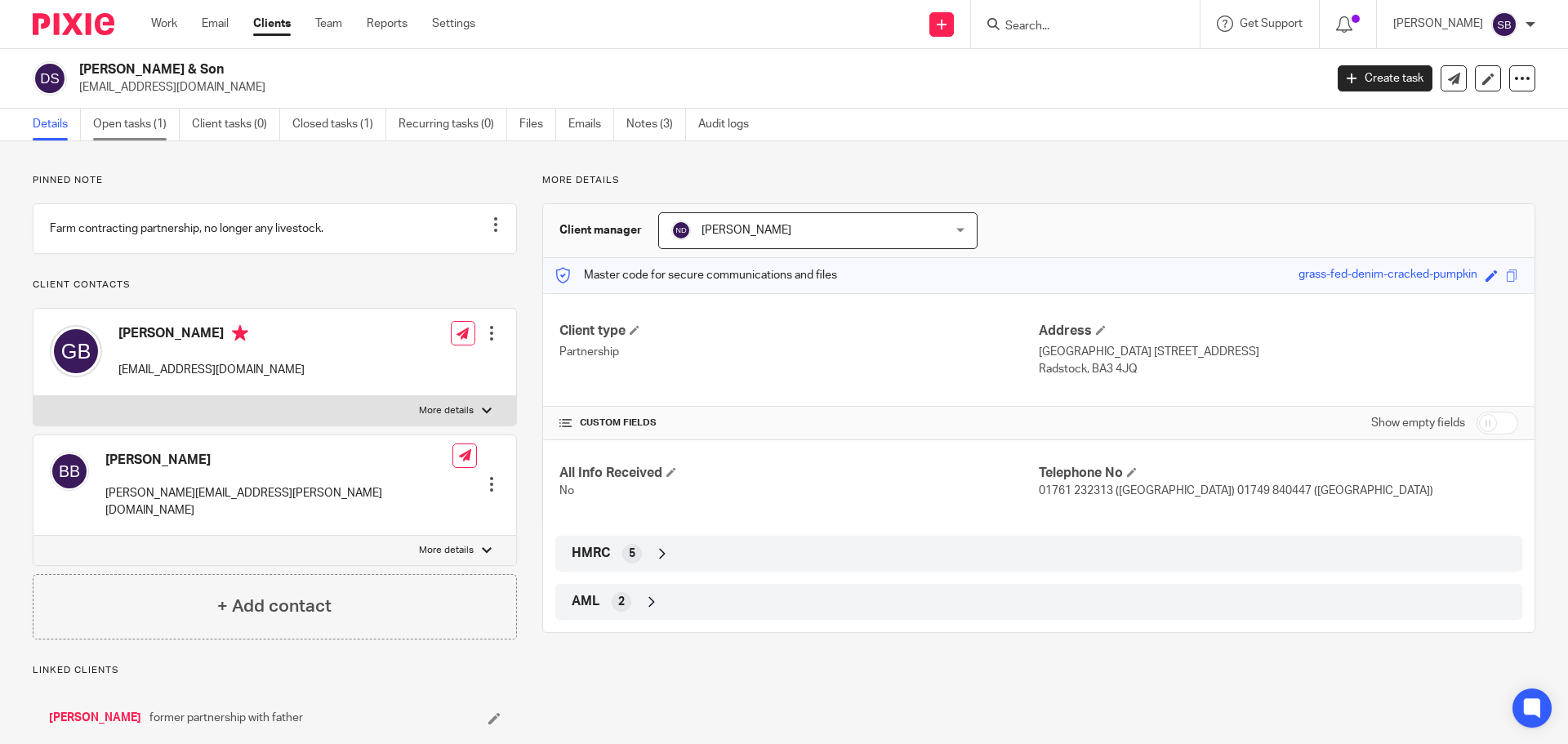
click at [149, 121] on link "Open tasks (1)" at bounding box center [137, 124] width 87 height 32
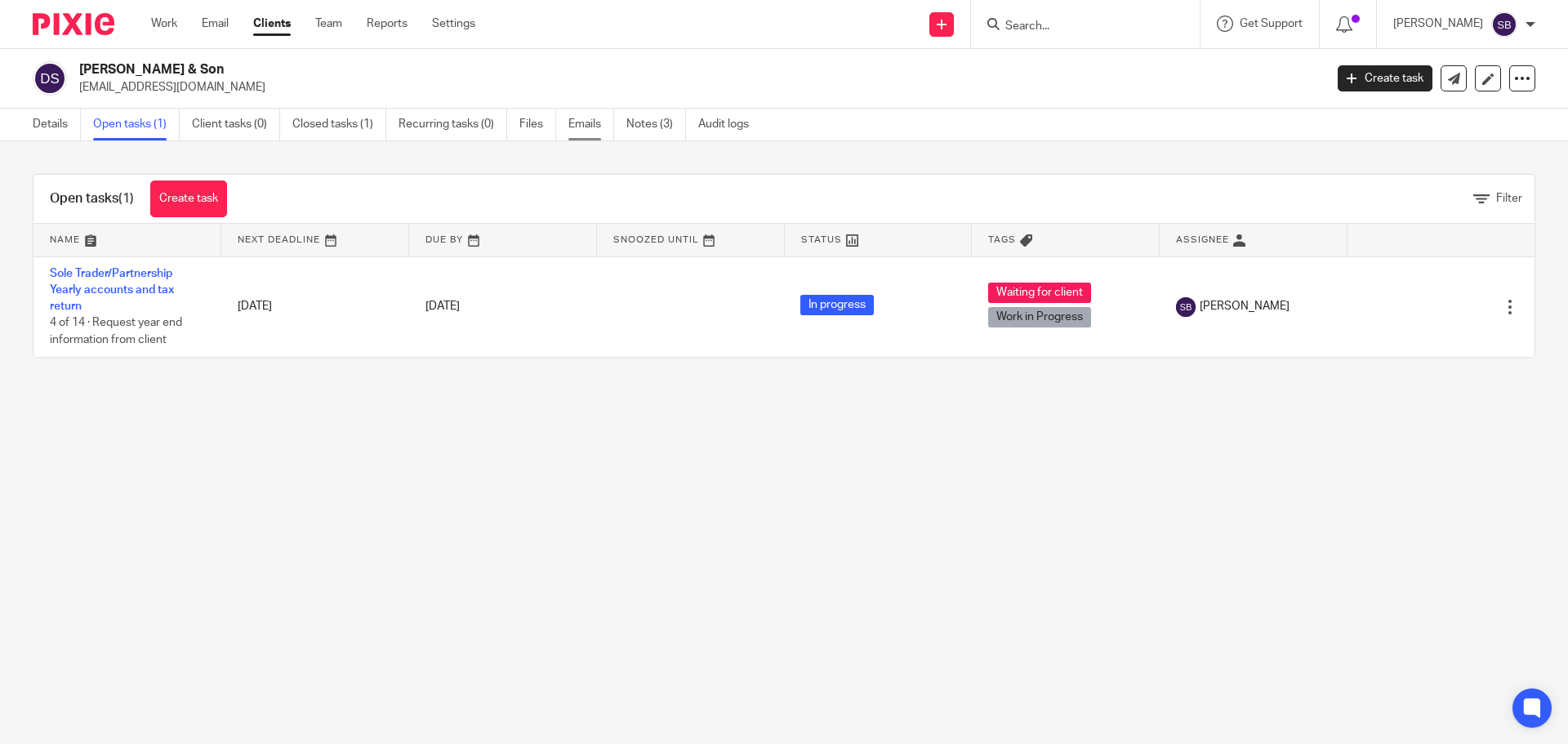
click at [607, 127] on link "Emails" at bounding box center [591, 124] width 45 height 32
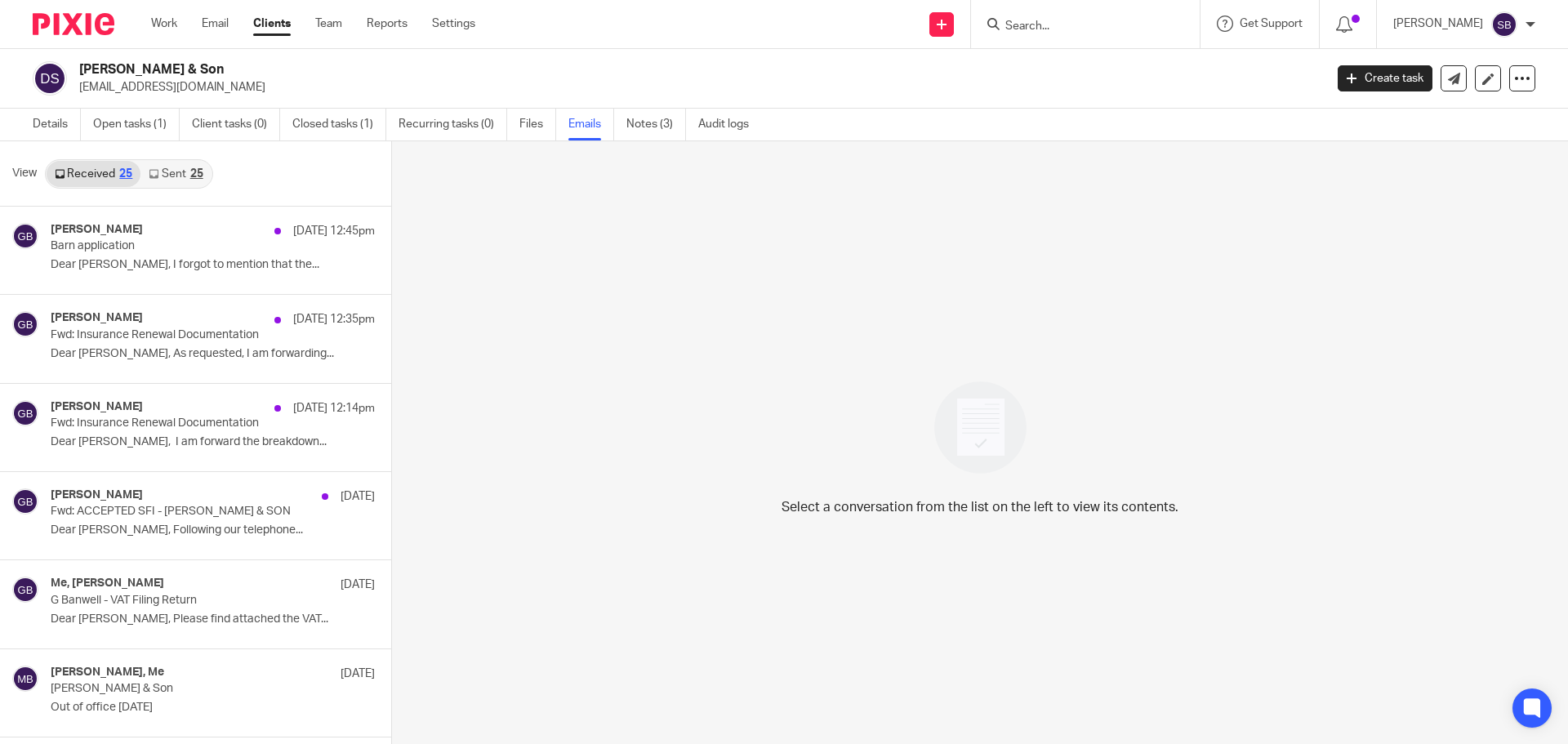
click at [203, 173] on div "25" at bounding box center [197, 173] width 14 height 12
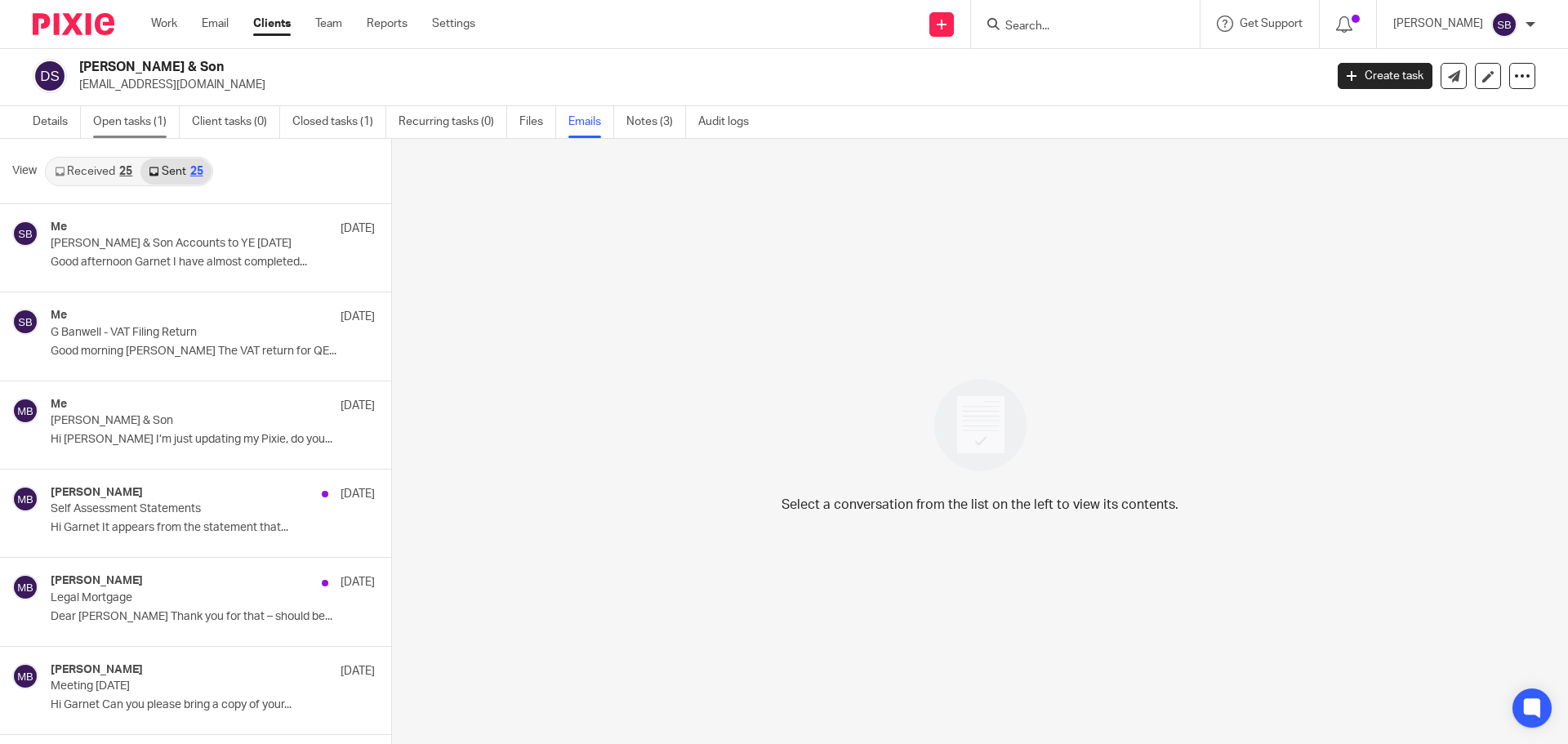
click at [148, 118] on link "Open tasks (1)" at bounding box center [137, 121] width 87 height 32
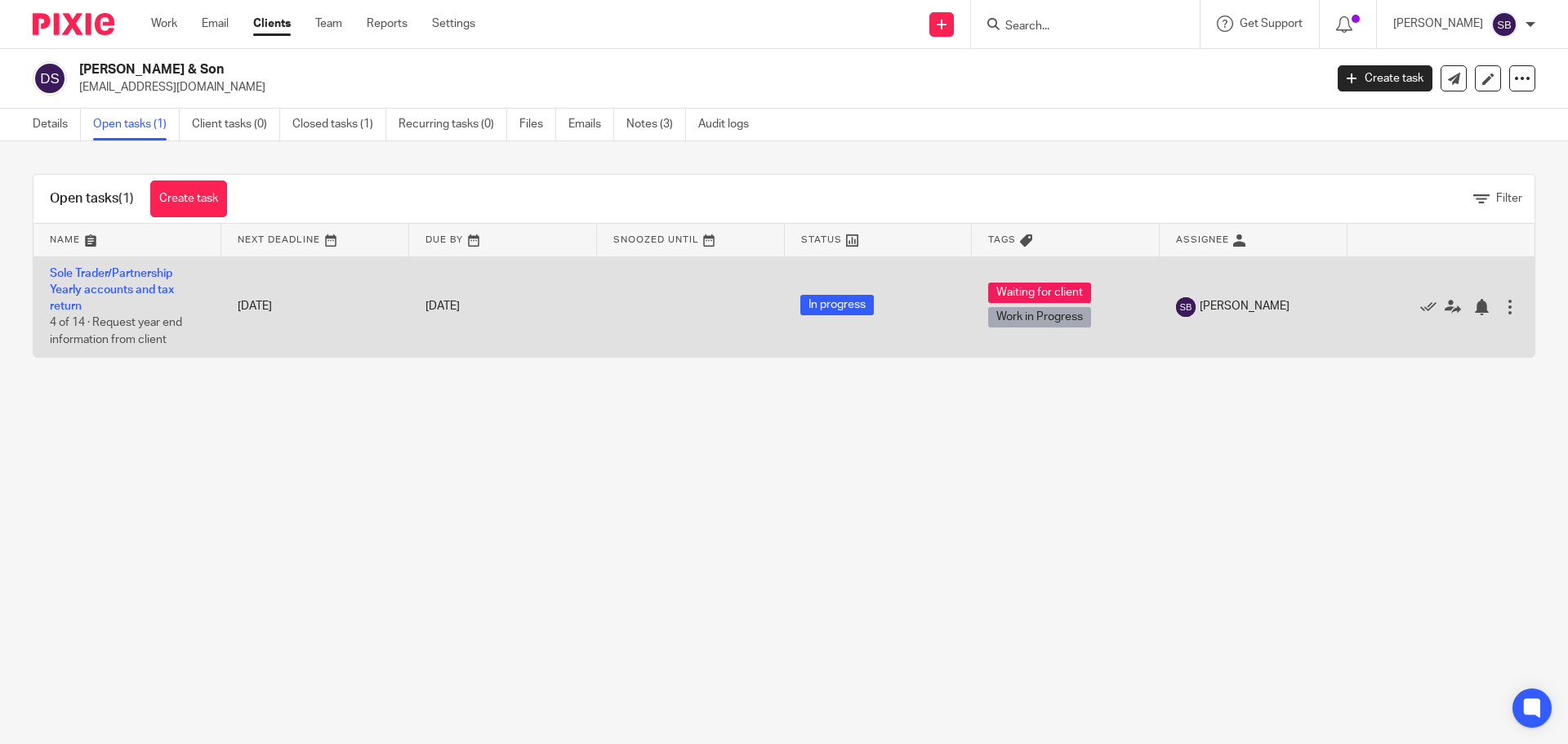
click at [157, 280] on td "Sole Trader/Partnership Yearly accounts and tax return 4 of 14 · Request year e…" at bounding box center [127, 306] width 188 height 100
click at [142, 275] on link "Sole Trader/Partnership Yearly accounts and tax return" at bounding box center [112, 290] width 124 height 45
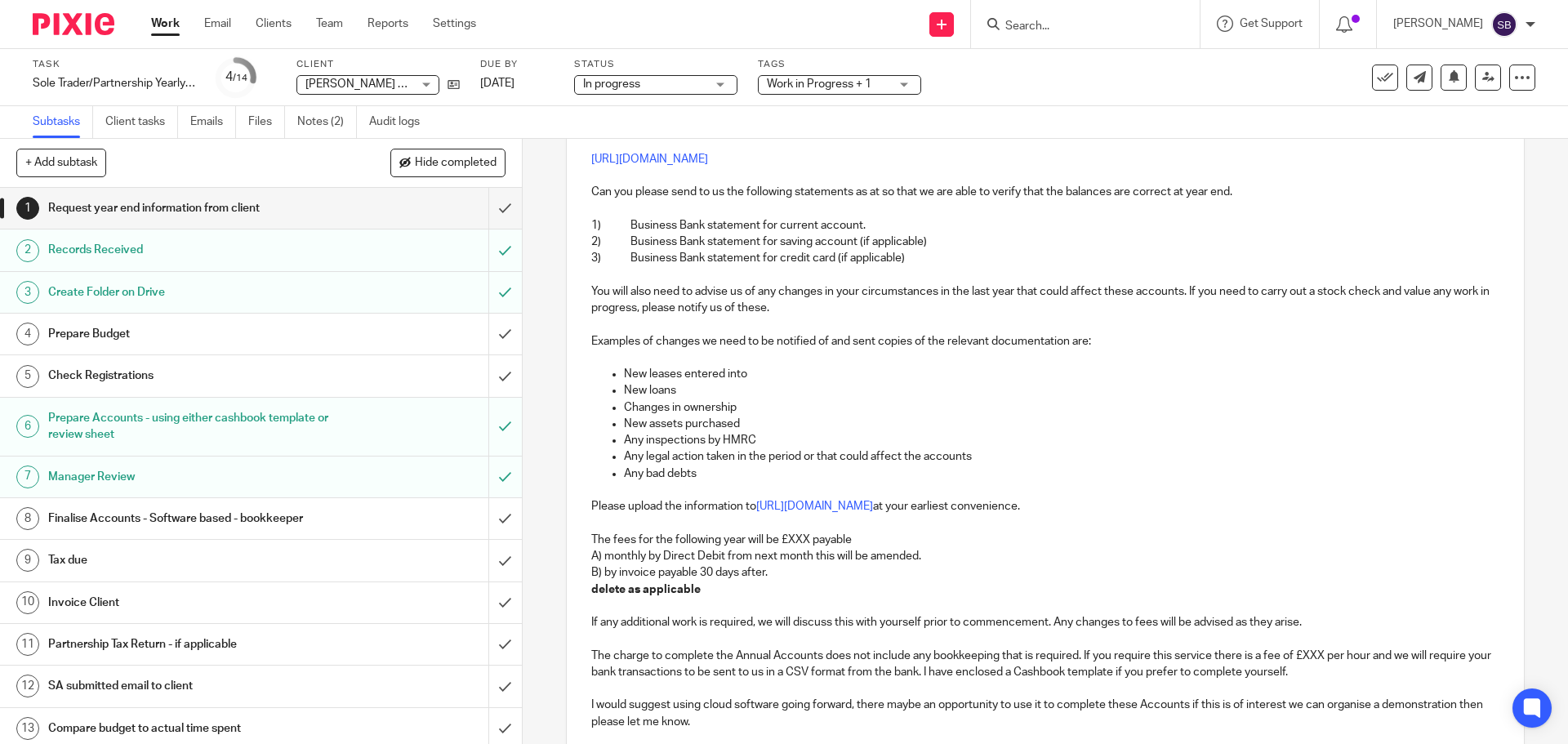
scroll to position [409, 0]
